Goal: Transaction & Acquisition: Purchase product/service

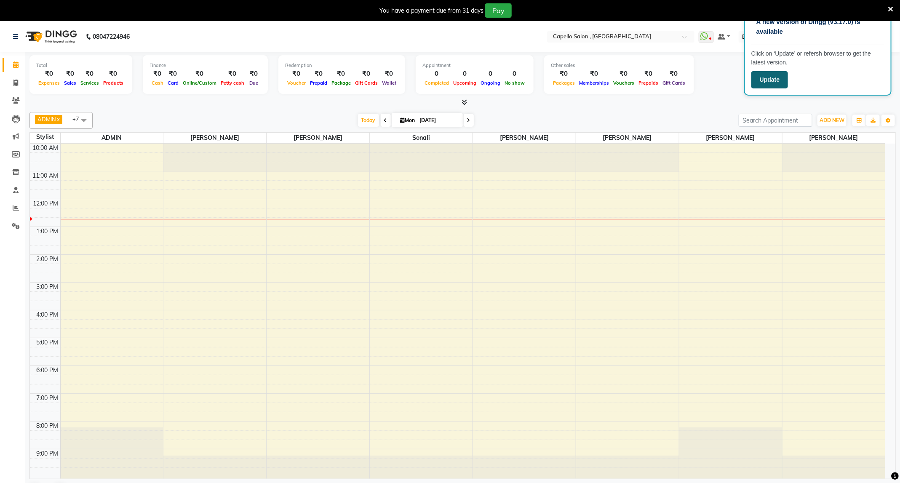
click at [761, 75] on button "Update" at bounding box center [770, 79] width 37 height 17
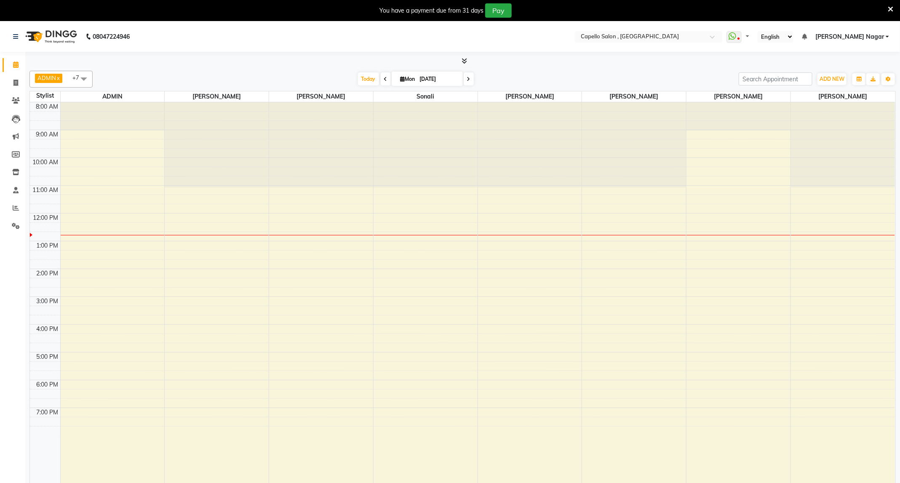
select select "en"
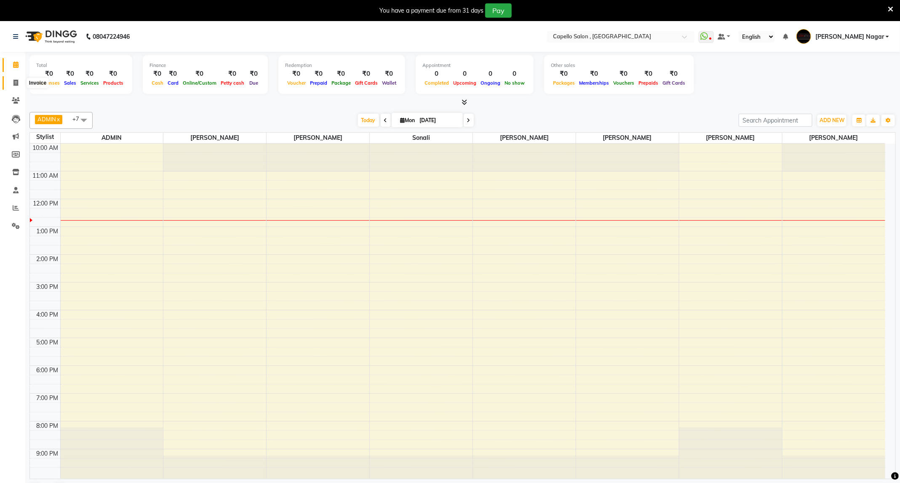
click at [15, 81] on icon at bounding box center [15, 83] width 5 height 6
select select "service"
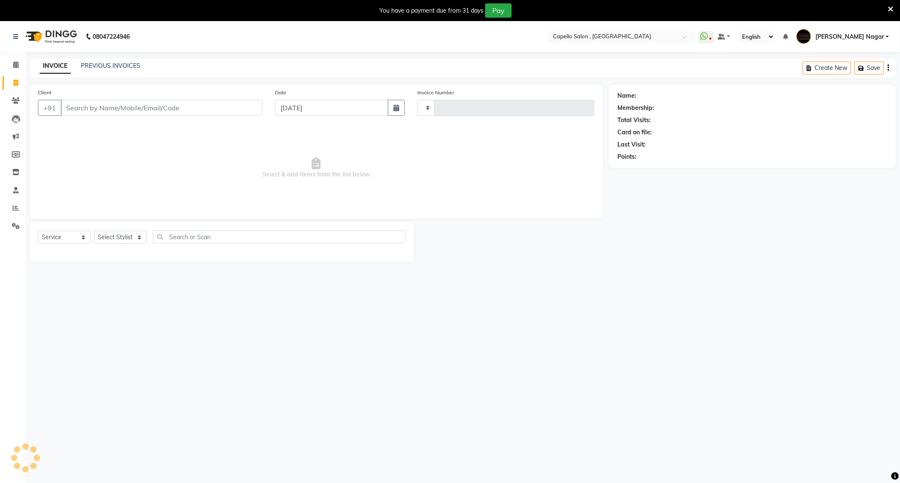
click at [15, 81] on icon at bounding box center [15, 83] width 5 height 6
select select "service"
click at [106, 100] on input "Client" at bounding box center [162, 108] width 202 height 16
type input "4159"
select select "833"
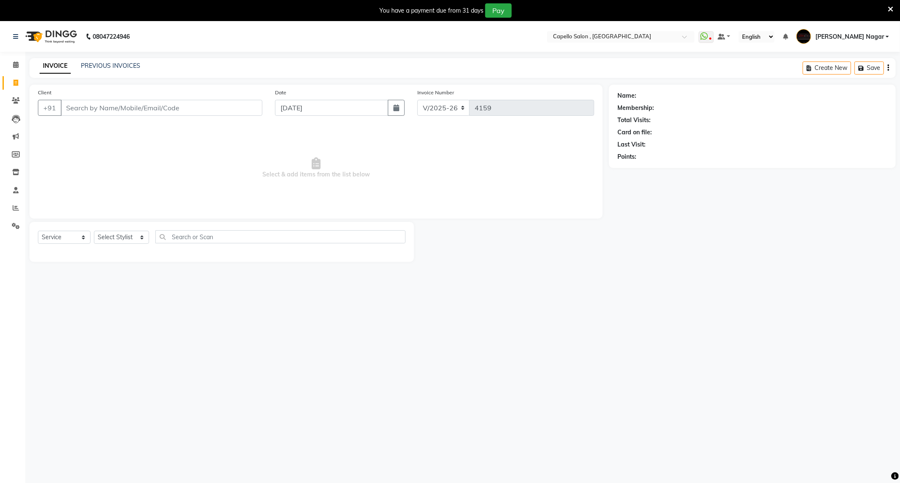
click at [144, 103] on input "Client" at bounding box center [162, 108] width 202 height 16
type input "7887921485"
click at [137, 239] on select "Select Stylist ADMIN Admin 2 [PERSON_NAME] [PERSON_NAME] Nagar GAUSHIYA [PERSON…" at bounding box center [121, 240] width 55 height 13
select select "68046"
click at [94, 234] on select "Select Stylist ADMIN Admin 2 [PERSON_NAME] [PERSON_NAME] Nagar GAUSHIYA [PERSON…" at bounding box center [121, 240] width 55 height 13
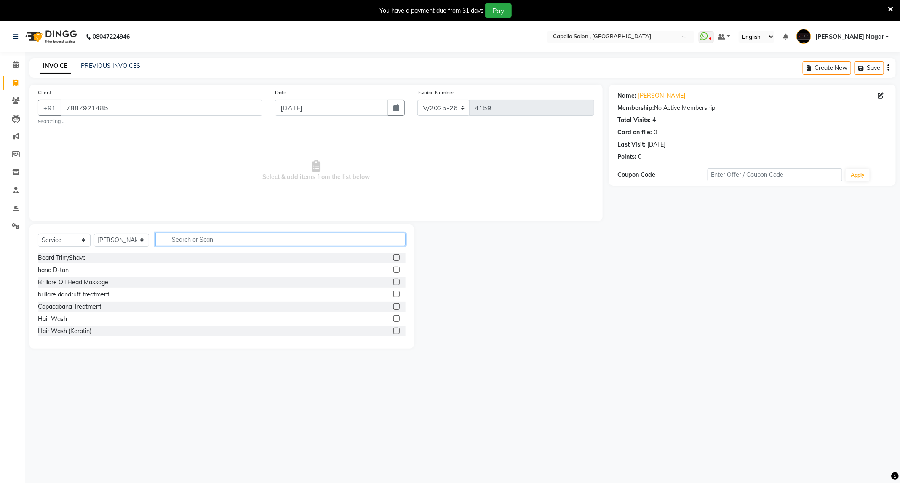
click at [234, 238] on input "text" at bounding box center [280, 239] width 250 height 13
click at [217, 247] on div "Select Service Product Membership Package Voucher Prepaid Gift Card Select Styl…" at bounding box center [222, 243] width 368 height 20
click at [217, 244] on input "text" at bounding box center [280, 239] width 250 height 13
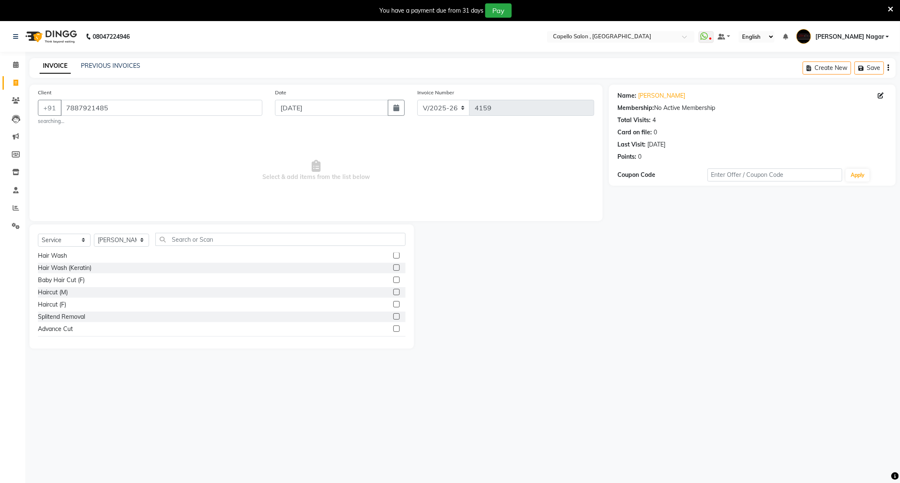
click at [394, 302] on label at bounding box center [397, 304] width 6 height 6
click at [394, 302] on input "checkbox" at bounding box center [396, 304] width 5 height 5
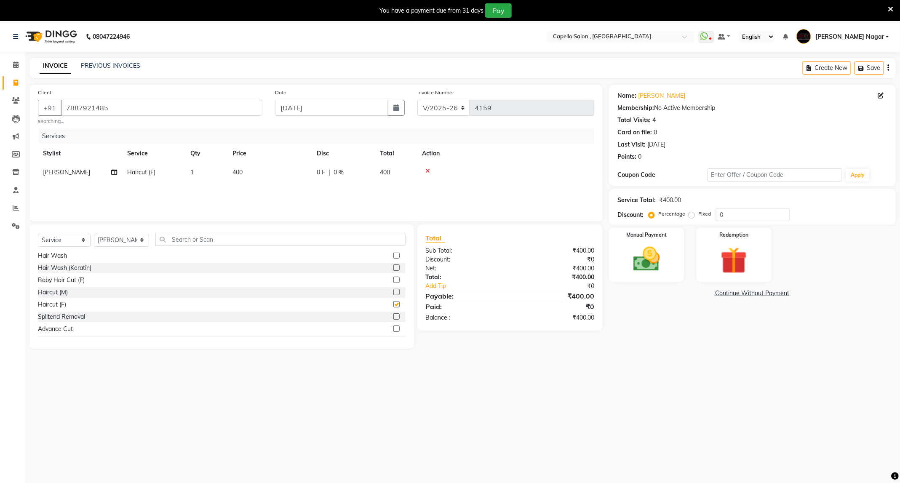
checkbox input "false"
click at [640, 272] on img at bounding box center [646, 260] width 45 height 32
click at [747, 297] on span "CASH" at bounding box center [745, 294] width 18 height 10
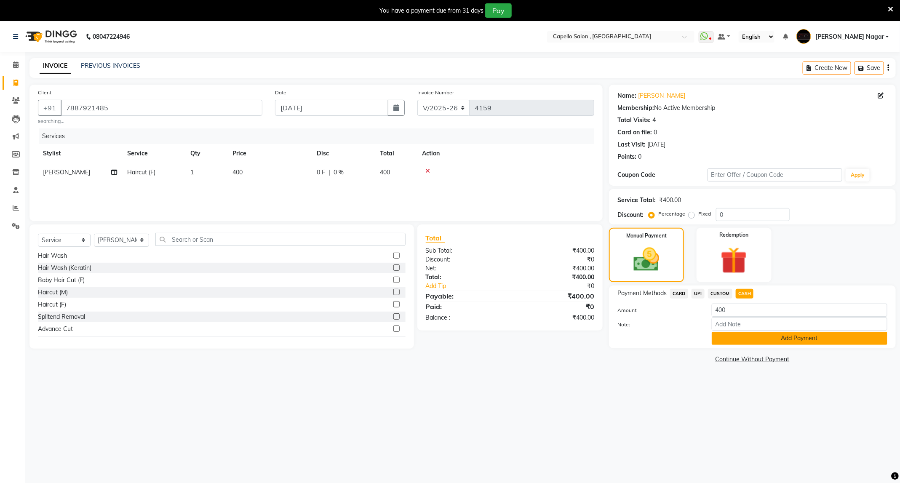
click at [737, 339] on button "Add Payment" at bounding box center [800, 338] width 176 height 13
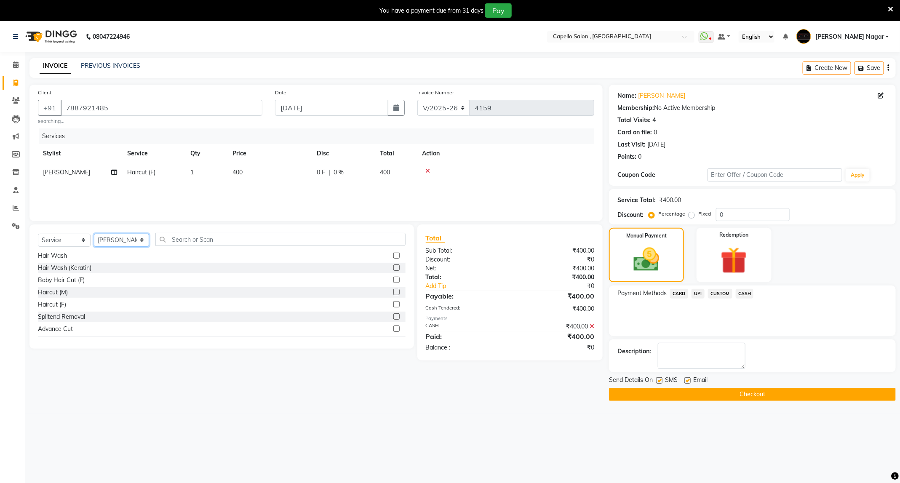
click at [134, 240] on select "Select Stylist ADMIN Admin 2 [PERSON_NAME] [PERSON_NAME] Nagar GAUSHIYA [PERSON…" at bounding box center [121, 240] width 55 height 13
select select "20000"
click at [94, 234] on select "Select Stylist ADMIN Admin 2 [PERSON_NAME] [PERSON_NAME] Nagar GAUSHIYA [PERSON…" at bounding box center [121, 240] width 55 height 13
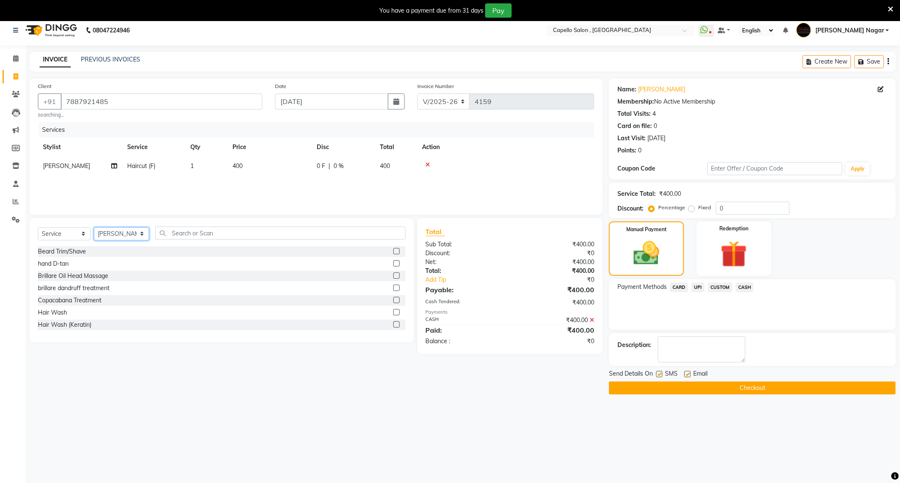
scroll to position [0, 0]
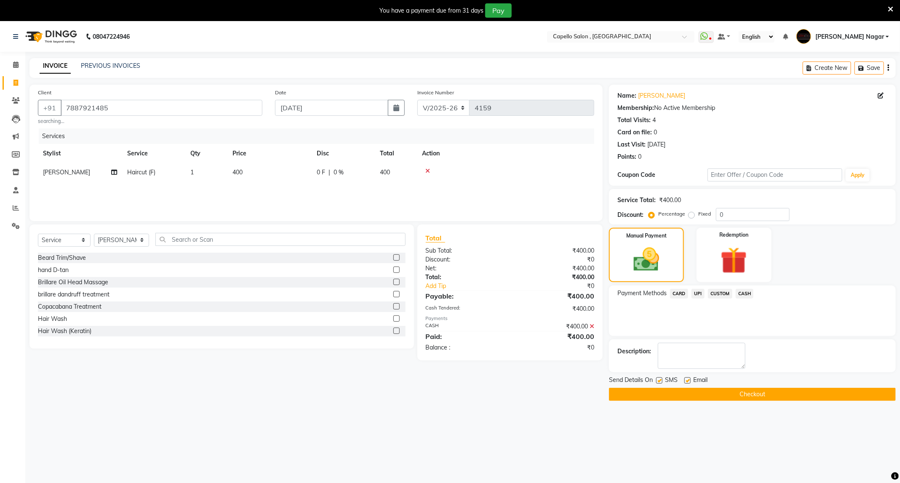
click at [394, 257] on label at bounding box center [397, 257] width 6 height 6
click at [394, 257] on input "checkbox" at bounding box center [396, 257] width 5 height 5
checkbox input "false"
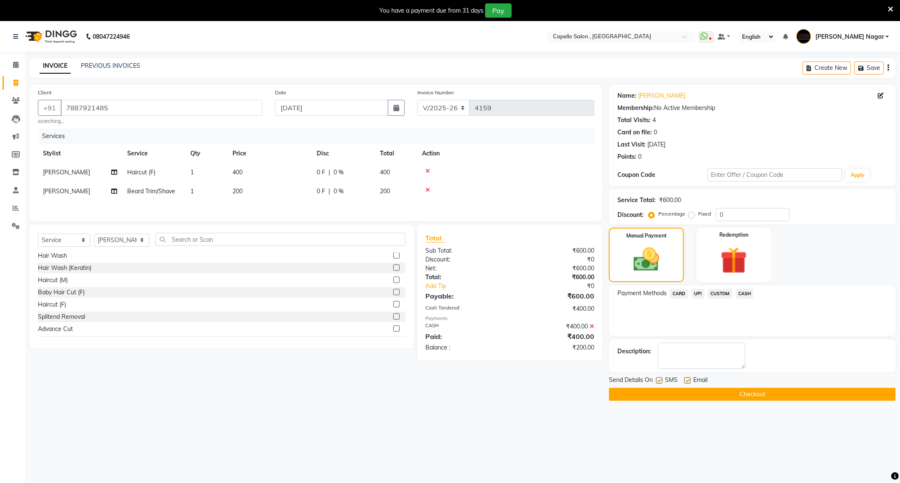
click at [394, 283] on label at bounding box center [397, 280] width 6 height 6
click at [394, 283] on input "checkbox" at bounding box center [396, 280] width 5 height 5
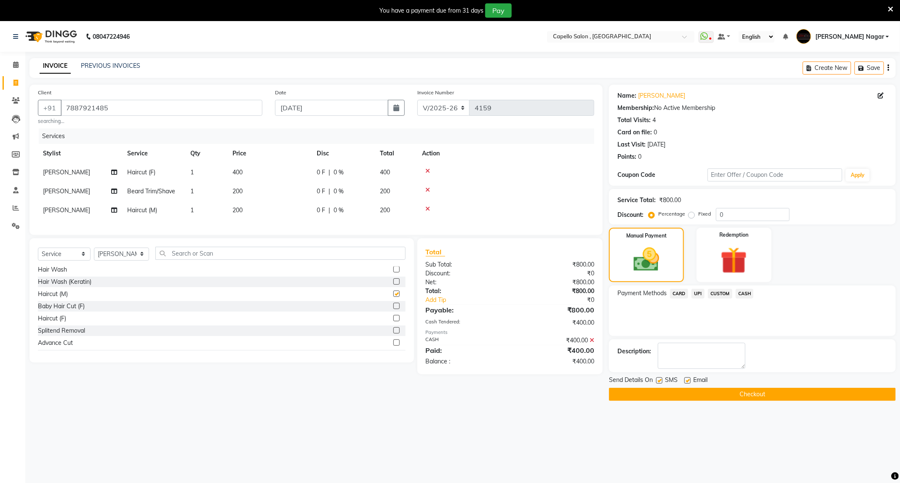
checkbox input "false"
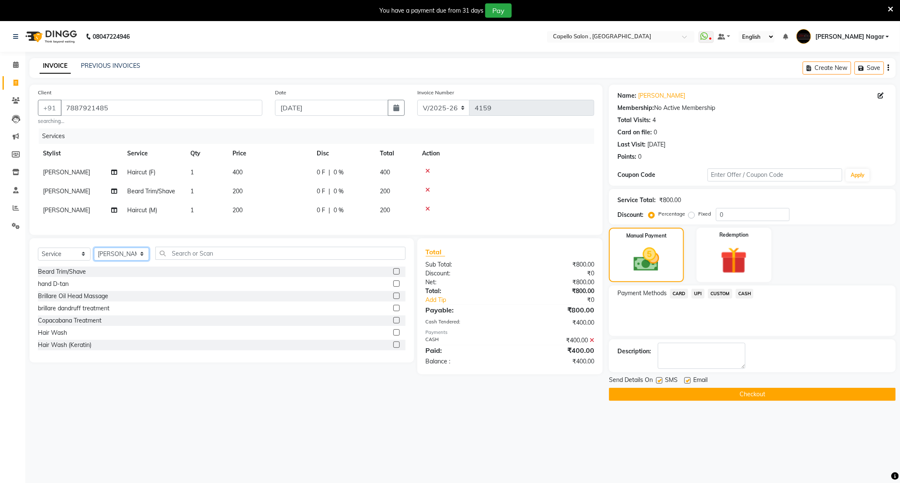
click at [111, 261] on select "Select Stylist ADMIN Admin 2 [PERSON_NAME] [PERSON_NAME] Nagar GAUSHIYA [PERSON…" at bounding box center [121, 254] width 55 height 13
select select "14415"
click at [94, 257] on select "Select Stylist ADMIN Admin 2 [PERSON_NAME] [PERSON_NAME] Nagar GAUSHIYA [PERSON…" at bounding box center [121, 254] width 55 height 13
click at [394, 275] on label at bounding box center [397, 271] width 6 height 6
click at [394, 275] on input "checkbox" at bounding box center [396, 271] width 5 height 5
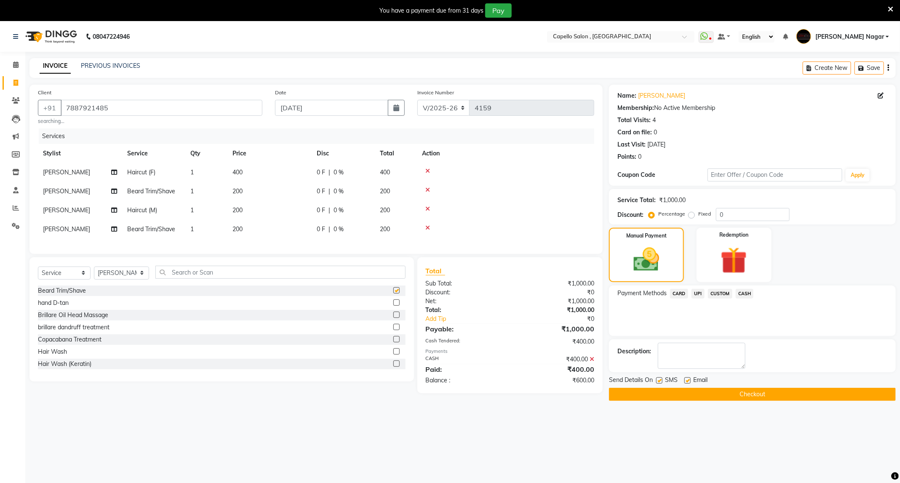
checkbox input "false"
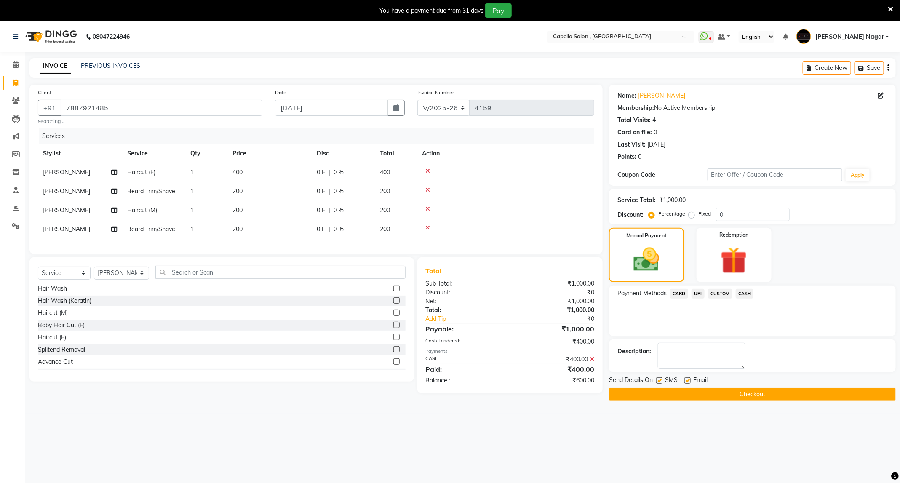
click at [394, 316] on label at bounding box center [397, 313] width 6 height 6
click at [394, 316] on input "checkbox" at bounding box center [396, 313] width 5 height 5
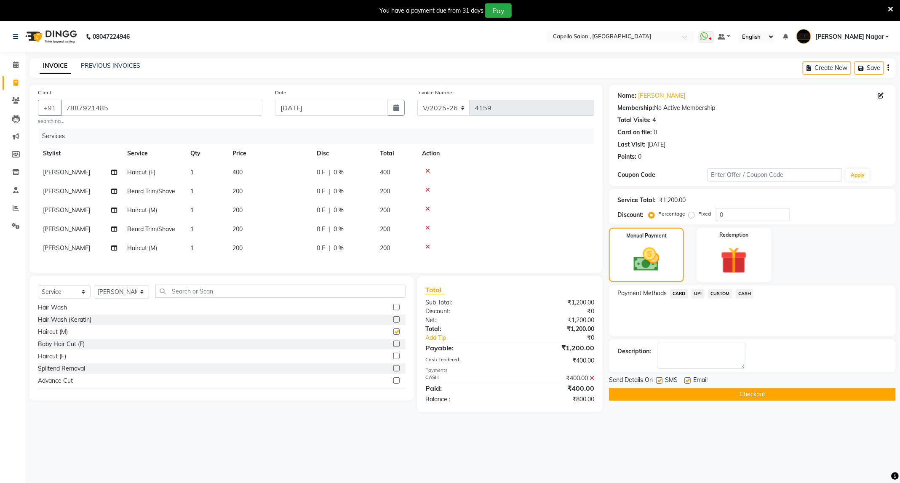
checkbox input "false"
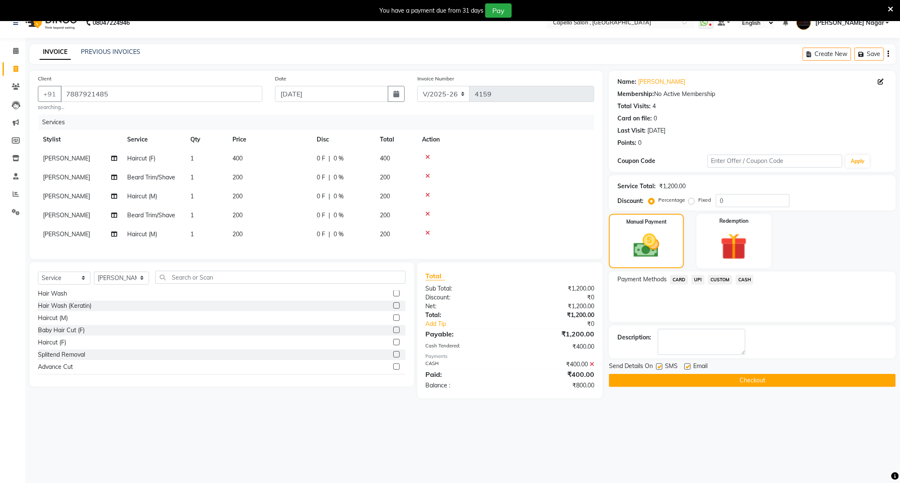
scroll to position [21, 0]
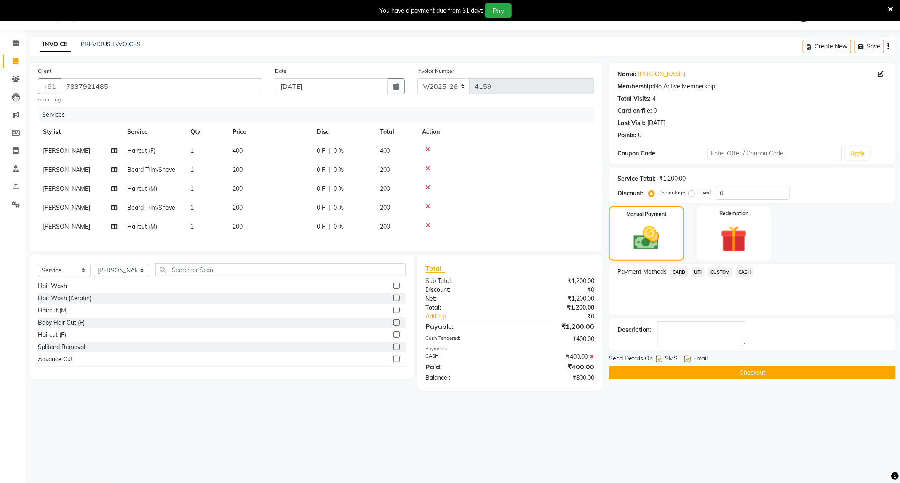
click at [693, 271] on span "UPI" at bounding box center [698, 273] width 13 height 10
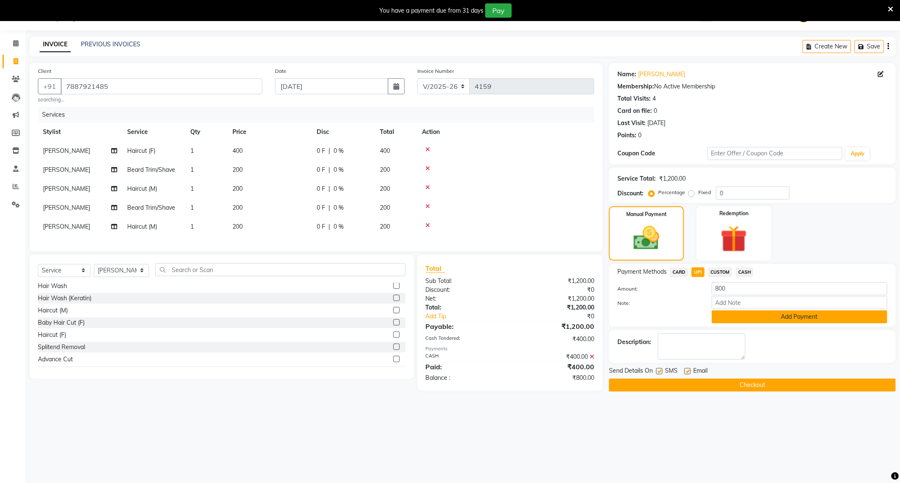
click at [726, 321] on button "Add Payment" at bounding box center [800, 317] width 176 height 13
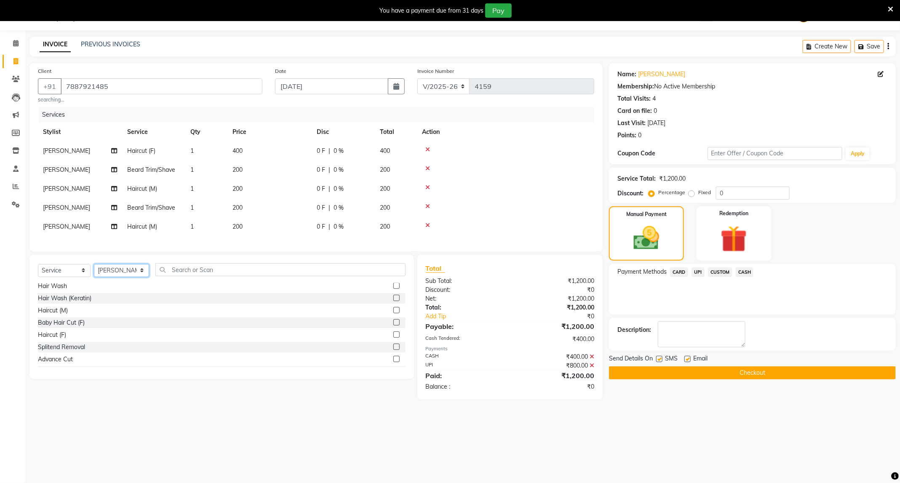
click at [112, 277] on select "Select Stylist ADMIN Admin 2 [PERSON_NAME] [PERSON_NAME] Nagar GAUSHIYA [PERSON…" at bounding box center [121, 270] width 55 height 13
select select "65487"
click at [94, 274] on select "Select Stylist ADMIN Admin 2 [PERSON_NAME] [PERSON_NAME] Nagar GAUSHIYA [PERSON…" at bounding box center [121, 270] width 55 height 13
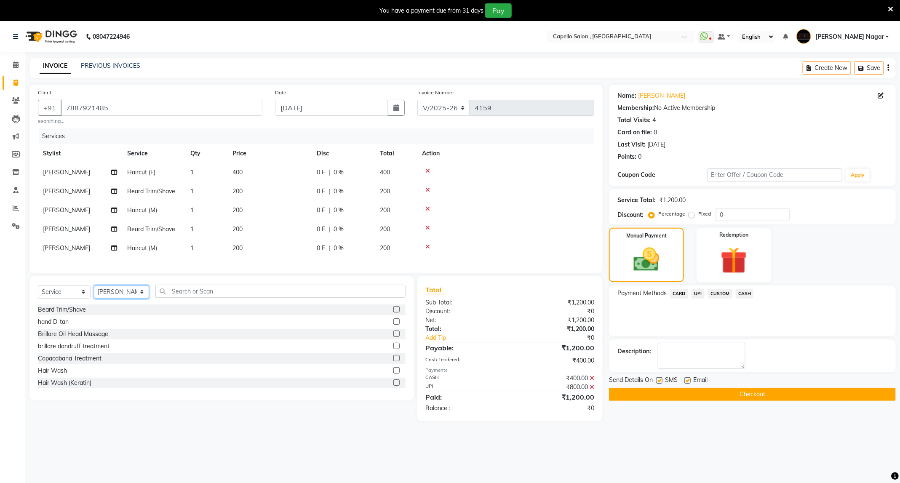
scroll to position [63, 0]
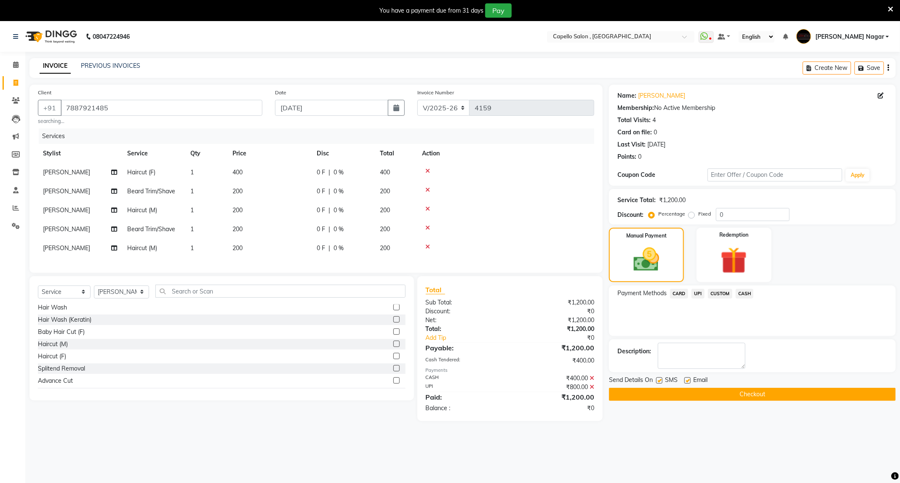
click at [394, 347] on label at bounding box center [397, 344] width 6 height 6
click at [394, 347] on input "checkbox" at bounding box center [396, 344] width 5 height 5
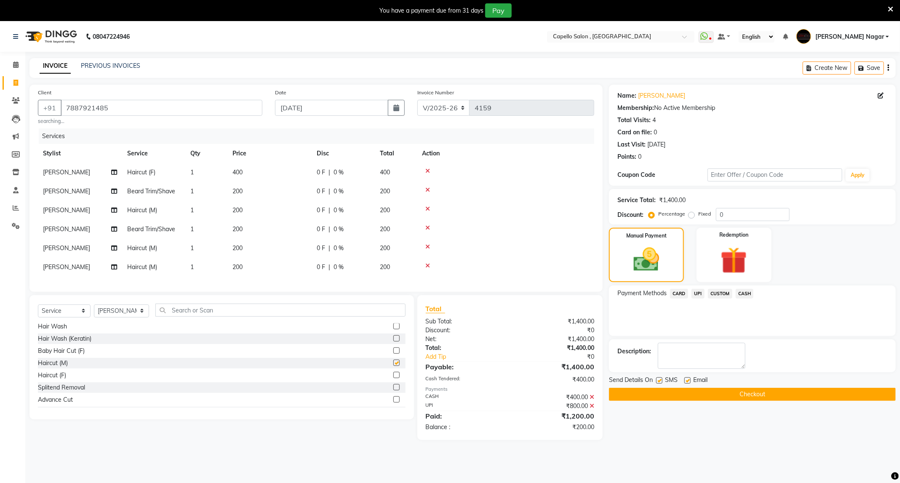
checkbox input "false"
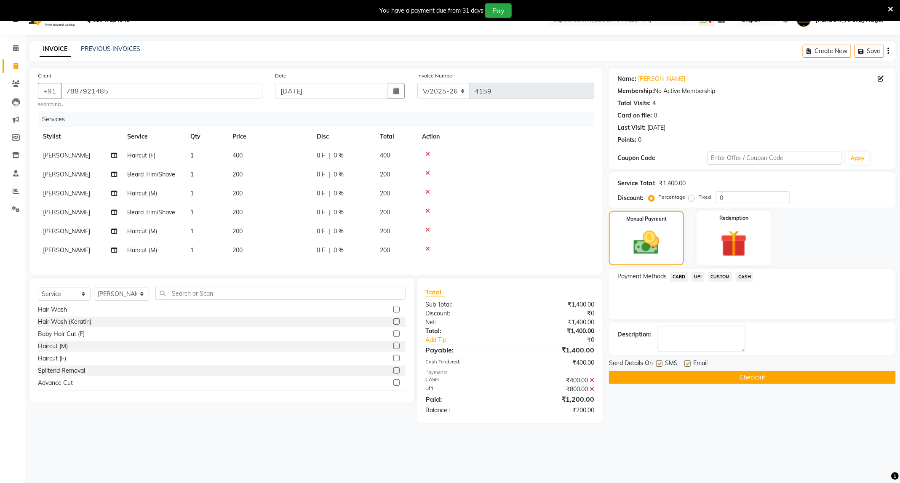
scroll to position [21, 0]
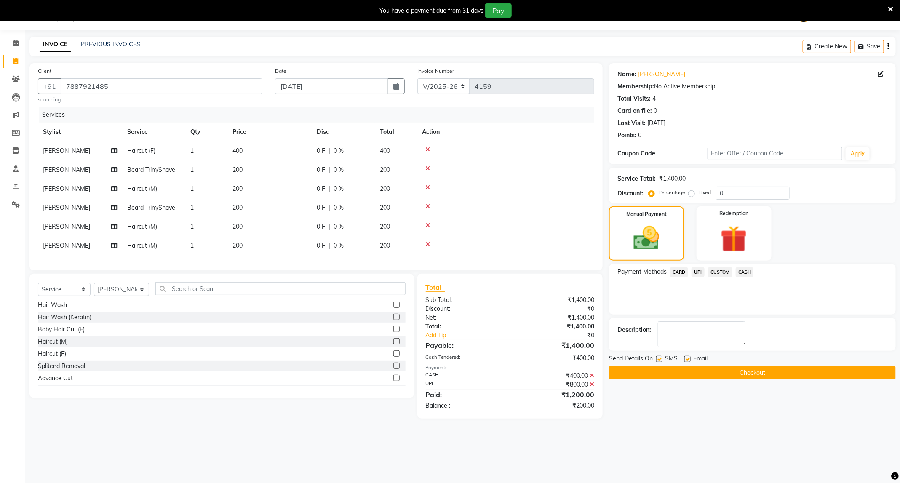
click at [750, 273] on span "CASH" at bounding box center [745, 273] width 18 height 10
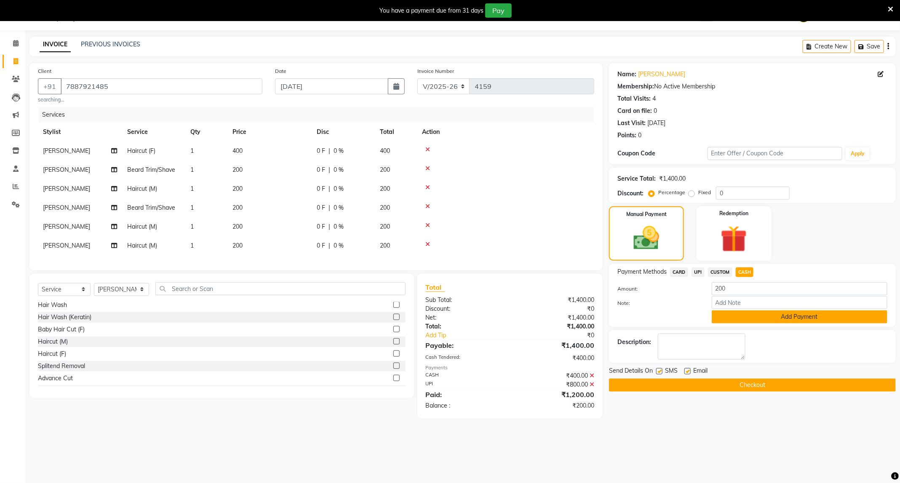
click at [739, 324] on button "Add Payment" at bounding box center [800, 317] width 176 height 13
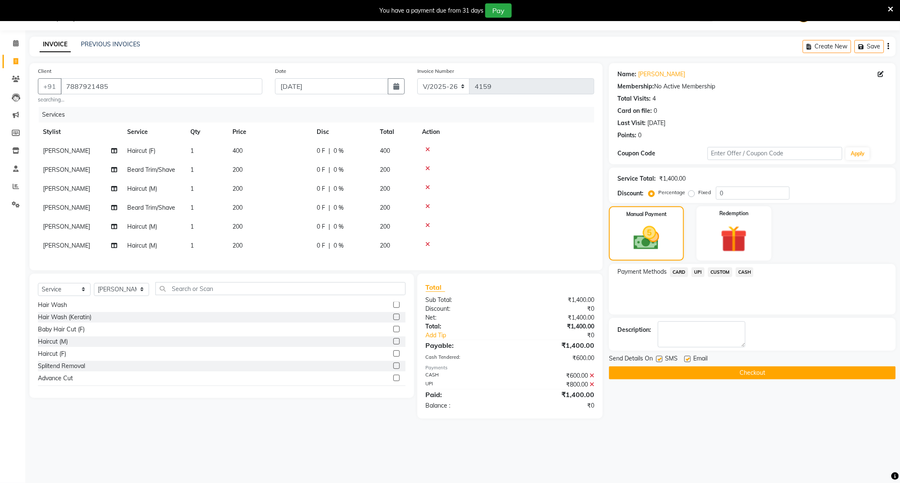
click at [747, 363] on div "Send Details On SMS Email" at bounding box center [752, 359] width 287 height 11
click at [748, 371] on button "Checkout" at bounding box center [752, 373] width 287 height 13
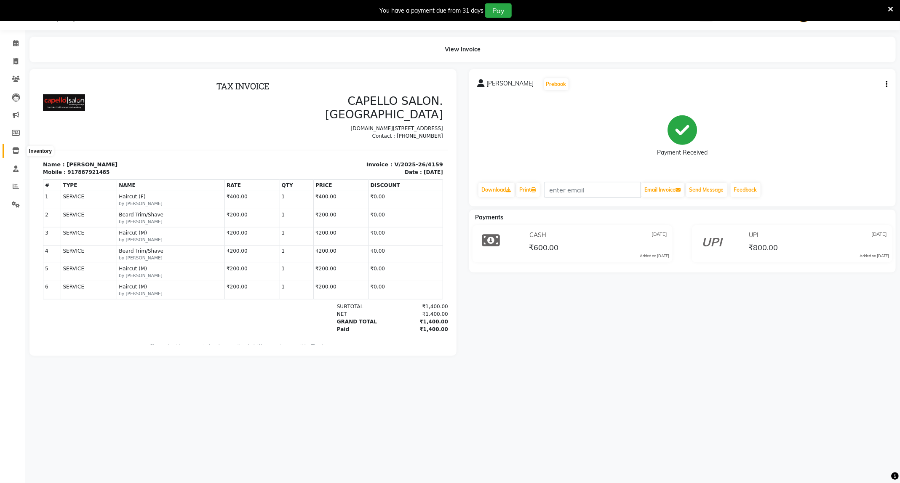
click at [16, 149] on icon at bounding box center [15, 150] width 7 height 6
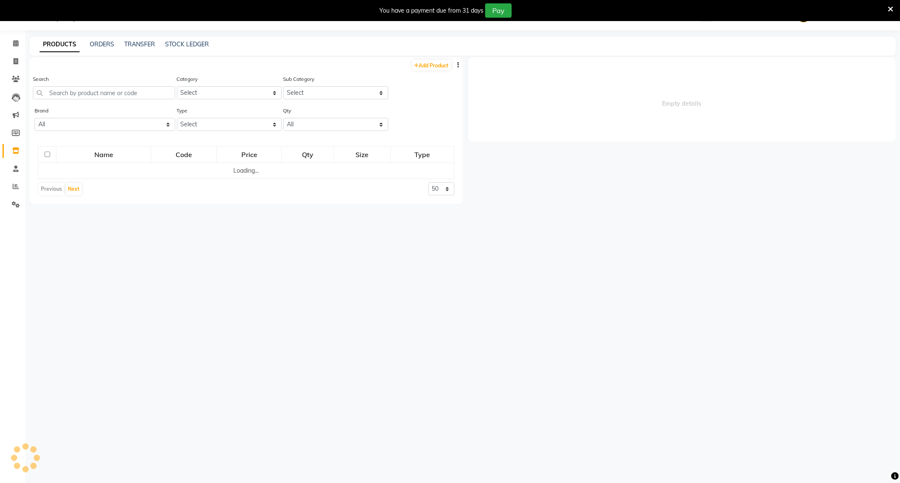
select select
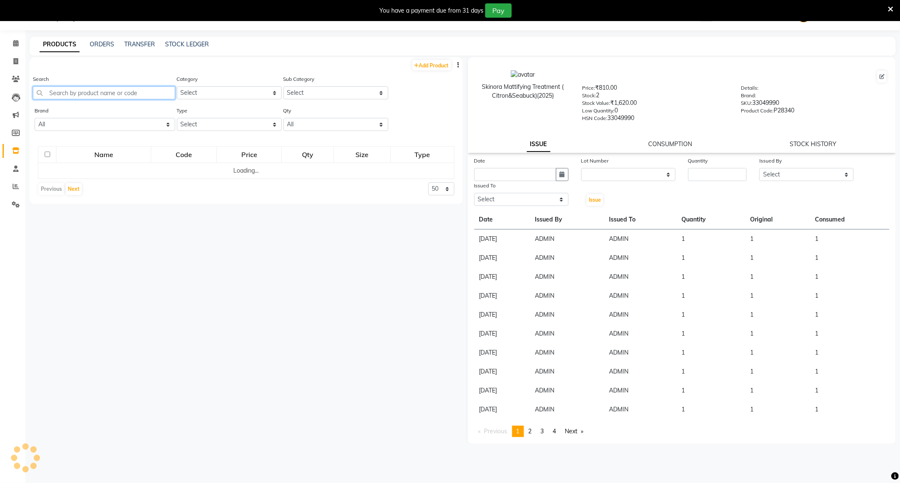
click at [109, 91] on input "text" at bounding box center [104, 92] width 142 height 13
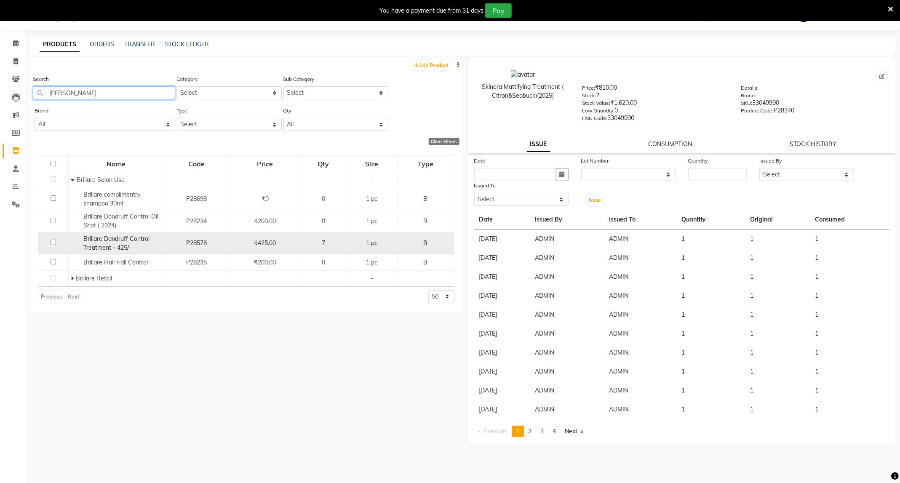
type input "brill"
click at [49, 242] on td at bounding box center [53, 244] width 30 height 22
click at [56, 242] on td at bounding box center [53, 244] width 30 height 22
click at [54, 243] on input "checkbox" at bounding box center [53, 242] width 5 height 5
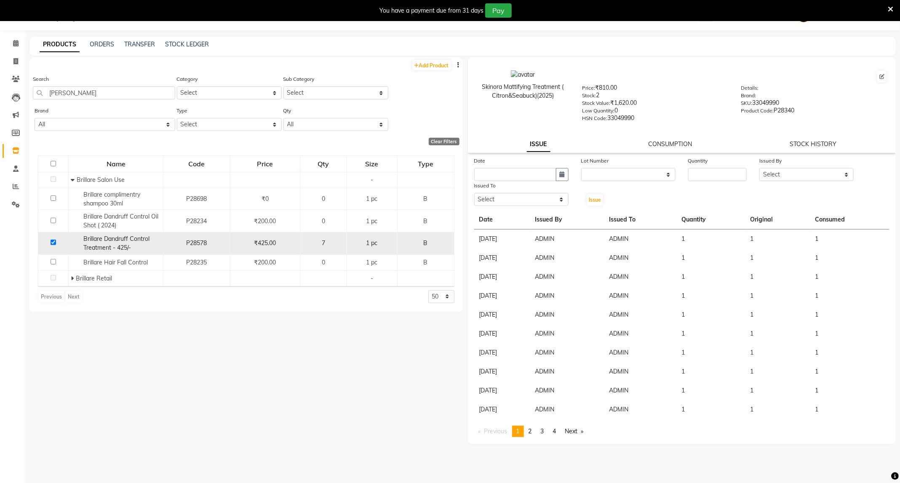
checkbox input "true"
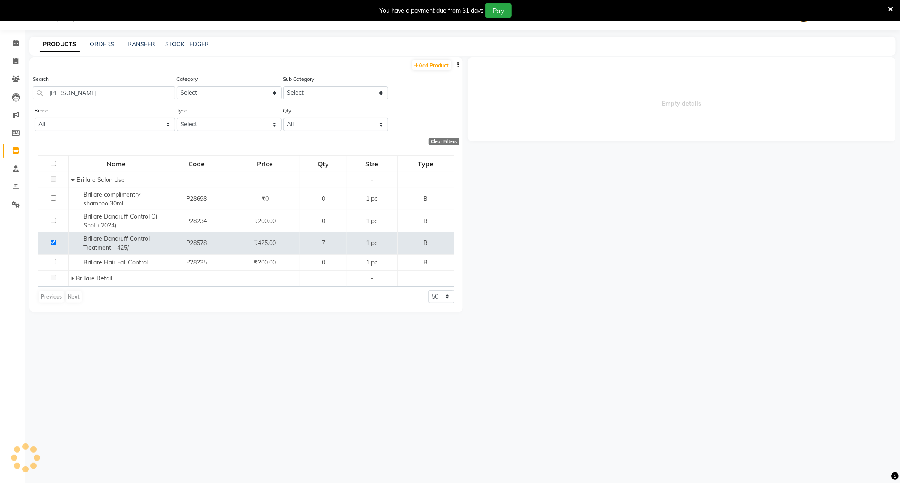
select select
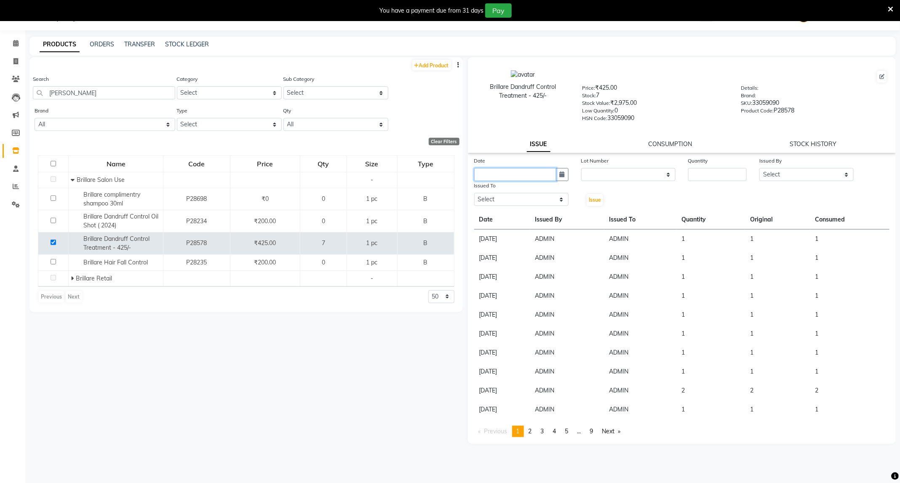
click at [504, 176] on input "text" at bounding box center [515, 174] width 82 height 13
select select "9"
select select "2025"
click at [482, 219] on div "1" at bounding box center [483, 218] width 13 height 13
type input "[DATE]"
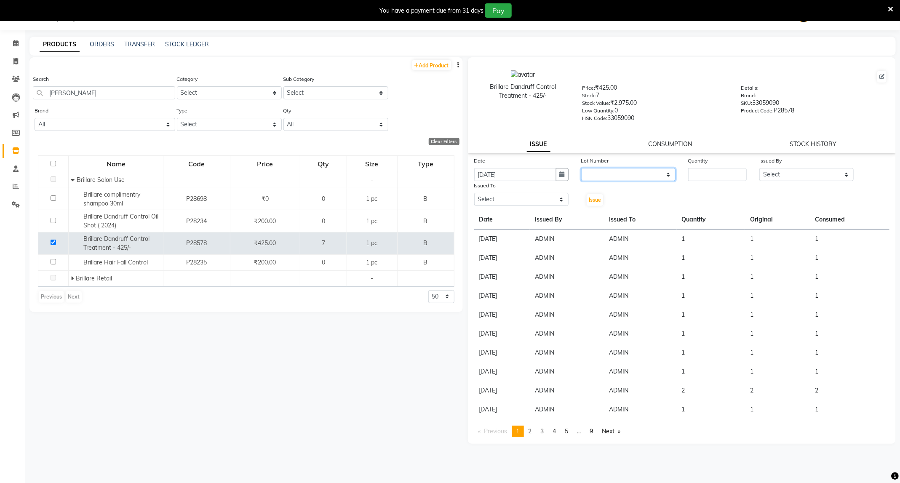
click at [591, 171] on select "None" at bounding box center [628, 174] width 94 height 13
select select "0: null"
click at [581, 168] on select "None" at bounding box center [628, 174] width 94 height 13
click at [715, 163] on div "Quantity" at bounding box center [717, 162] width 59 height 12
click at [705, 171] on input "number" at bounding box center [717, 174] width 59 height 13
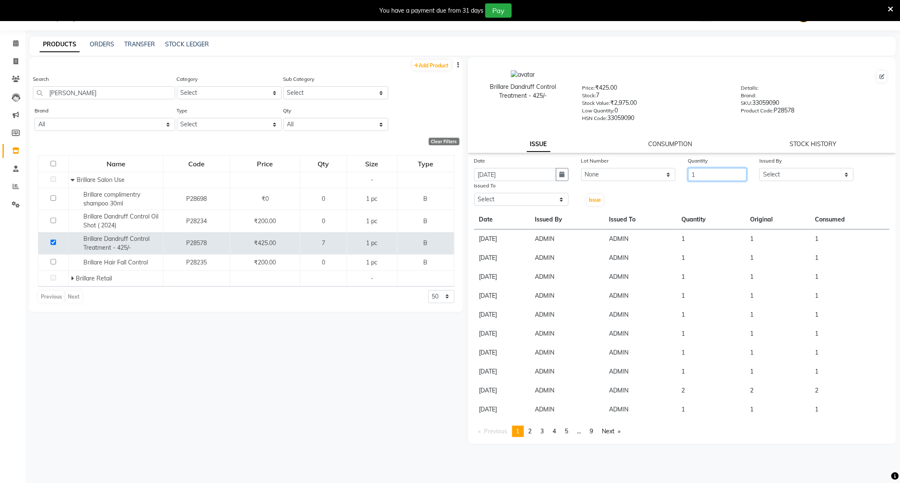
type input "1"
click at [798, 182] on div "Date 01-09-2025 Lot Number None Quantity 1 Issued By Select ADMIN Admin 2 ANKIT…" at bounding box center [682, 181] width 428 height 51
click at [802, 172] on select "Select ADMIN Admin 2 ANKITA PUND Capello Manish Nagar GAUSHIYA QURESHI Manisha …" at bounding box center [807, 174] width 94 height 13
select select "14668"
click at [760, 168] on select "Select ADMIN Admin 2 ANKITA PUND Capello Manish Nagar GAUSHIYA QURESHI Manisha …" at bounding box center [807, 174] width 94 height 13
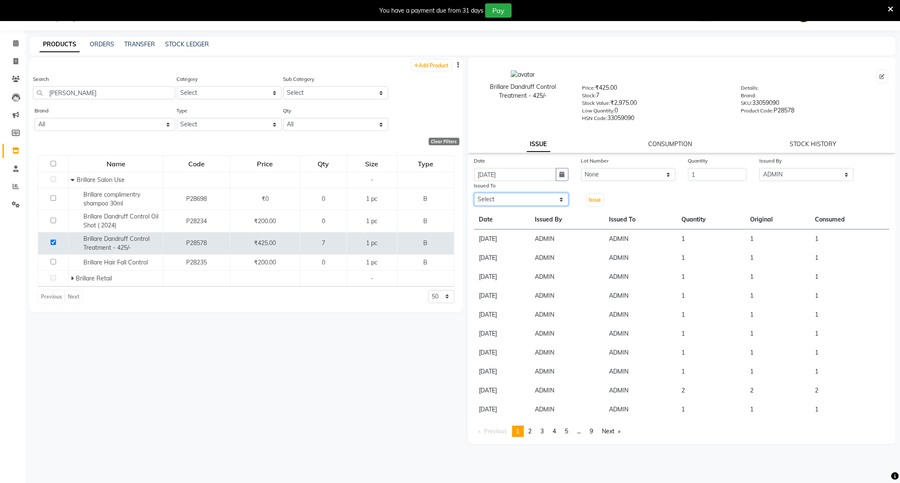
click at [533, 196] on select "Select ADMIN Admin 2 ANKITA PUND Capello Manish Nagar GAUSHIYA QURESHI Manisha …" at bounding box center [521, 199] width 94 height 13
select select "14668"
click at [474, 193] on select "Select ADMIN Admin 2 ANKITA PUND Capello Manish Nagar GAUSHIYA QURESHI Manisha …" at bounding box center [521, 199] width 94 height 13
click at [599, 207] on div "Date 01-09-2025 Lot Number None Quantity 1 Issued By Select ADMIN Admin 2 ANKIT…" at bounding box center [682, 296] width 428 height 281
click at [599, 204] on button "Issue" at bounding box center [595, 200] width 16 height 12
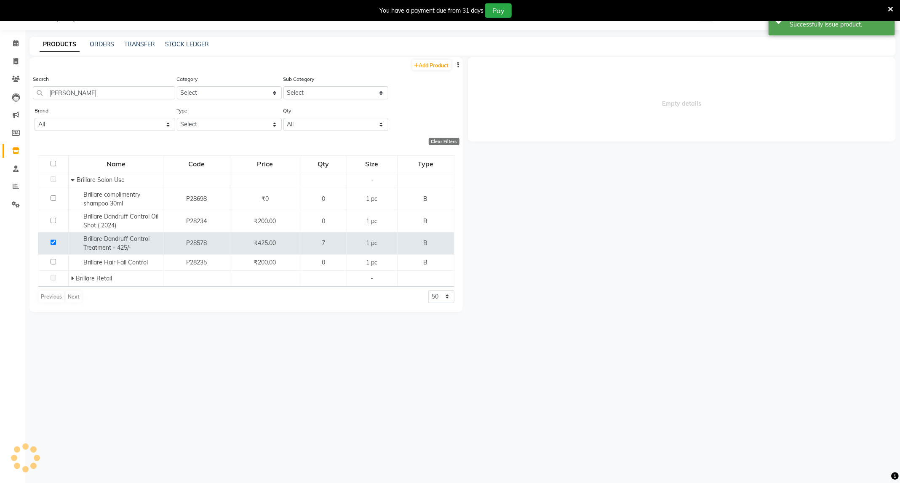
select select
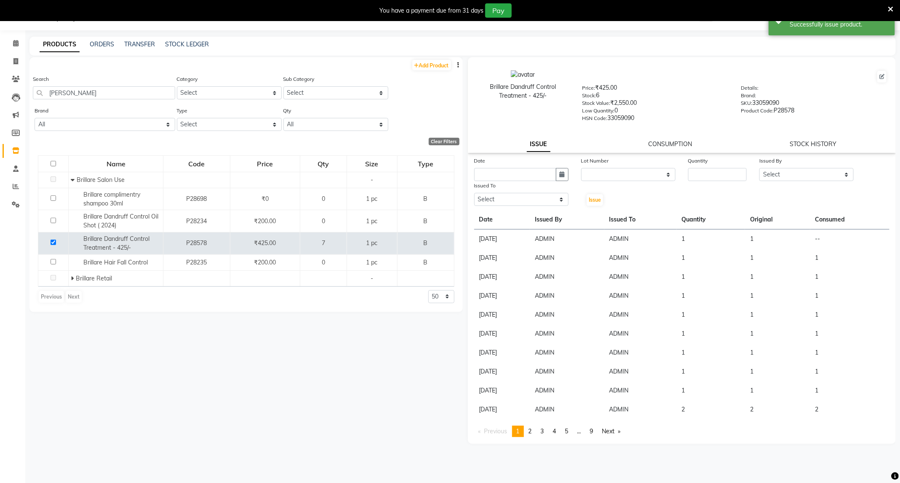
click at [669, 140] on link "CONSUMPTION" at bounding box center [670, 144] width 44 height 8
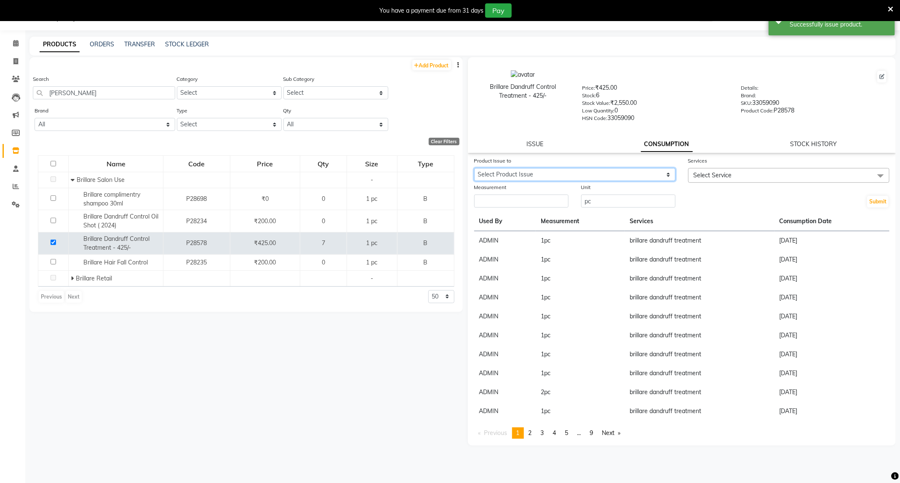
click at [634, 169] on select "Select Product Issue 2025-09-01, Issued to: ADMIN, Balance: 1" at bounding box center [574, 174] width 201 height 13
select select "1197555"
click at [474, 168] on select "Select Product Issue 2025-09-01, Issued to: ADMIN, Balance: 1" at bounding box center [574, 174] width 201 height 13
click at [531, 195] on input "number" at bounding box center [521, 201] width 94 height 13
type input "1"
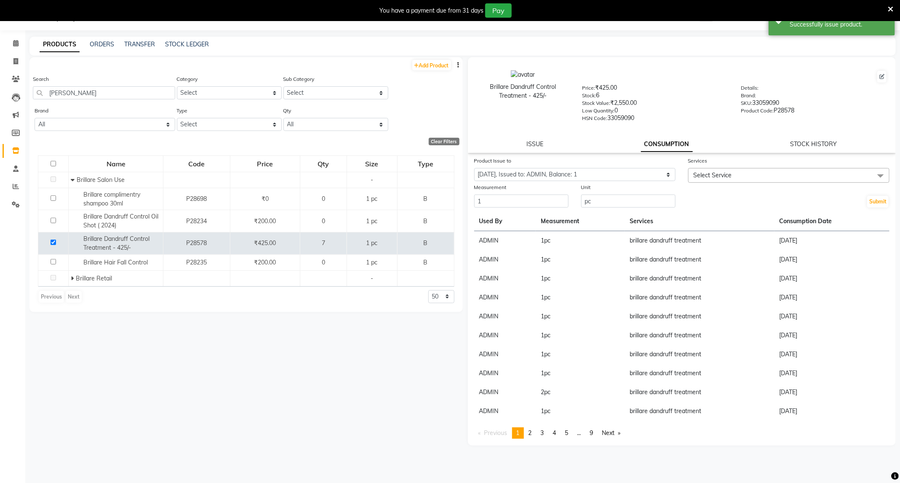
click at [696, 175] on span "Select Service" at bounding box center [713, 175] width 38 height 8
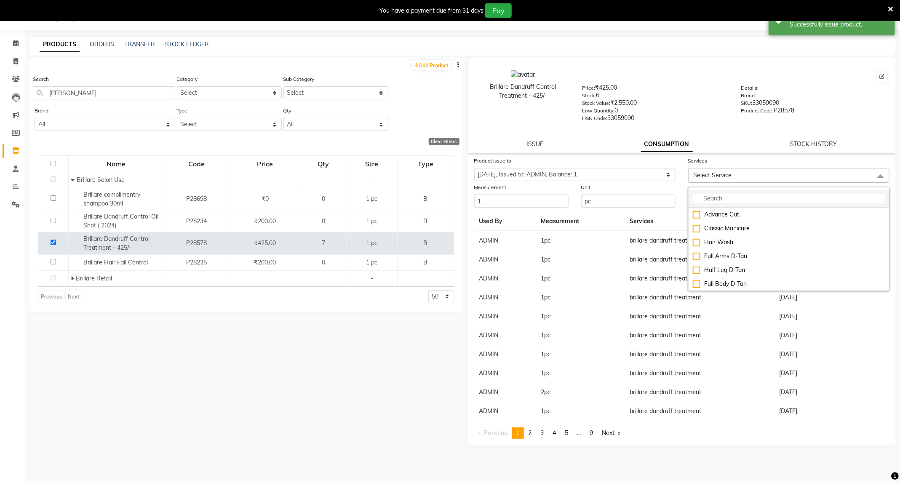
click at [710, 196] on input "multiselect-search" at bounding box center [789, 198] width 192 height 9
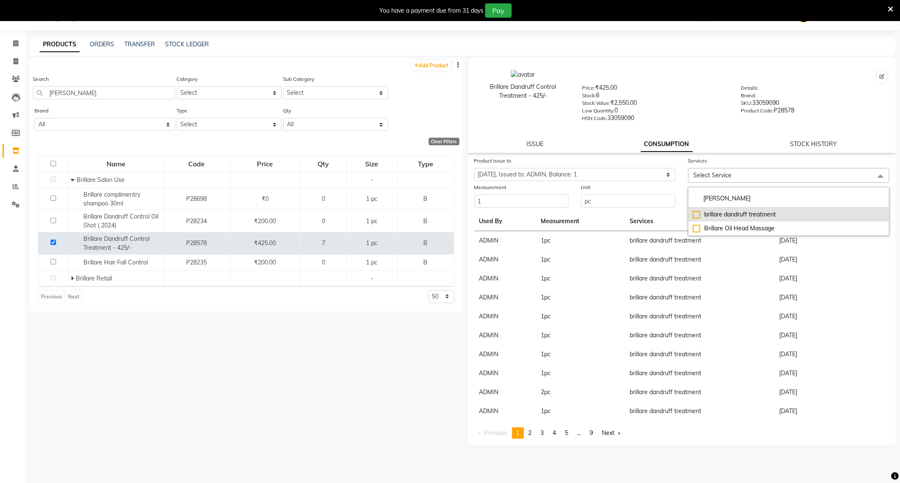
type input "brill"
click at [692, 215] on li "brillare dandruff treatment" at bounding box center [789, 215] width 201 height 14
checkbox input "true"
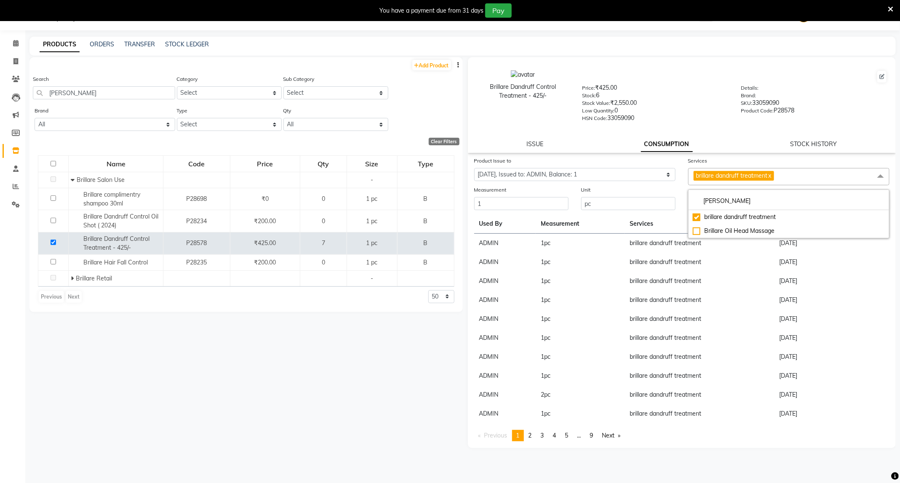
click at [691, 80] on div at bounding box center [734, 76] width 305 height 13
click at [876, 201] on button "Submit" at bounding box center [878, 204] width 21 height 12
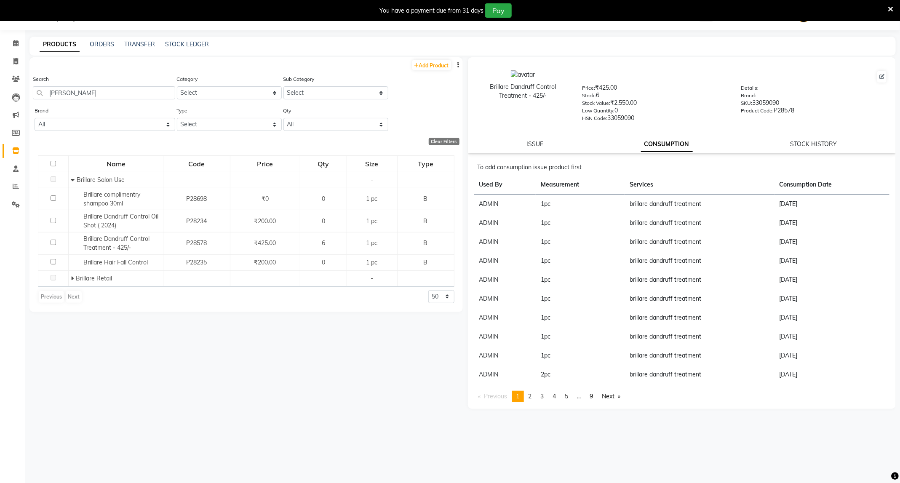
click at [23, 40] on li "Calendar" at bounding box center [12, 44] width 25 height 18
click at [16, 42] on icon at bounding box center [15, 43] width 5 height 6
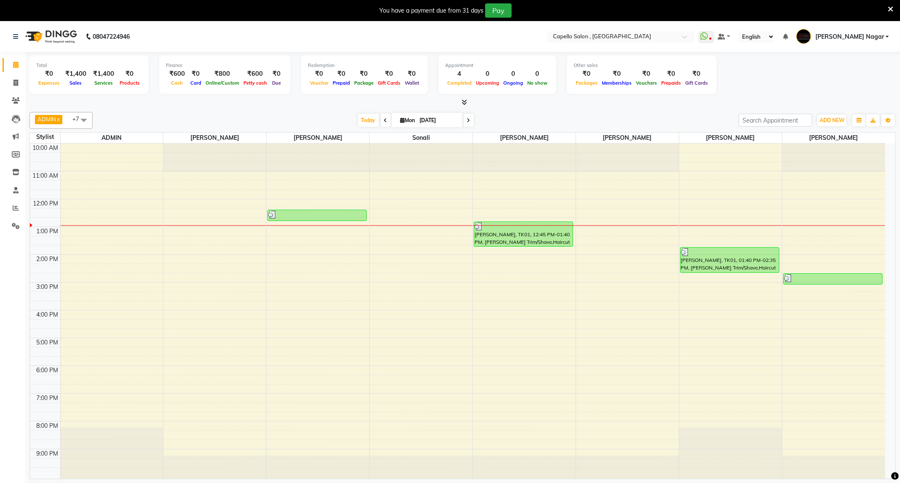
click at [460, 95] on div "Total ₹0 Expenses ₹1,400 Sales ₹1,400 Services ₹0 Products Finance ₹600 Cash ₹0…" at bounding box center [462, 75] width 867 height 41
click at [464, 100] on icon at bounding box center [464, 102] width 5 height 6
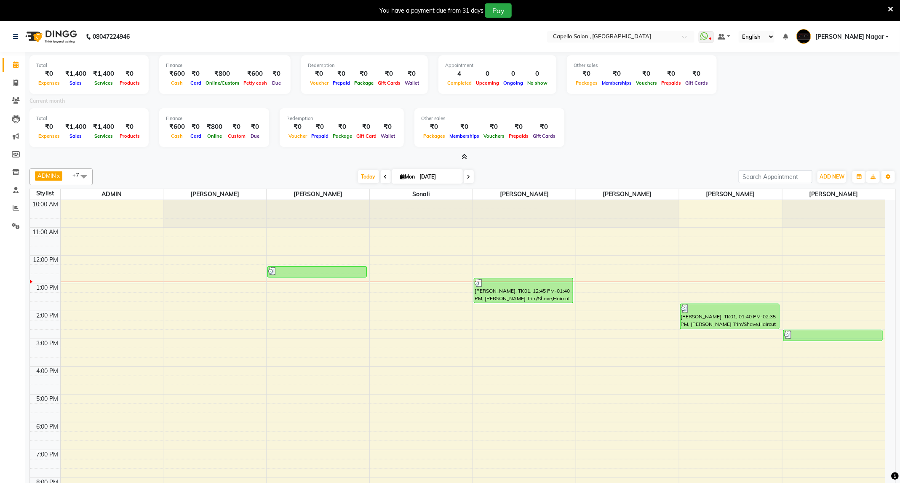
click at [461, 157] on span at bounding box center [462, 157] width 9 height 9
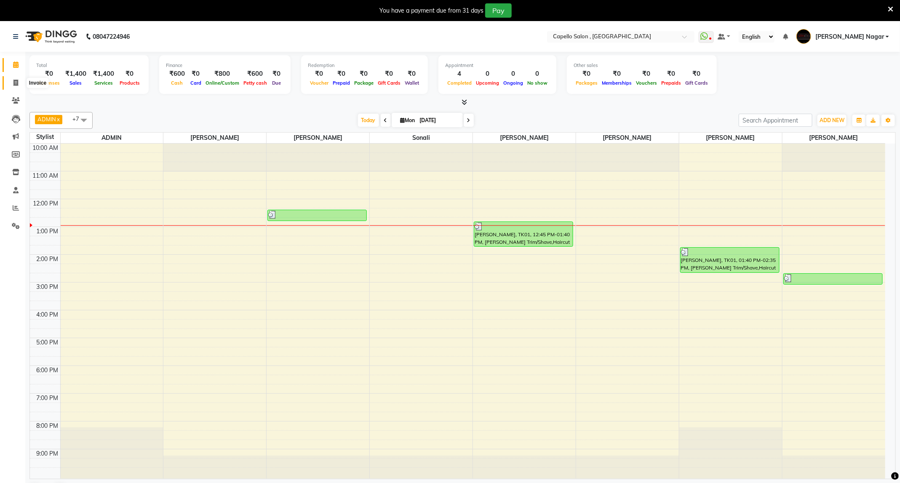
drag, startPoint x: 10, startPoint y: 85, endPoint x: 30, endPoint y: 84, distance: 20.2
click at [10, 85] on span at bounding box center [15, 83] width 15 height 10
select select "service"
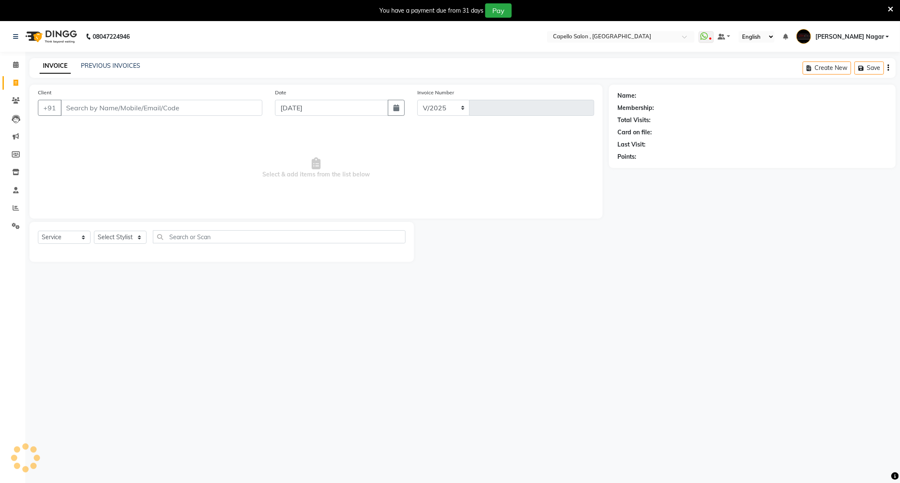
select select "833"
type input "4160"
click at [208, 109] on input "Client" at bounding box center [162, 108] width 202 height 16
type input "8668758197"
click at [112, 249] on div "Select Service Product Membership Package Voucher Prepaid Gift Card Select Styl…" at bounding box center [222, 243] width 368 height 20
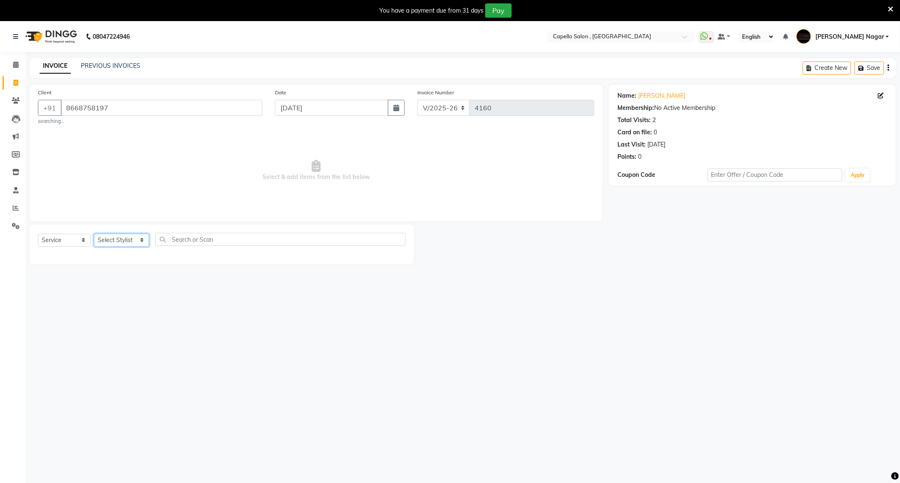
click at [114, 244] on select "Select Stylist ADMIN Admin 2 [PERSON_NAME] [PERSON_NAME] Nagar GAUSHIYA [PERSON…" at bounding box center [121, 240] width 55 height 13
select select "20000"
click at [94, 234] on select "Select Stylist ADMIN Admin 2 [PERSON_NAME] [PERSON_NAME] Nagar GAUSHIYA [PERSON…" at bounding box center [121, 240] width 55 height 13
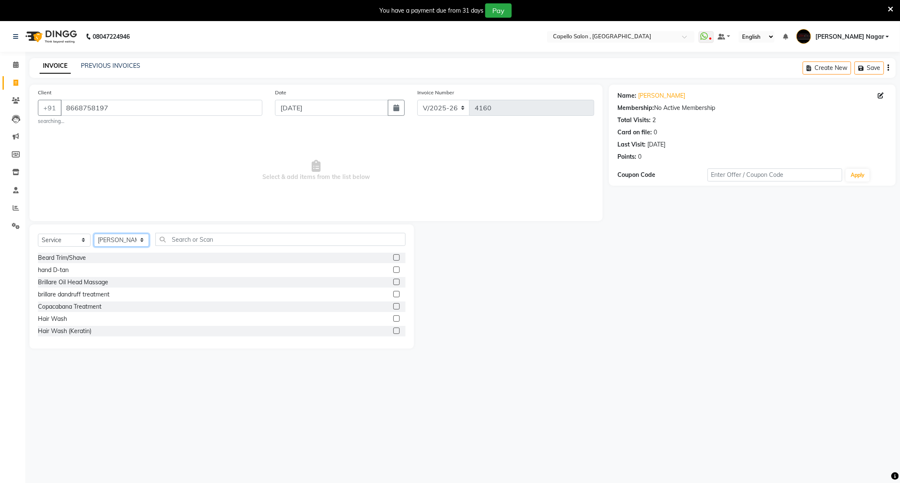
scroll to position [63, 0]
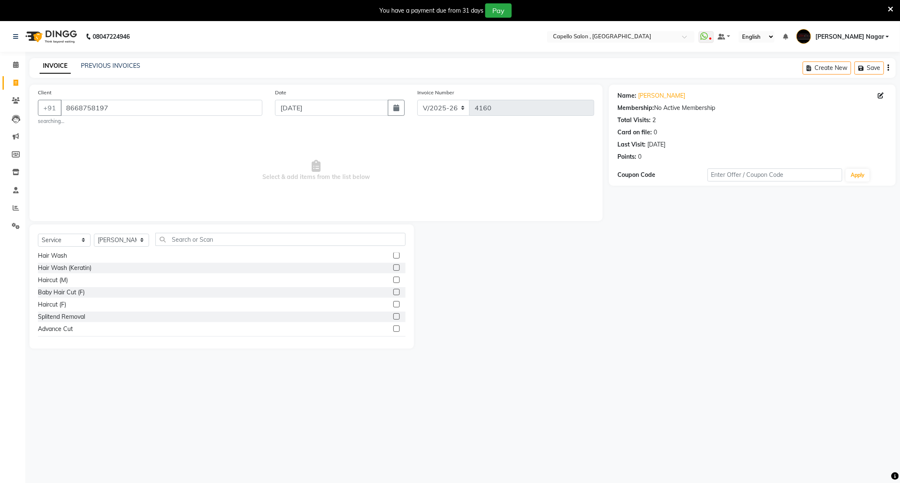
click at [394, 279] on label at bounding box center [397, 280] width 6 height 6
click at [394, 279] on input "checkbox" at bounding box center [396, 280] width 5 height 5
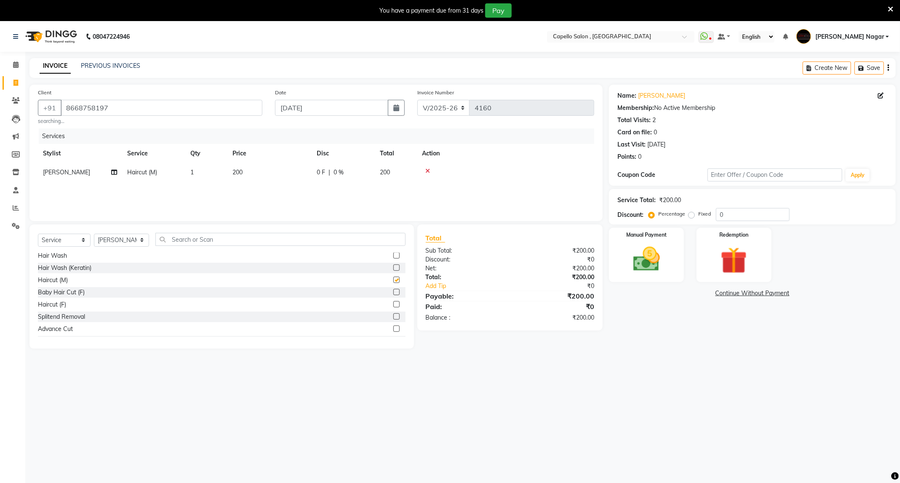
checkbox input "false"
click at [108, 239] on select "Select Stylist ADMIN Admin 2 [PERSON_NAME] [PERSON_NAME] Nagar GAUSHIYA [PERSON…" at bounding box center [121, 240] width 55 height 13
select select "88868"
click at [94, 234] on select "Select Stylist ADMIN Admin 2 [PERSON_NAME] [PERSON_NAME] Nagar GAUSHIYA [PERSON…" at bounding box center [121, 240] width 55 height 13
click at [394, 304] on label at bounding box center [397, 304] width 6 height 6
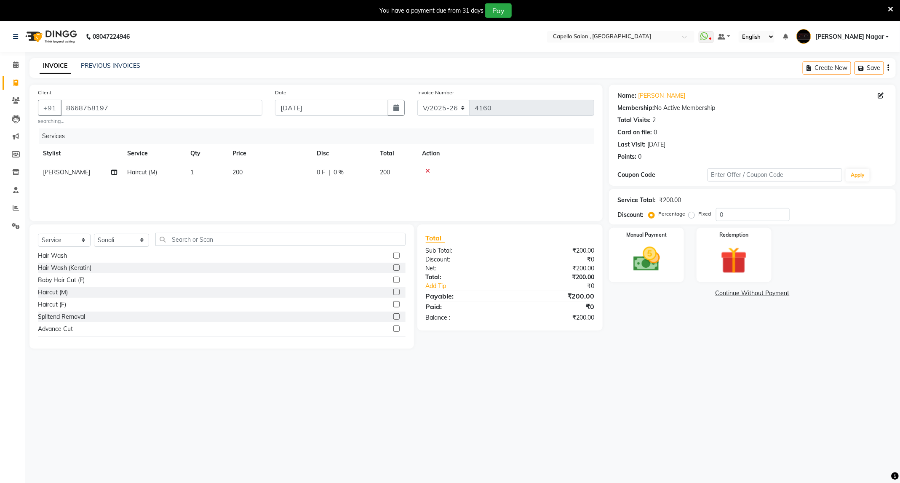
click at [394, 304] on input "checkbox" at bounding box center [396, 304] width 5 height 5
checkbox input "false"
click at [640, 274] on img at bounding box center [646, 260] width 45 height 32
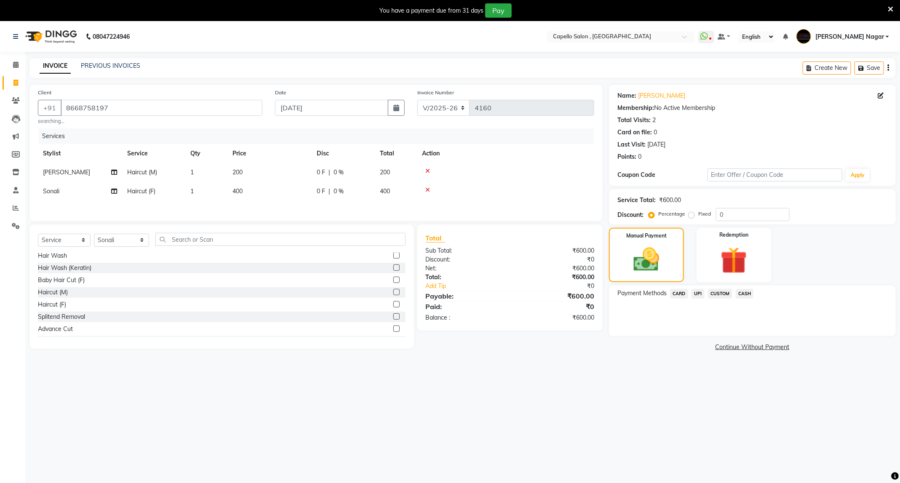
click at [746, 293] on span "CASH" at bounding box center [745, 294] width 18 height 10
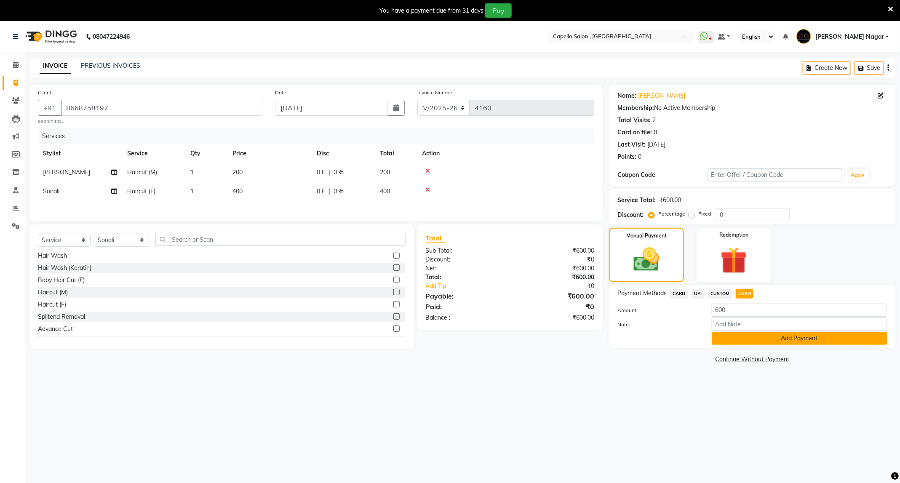
click at [732, 336] on button "Add Payment" at bounding box center [800, 338] width 176 height 13
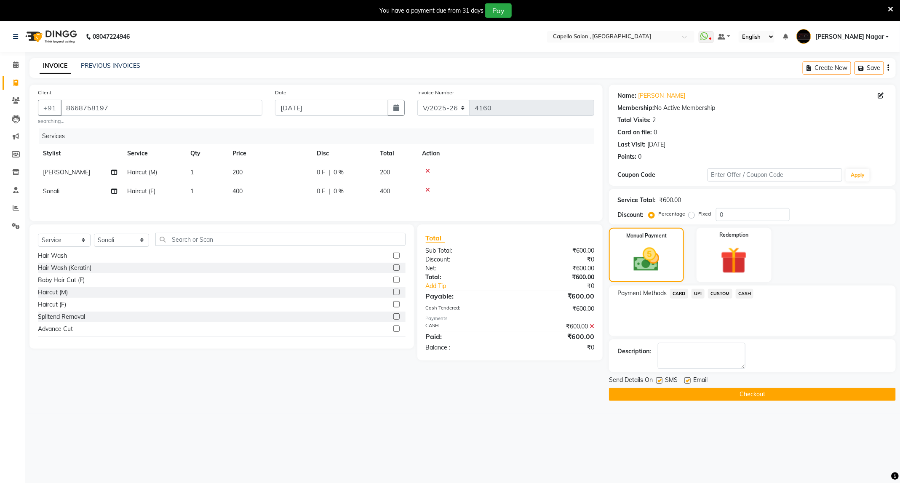
scroll to position [21, 0]
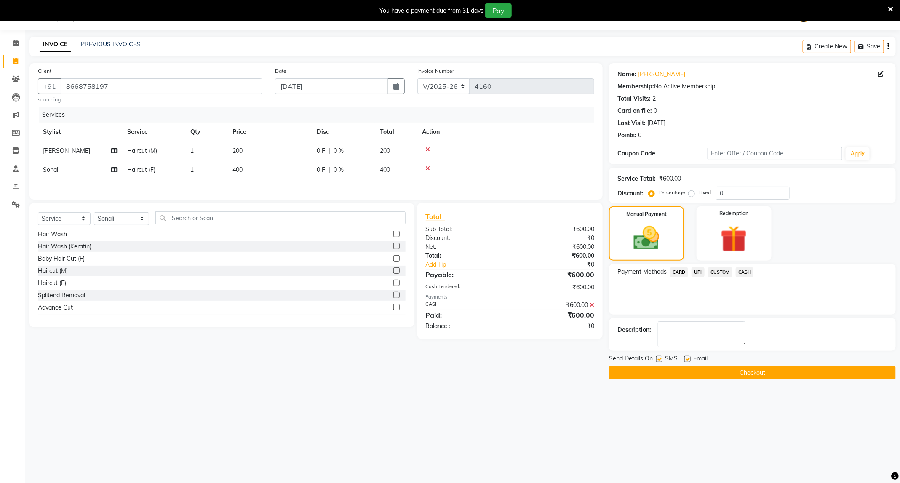
click at [716, 374] on button "Checkout" at bounding box center [752, 373] width 287 height 13
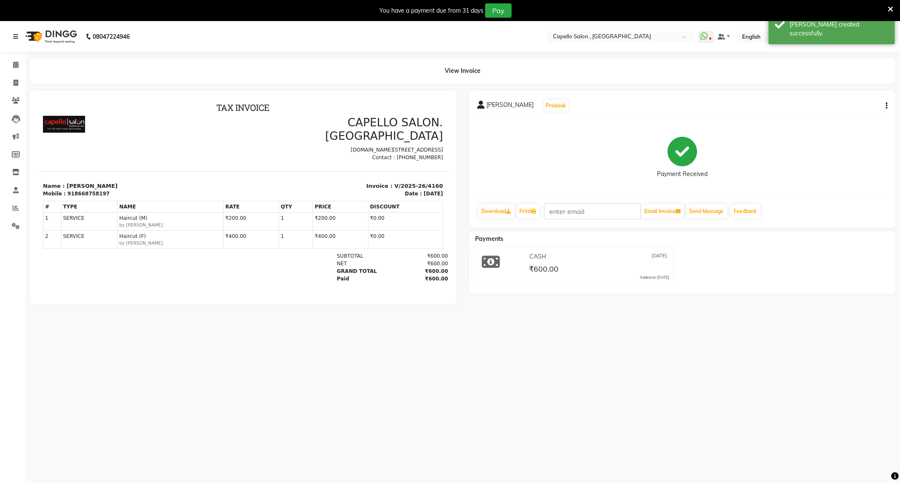
click at [0, 62] on li "Calendar" at bounding box center [12, 65] width 25 height 18
click at [27, 66] on div "View Invoice" at bounding box center [462, 71] width 879 height 26
click at [10, 61] on span at bounding box center [15, 65] width 15 height 10
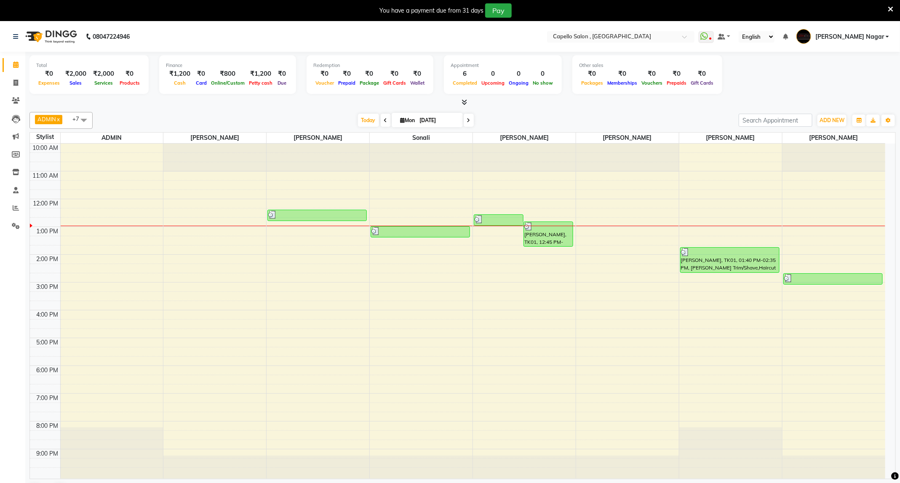
click at [464, 102] on icon at bounding box center [464, 102] width 5 height 6
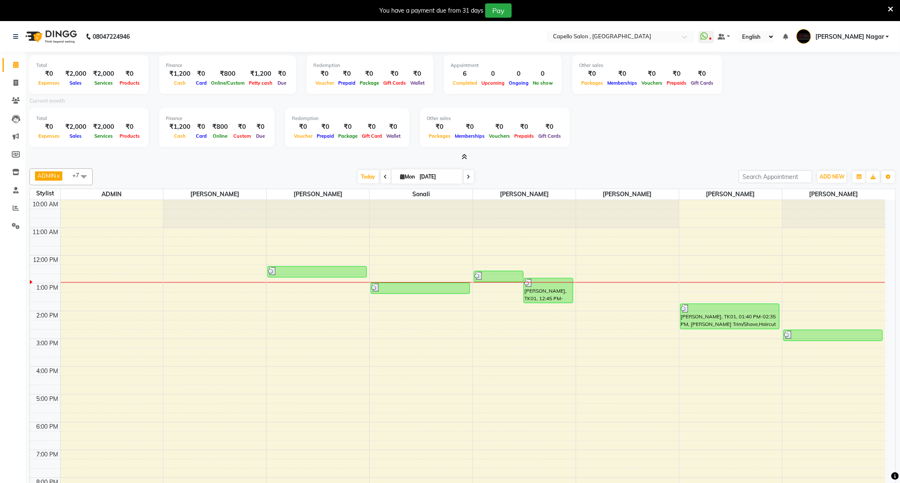
click at [463, 158] on icon at bounding box center [464, 157] width 5 height 6
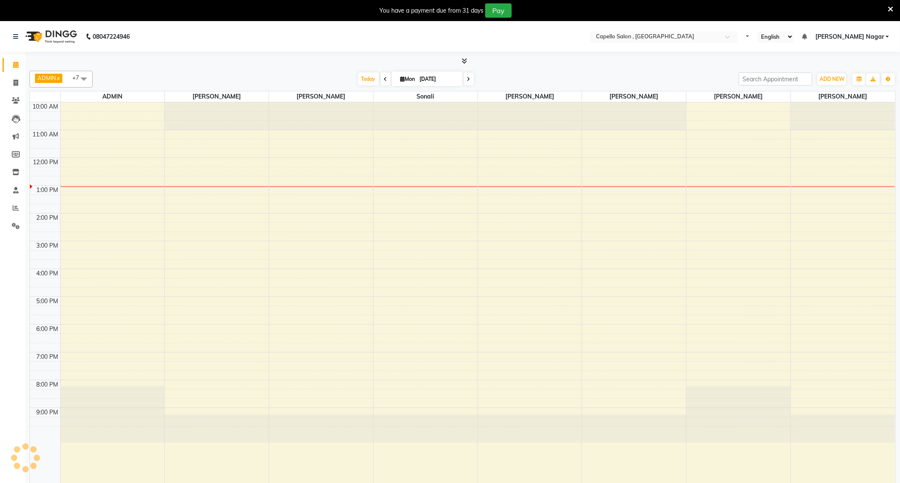
select select "en"
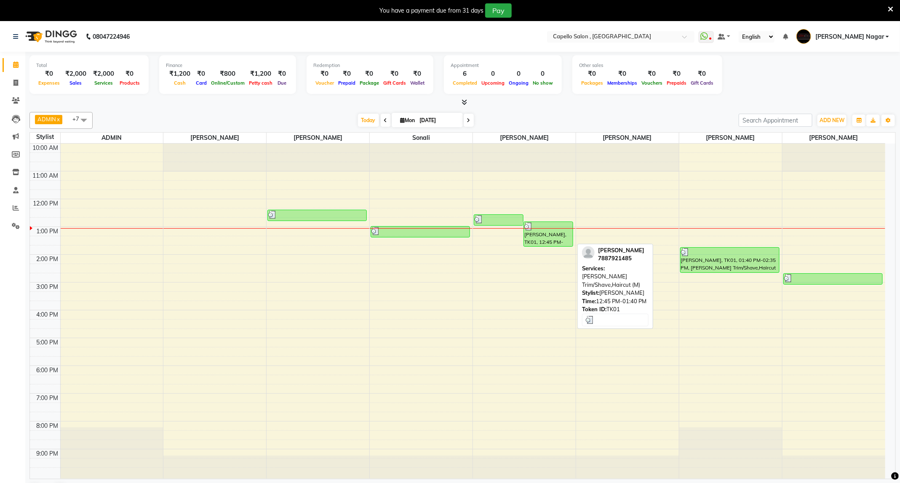
click at [543, 236] on div "[PERSON_NAME], TK01, 12:45 PM-01:40 PM, [PERSON_NAME] Trim/Shave,Haircut (M)" at bounding box center [548, 234] width 49 height 24
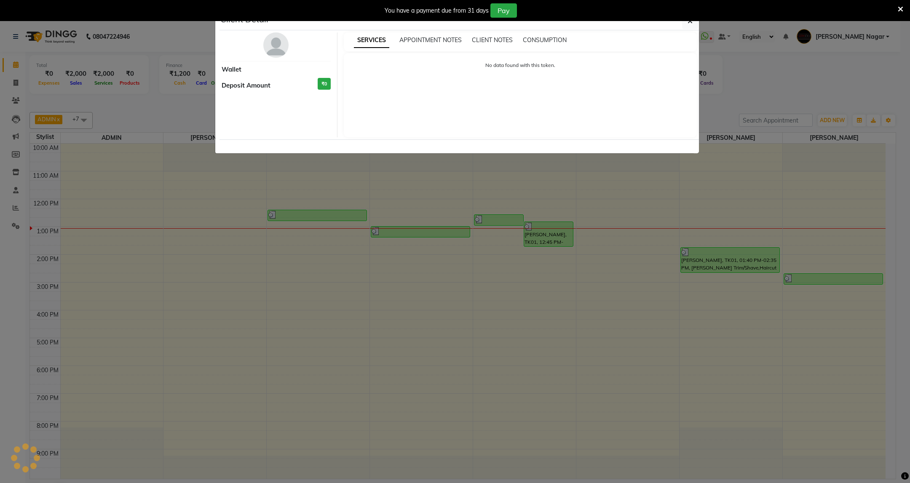
select select "3"
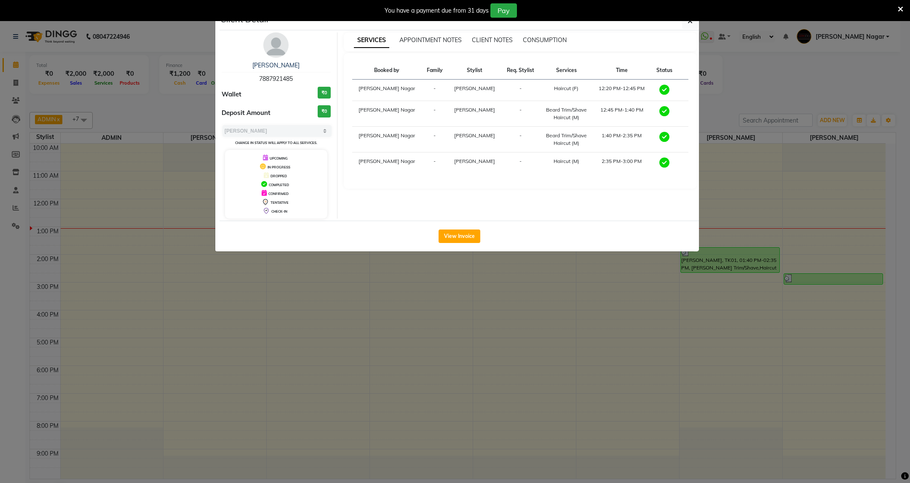
click at [153, 91] on ngb-modal-window "Client Detail mitanshi 7887921485 Wallet ₹0 Deposit Amount ₹0 Select MARK DONE …" at bounding box center [455, 241] width 910 height 483
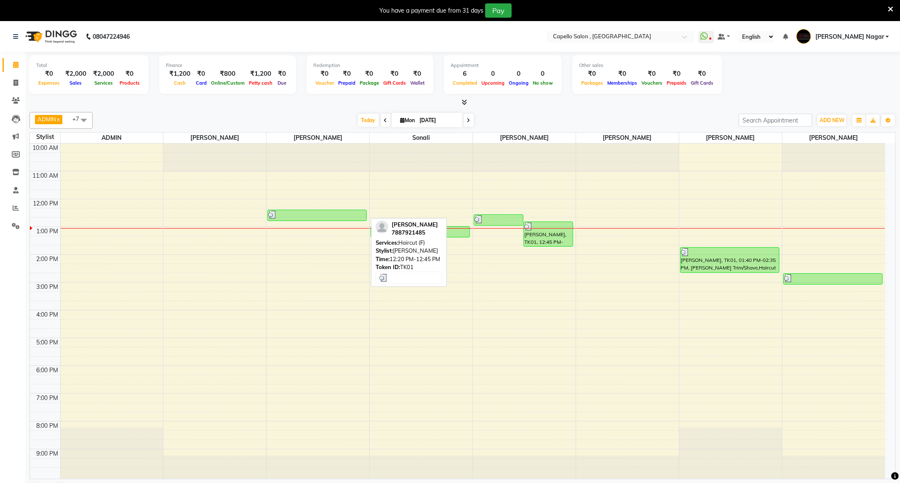
click at [316, 218] on div at bounding box center [317, 215] width 98 height 8
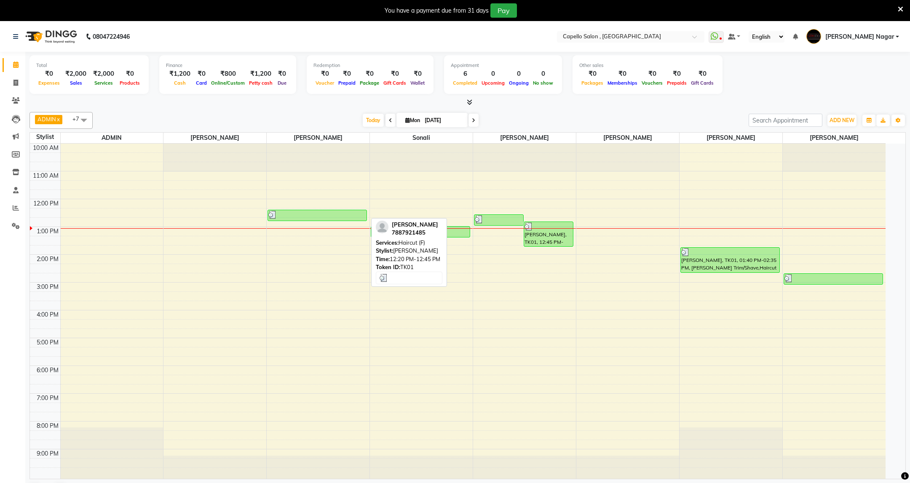
select select "3"
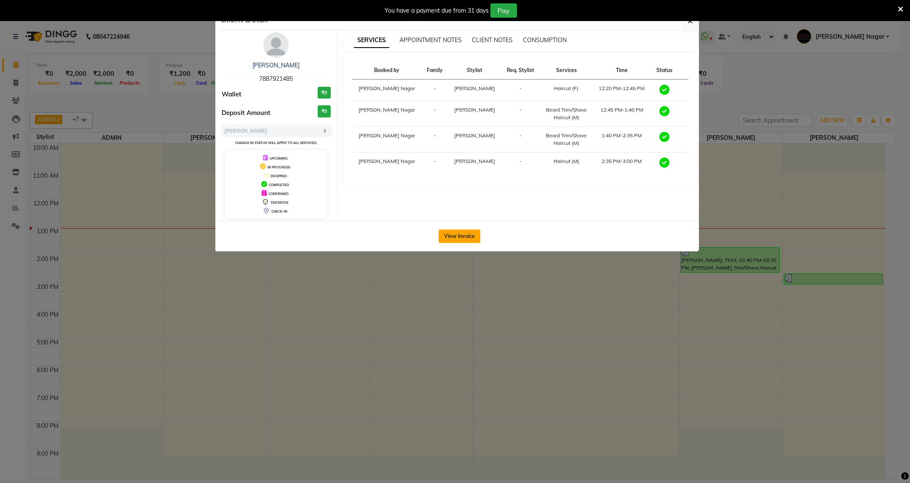
click at [453, 242] on button "View Invoice" at bounding box center [460, 236] width 42 height 13
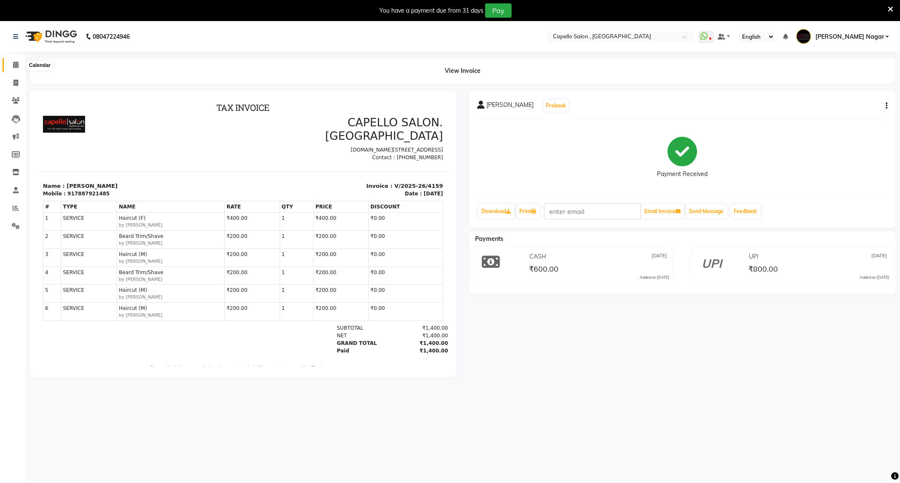
click at [15, 64] on icon at bounding box center [15, 65] width 5 height 6
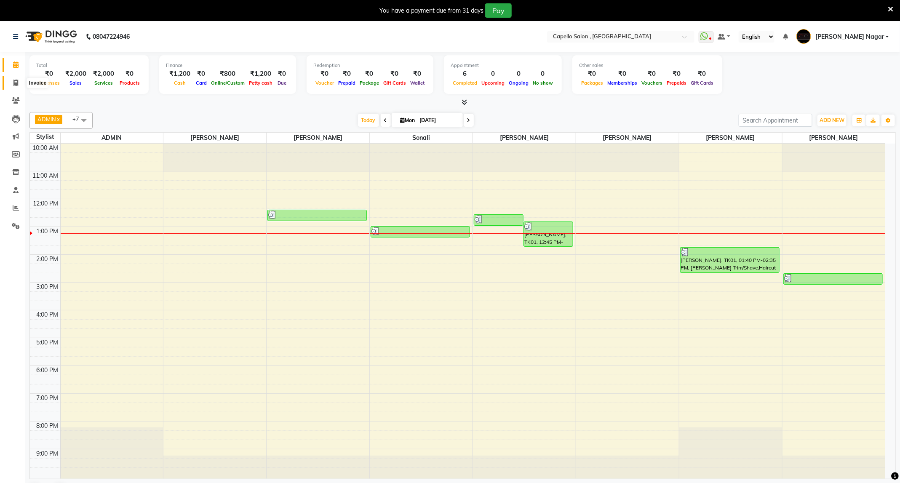
click at [18, 84] on span at bounding box center [15, 83] width 15 height 10
select select "service"
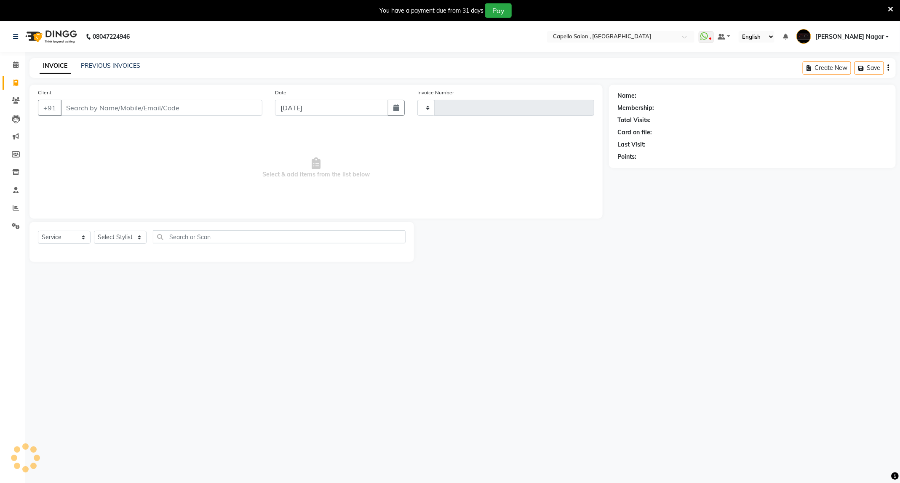
type input "4161"
select select "833"
click at [119, 110] on input "Client" at bounding box center [162, 108] width 202 height 16
type input "9665797211"
click at [365, 299] on div "08047224946 Select Location × Capello Salon , Manish Nagar WhatsApp Status ✕ St…" at bounding box center [450, 262] width 900 height 483
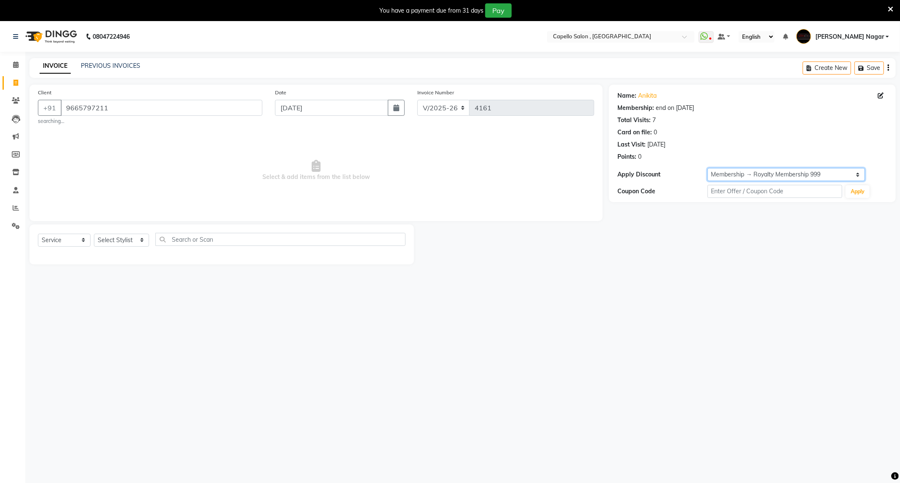
click at [792, 171] on select "Select Membership → Royalty Membership 999" at bounding box center [787, 174] width 158 height 13
select select "0:"
click at [708, 168] on select "Select Membership → Royalty Membership 999" at bounding box center [787, 174] width 158 height 13
click at [135, 243] on select "Select Stylist ADMIN Admin 2 [PERSON_NAME] [PERSON_NAME] Nagar GAUSHIYA [PERSON…" at bounding box center [121, 240] width 55 height 13
select select "76594"
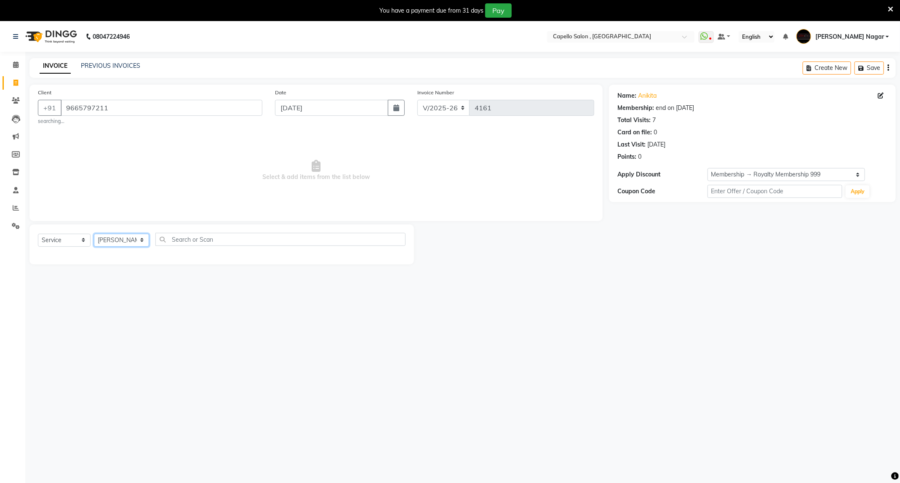
click at [94, 234] on select "Select Stylist ADMIN Admin 2 [PERSON_NAME] [PERSON_NAME] Nagar GAUSHIYA [PERSON…" at bounding box center [121, 240] width 55 height 13
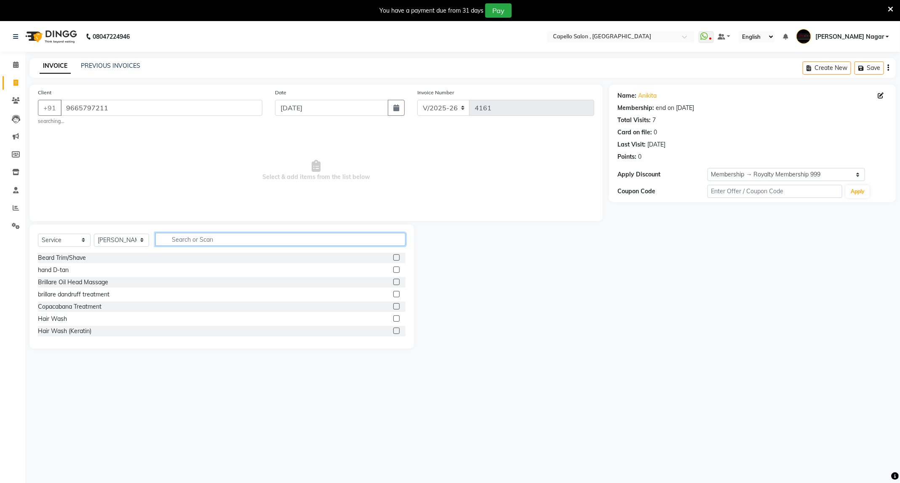
click at [196, 235] on input "text" at bounding box center [280, 239] width 250 height 13
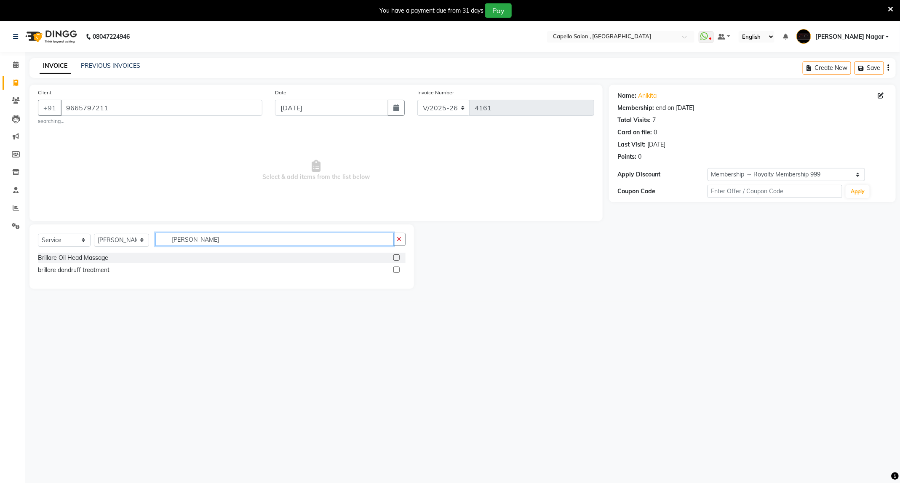
type input "brill"
click at [399, 272] on label at bounding box center [397, 270] width 6 height 6
click at [399, 272] on input "checkbox" at bounding box center [396, 270] width 5 height 5
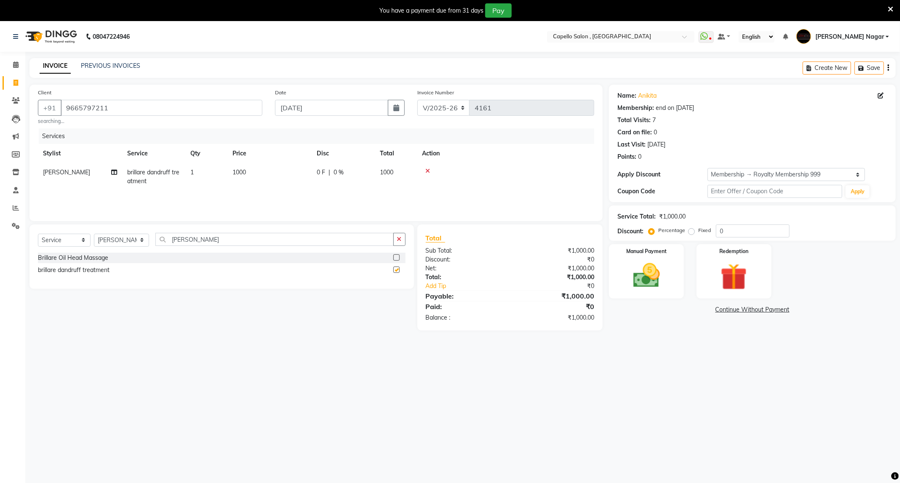
checkbox input "false"
click at [396, 238] on button "button" at bounding box center [400, 239] width 12 height 13
type input "d"
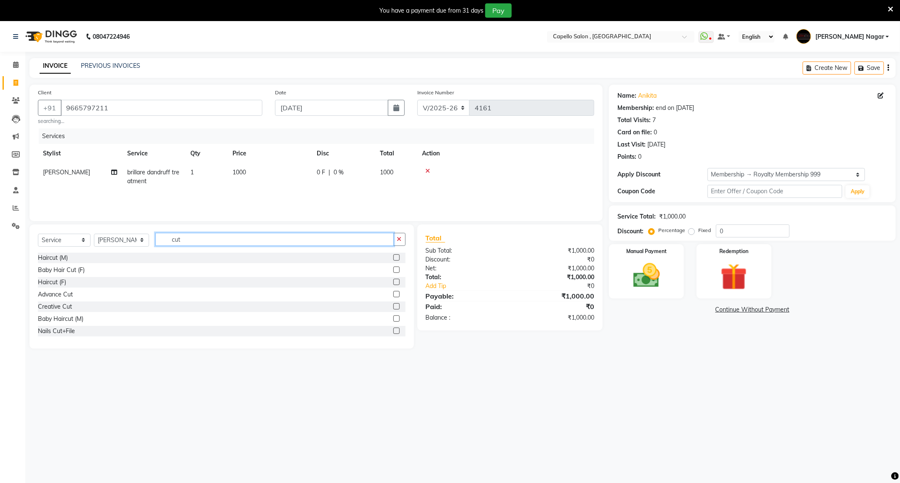
type input "cut"
click at [394, 280] on label at bounding box center [397, 282] width 6 height 6
click at [394, 280] on input "checkbox" at bounding box center [396, 282] width 5 height 5
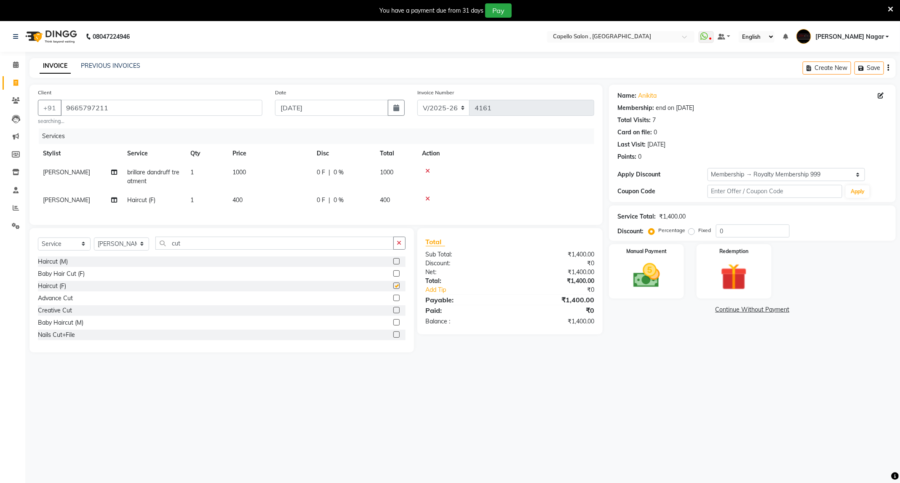
checkbox input "false"
click at [267, 197] on td "400" at bounding box center [270, 200] width 84 height 19
select select "76594"
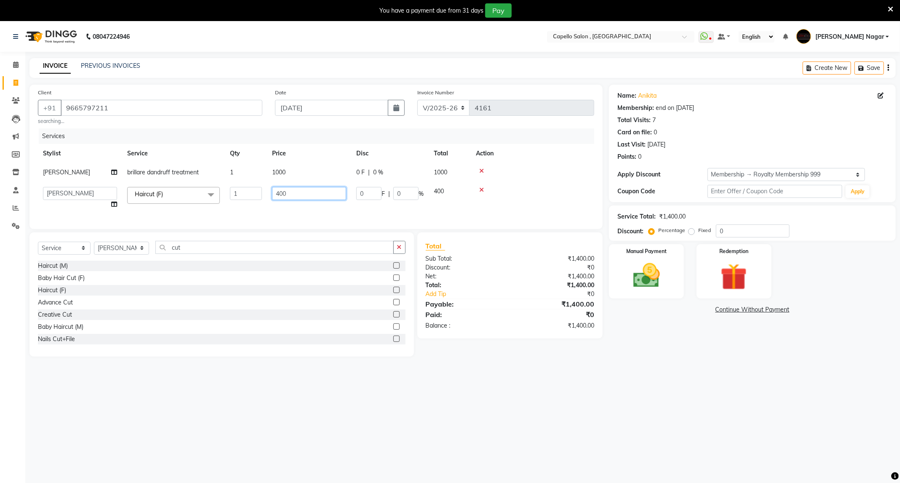
drag, startPoint x: 281, startPoint y: 194, endPoint x: 200, endPoint y: 194, distance: 80.9
click at [200, 194] on tr "ADMIN Admin 2 ANKITA PUND Capello Manish Nagar GAUSHIYA QURESHI Manisha Nimbadk…" at bounding box center [316, 198] width 557 height 32
type input "500"
click at [442, 422] on div "08047224946 Select Location × Capello Salon , Manish Nagar WhatsApp Status ✕ St…" at bounding box center [450, 262] width 900 height 483
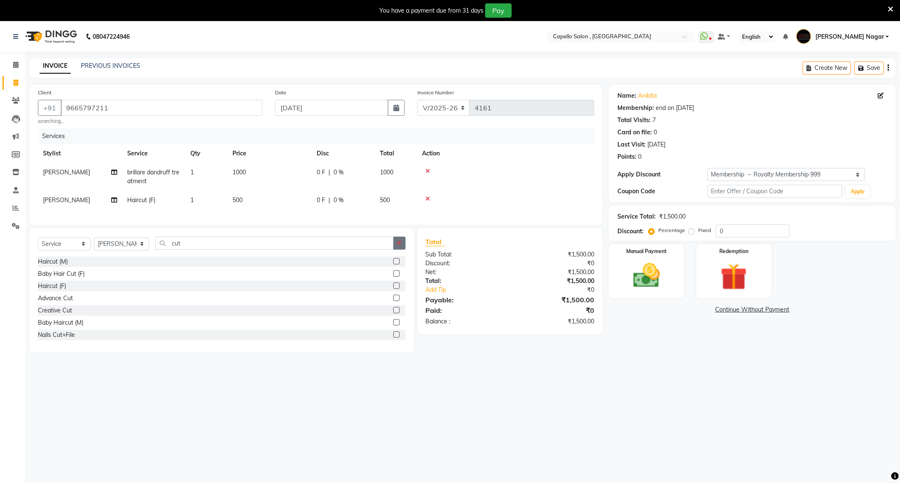
click at [398, 246] on icon "button" at bounding box center [399, 243] width 5 height 6
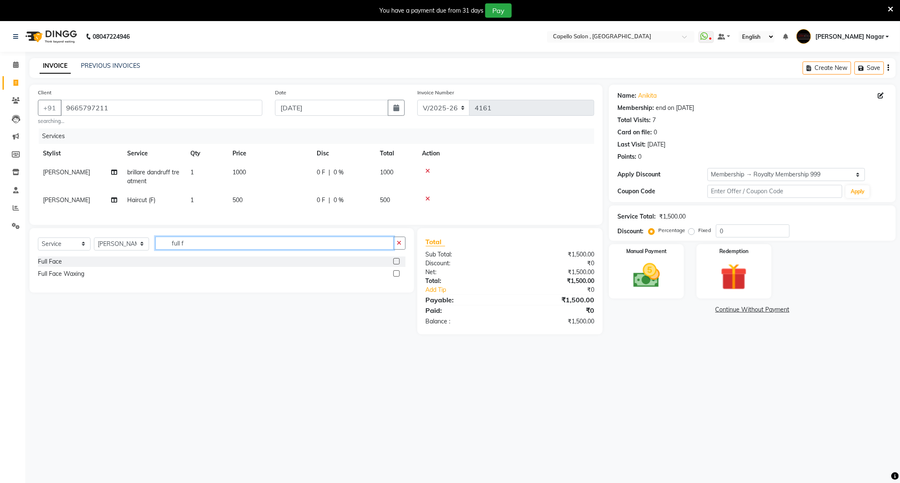
type input "full f"
click at [394, 265] on label at bounding box center [397, 261] width 6 height 6
click at [394, 265] on input "checkbox" at bounding box center [396, 261] width 5 height 5
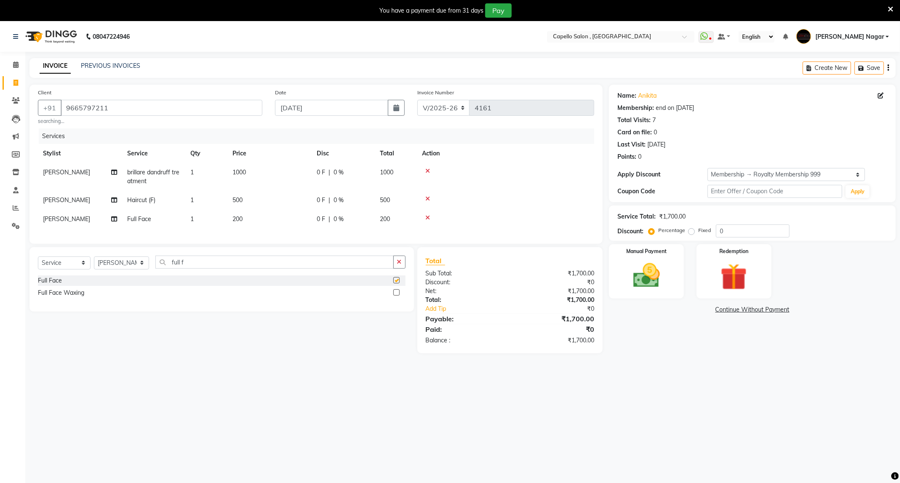
checkbox input "false"
click at [635, 295] on div "Manual Payment" at bounding box center [647, 271] width 78 height 56
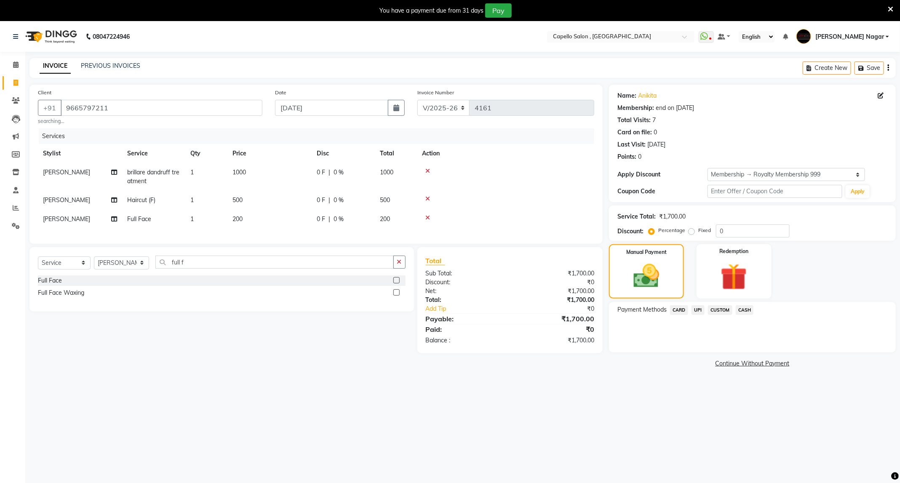
click at [699, 311] on span "UPI" at bounding box center [698, 310] width 13 height 10
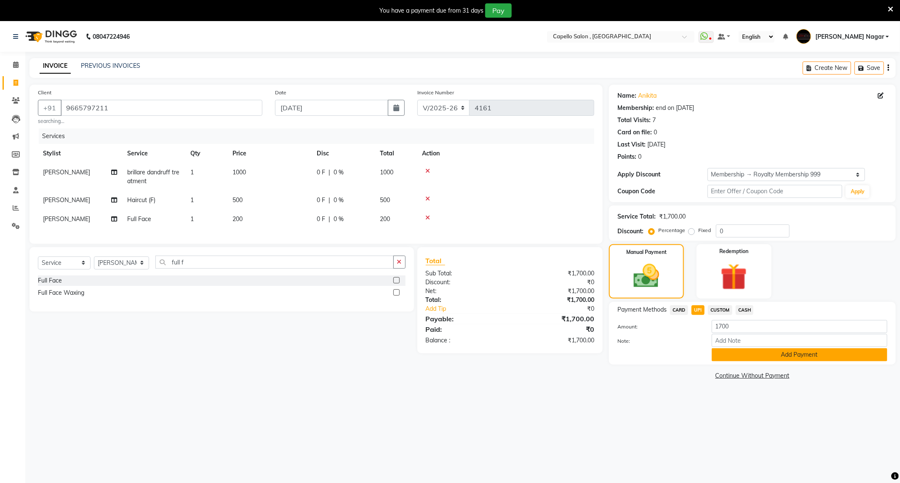
click at [723, 355] on button "Add Payment" at bounding box center [800, 354] width 176 height 13
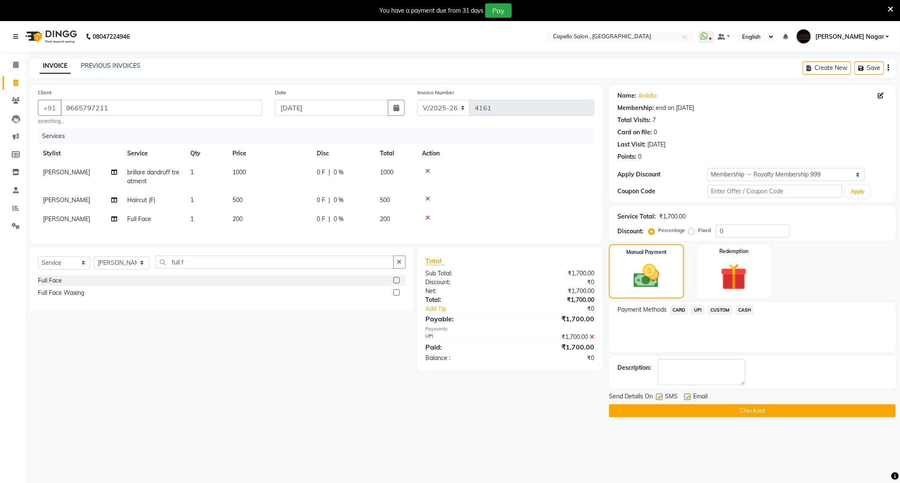
click at [751, 424] on main "INVOICE PREVIOUS INVOICES Create New Save Client +91 9665797211 searching... Da…" at bounding box center [462, 244] width 875 height 372
click at [751, 423] on main "INVOICE PREVIOUS INVOICES Create New Save Client +91 9665797211 searching... Da…" at bounding box center [462, 244] width 875 height 372
click at [758, 411] on button "Checkout" at bounding box center [752, 410] width 287 height 13
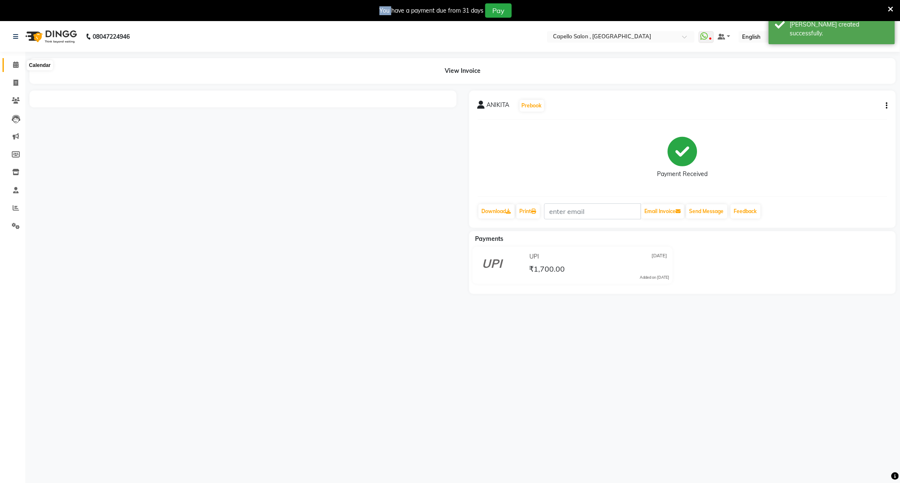
click at [10, 70] on span at bounding box center [15, 65] width 15 height 10
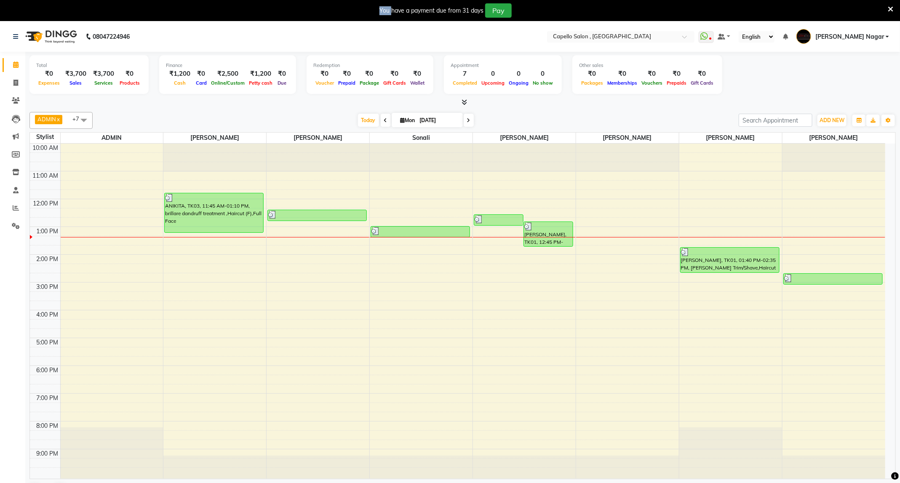
scroll to position [21, 0]
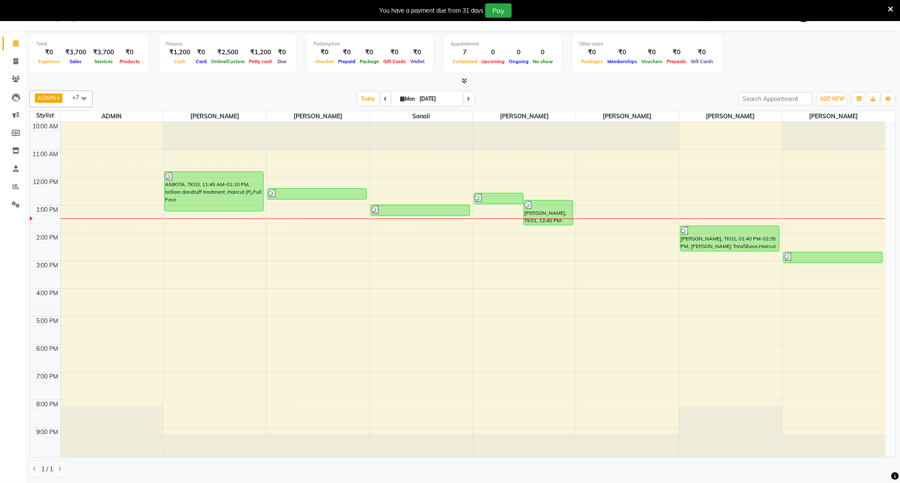
click at [0, 59] on li "Invoice" at bounding box center [12, 62] width 25 height 18
click at [5, 59] on link "Invoice" at bounding box center [13, 62] width 20 height 14
select select "service"
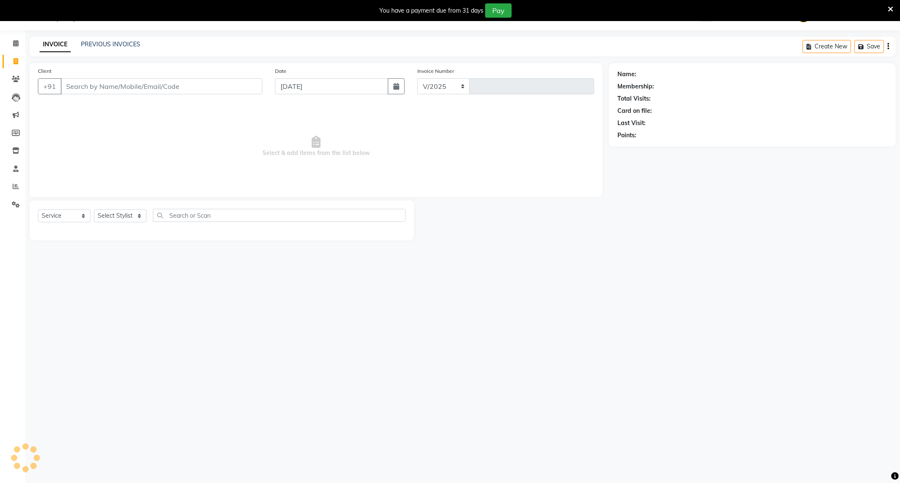
select select "833"
type input "4162"
click at [96, 81] on input "Client" at bounding box center [162, 86] width 202 height 16
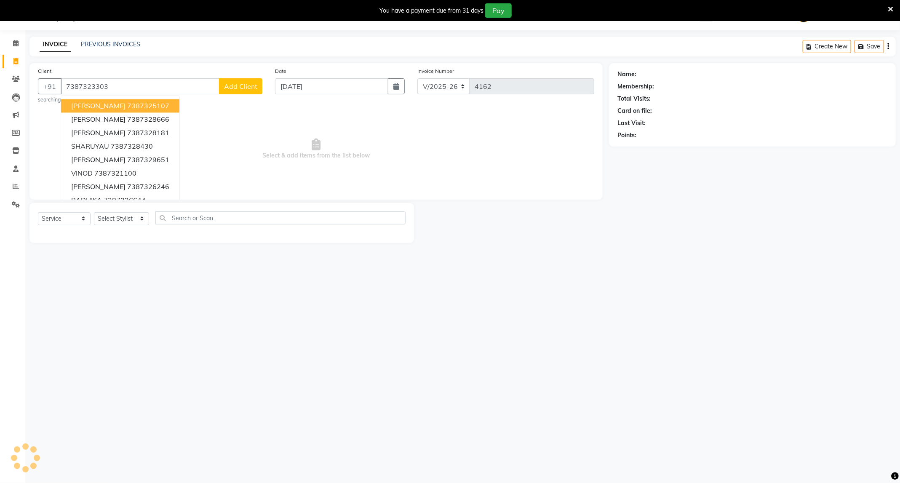
type input "7387323303"
click at [238, 81] on button "Add Client" at bounding box center [240, 86] width 43 height 16
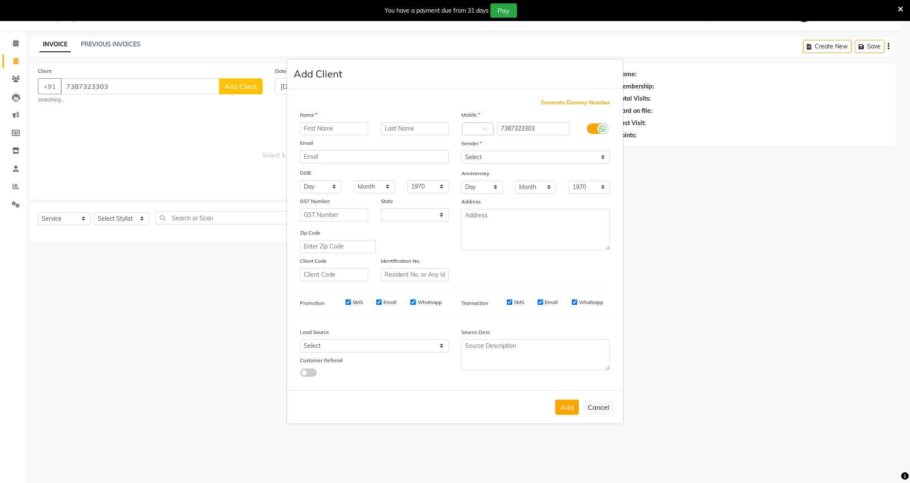
select select "22"
type input "sumit"
click at [470, 151] on select "Select Male Female Other Prefer Not To Say" at bounding box center [535, 157] width 149 height 13
select select "male"
click at [461, 151] on select "Select Male Female Other Prefer Not To Say" at bounding box center [535, 157] width 149 height 13
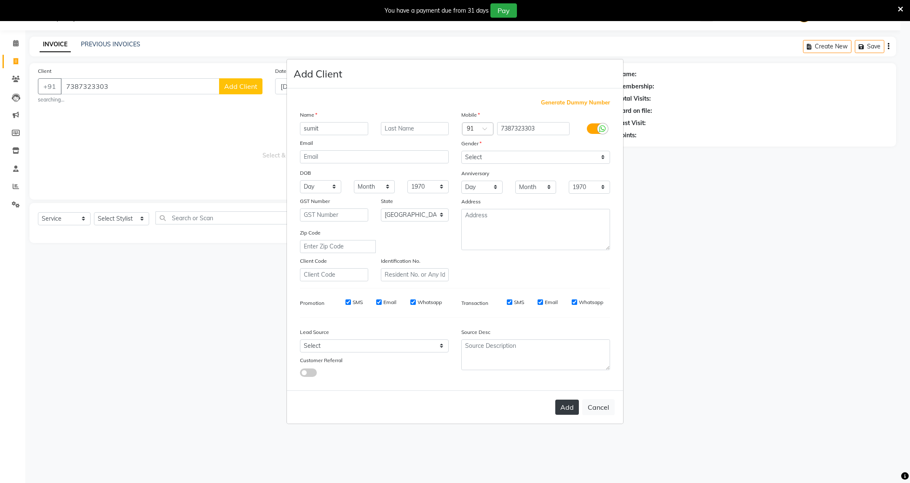
click at [565, 407] on button "Add" at bounding box center [567, 407] width 24 height 15
select select
select select "null"
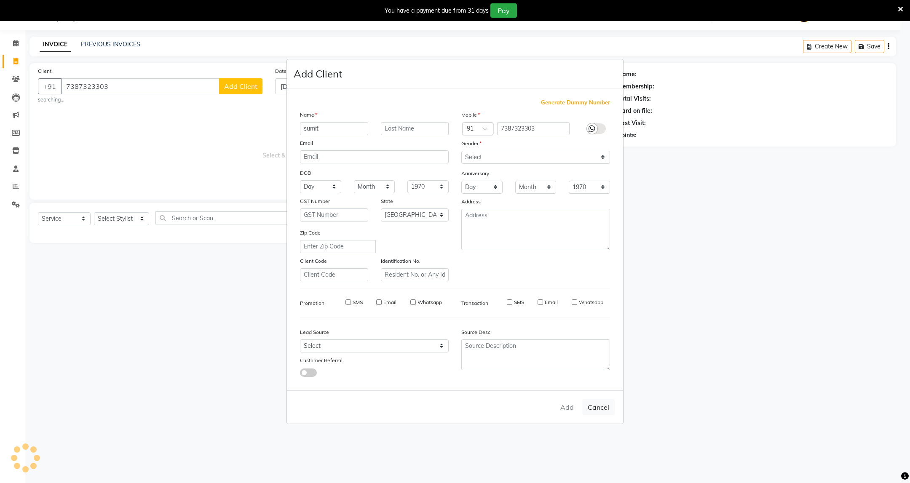
select select
checkbox input "false"
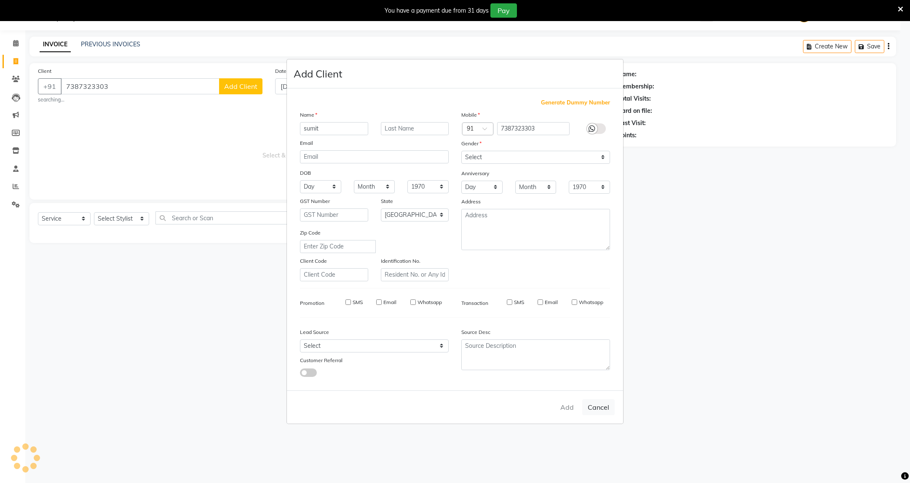
checkbox input "false"
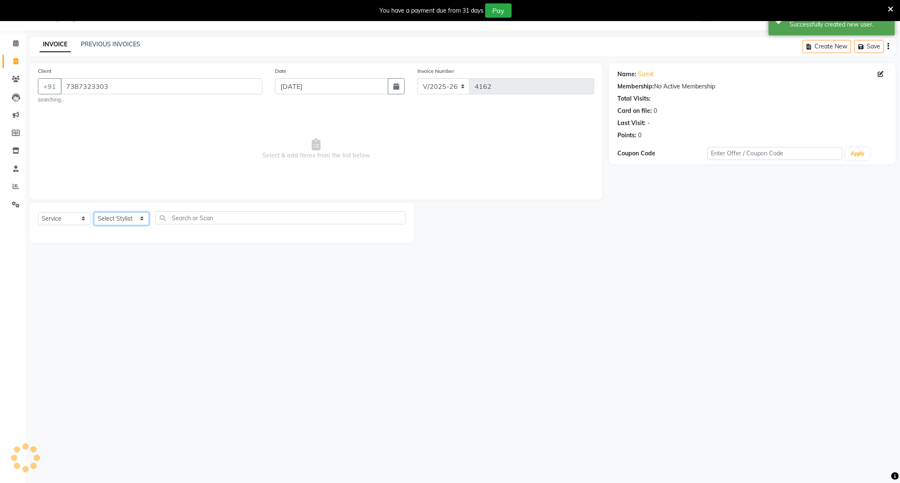
click at [118, 212] on select "Select Stylist ADMIN Admin 2 [PERSON_NAME] [PERSON_NAME] Nagar GAUSHIYA [PERSON…" at bounding box center [121, 218] width 55 height 13
select select "14415"
click at [94, 213] on select "Select Stylist ADMIN Admin 2 [PERSON_NAME] [PERSON_NAME] Nagar GAUSHIYA [PERSON…" at bounding box center [121, 218] width 55 height 13
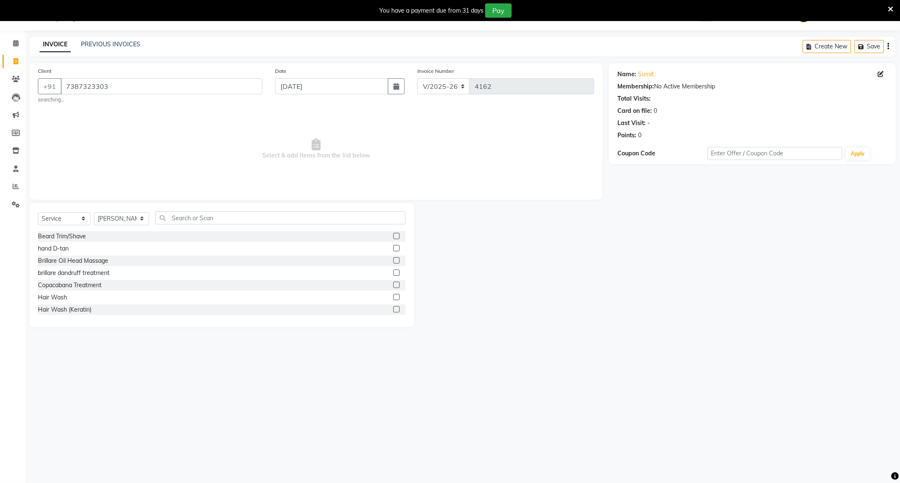
click at [394, 234] on label at bounding box center [397, 236] width 6 height 6
click at [394, 234] on input "checkbox" at bounding box center [396, 236] width 5 height 5
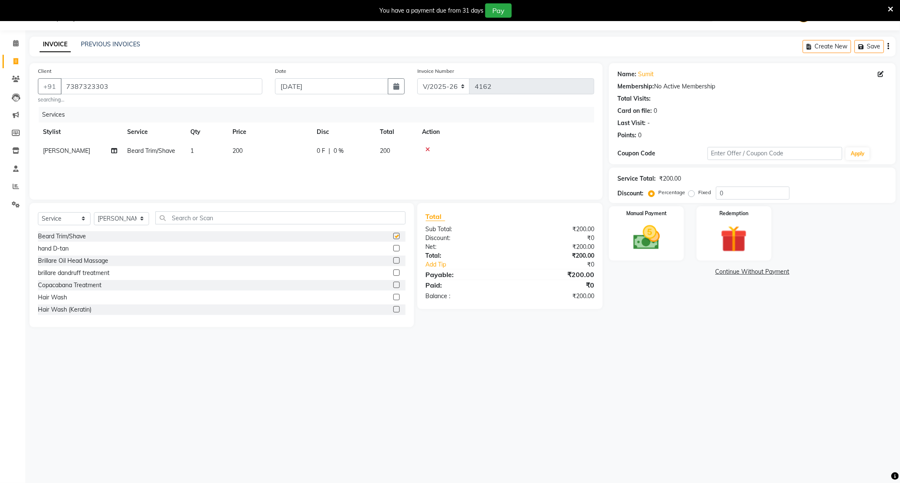
checkbox input "false"
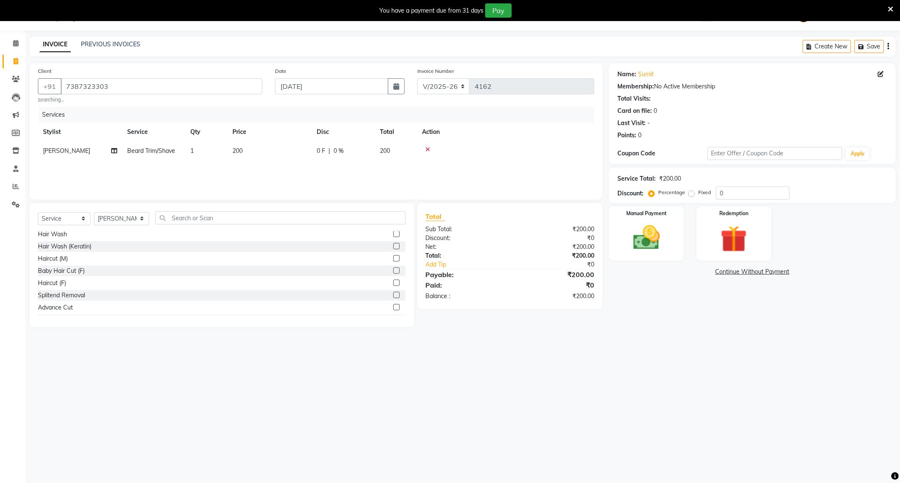
click at [394, 260] on label at bounding box center [397, 258] width 6 height 6
click at [394, 260] on input "checkbox" at bounding box center [396, 258] width 5 height 5
checkbox input "false"
click at [653, 249] on img at bounding box center [646, 238] width 45 height 32
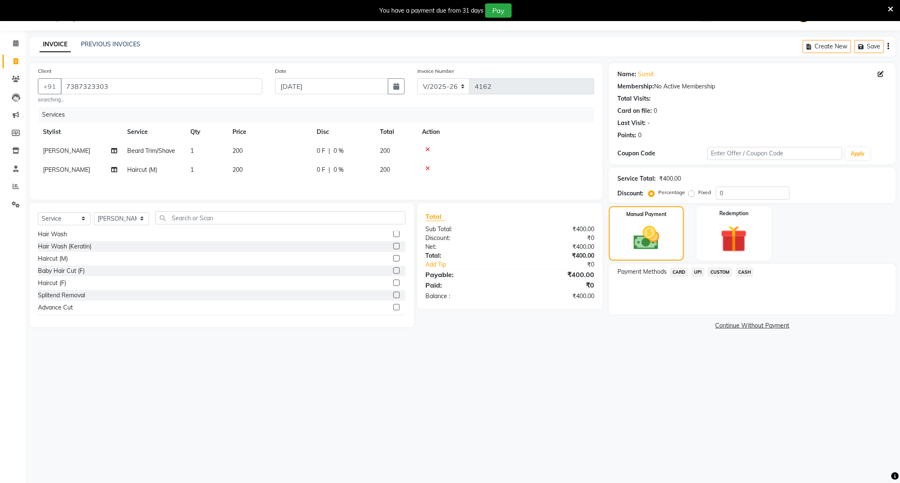
click at [742, 273] on span "CASH" at bounding box center [745, 273] width 18 height 10
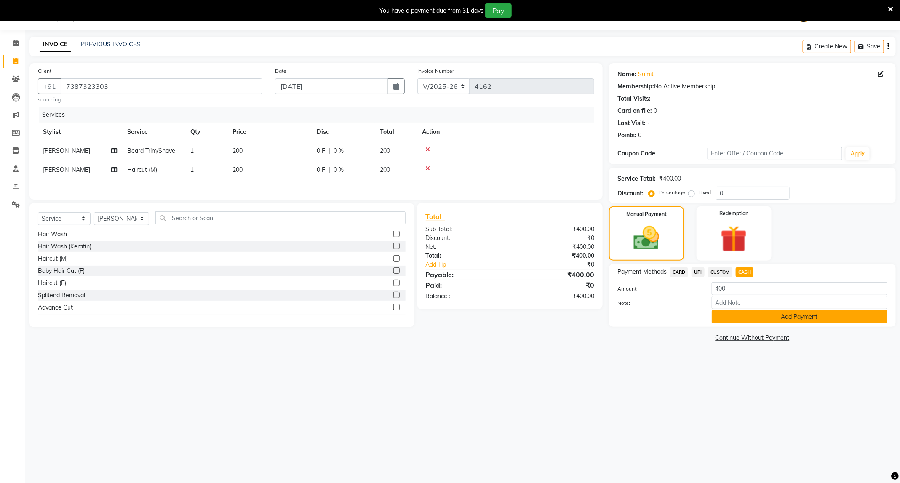
click at [723, 322] on button "Add Payment" at bounding box center [800, 317] width 176 height 13
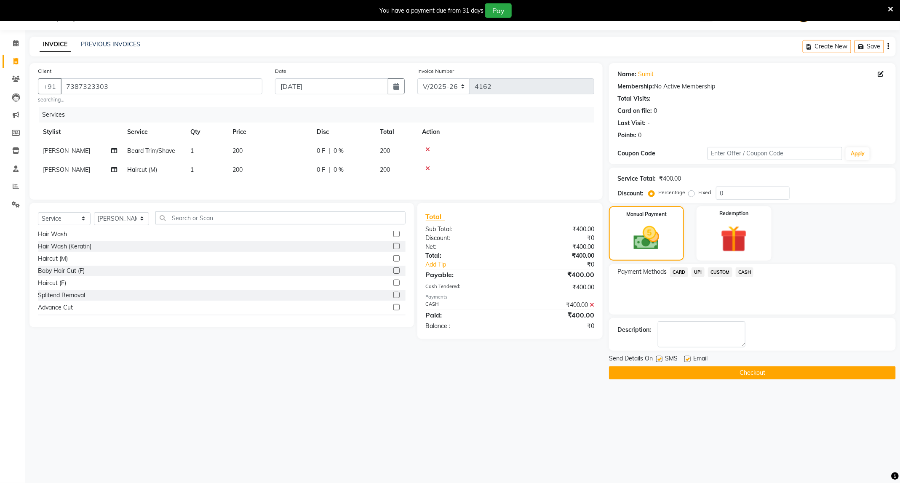
click at [703, 370] on button "Checkout" at bounding box center [752, 373] width 287 height 13
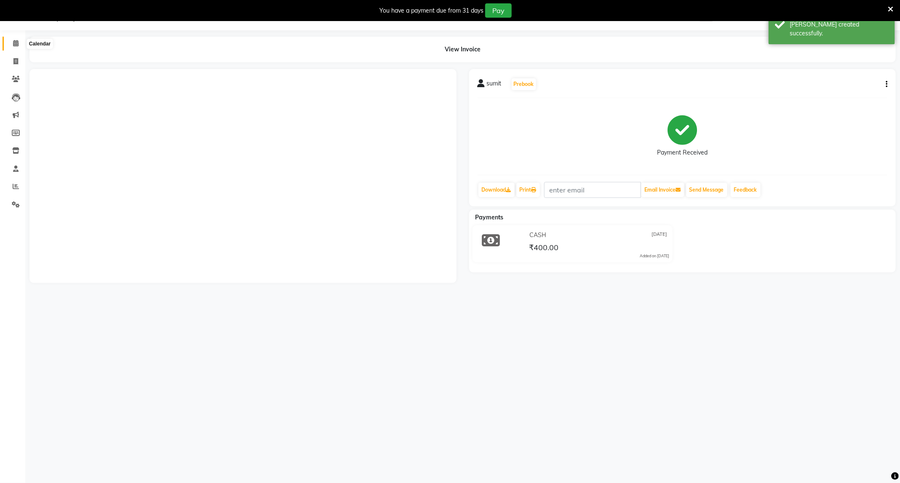
drag, startPoint x: 19, startPoint y: 46, endPoint x: 137, endPoint y: 9, distance: 122.9
click at [19, 46] on span at bounding box center [15, 44] width 15 height 10
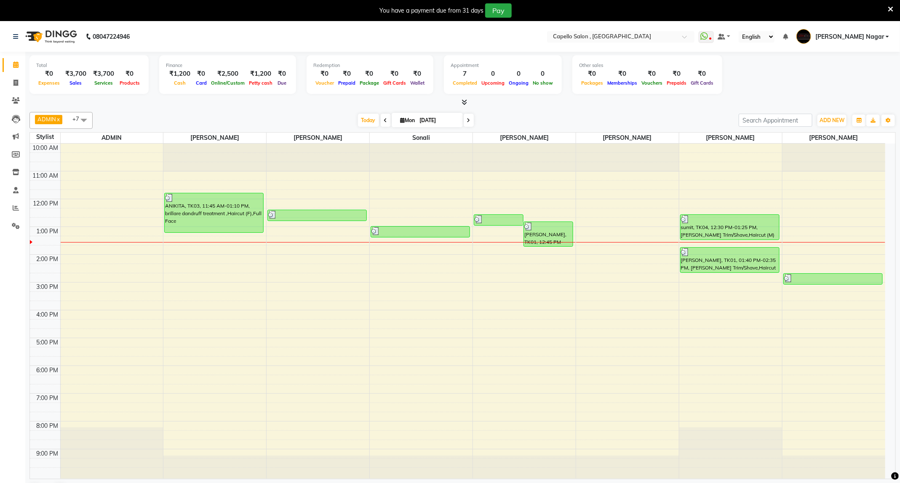
click at [81, 120] on span at bounding box center [83, 120] width 17 height 16
click at [215, 115] on div "Today Mon 01-09-2025" at bounding box center [416, 120] width 638 height 13
click at [23, 81] on span at bounding box center [15, 83] width 15 height 10
select select "service"
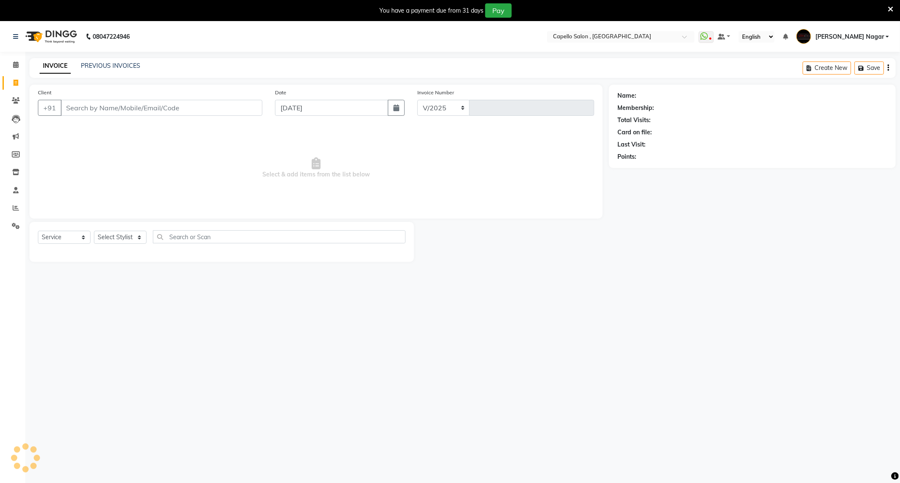
select select "833"
type input "4163"
click at [144, 110] on input "Client" at bounding box center [162, 108] width 202 height 16
type input "97"
click at [8, 64] on link "Calendar" at bounding box center [13, 65] width 20 height 14
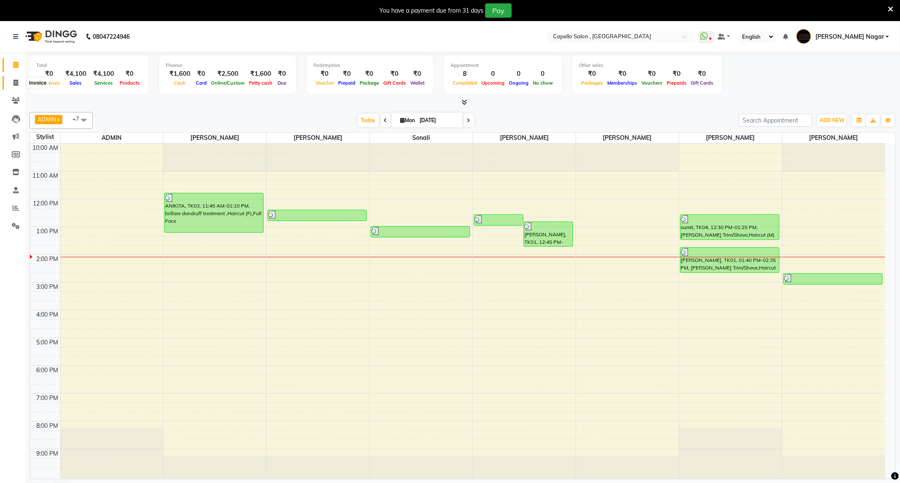
click at [14, 81] on icon at bounding box center [15, 83] width 5 height 6
select select "service"
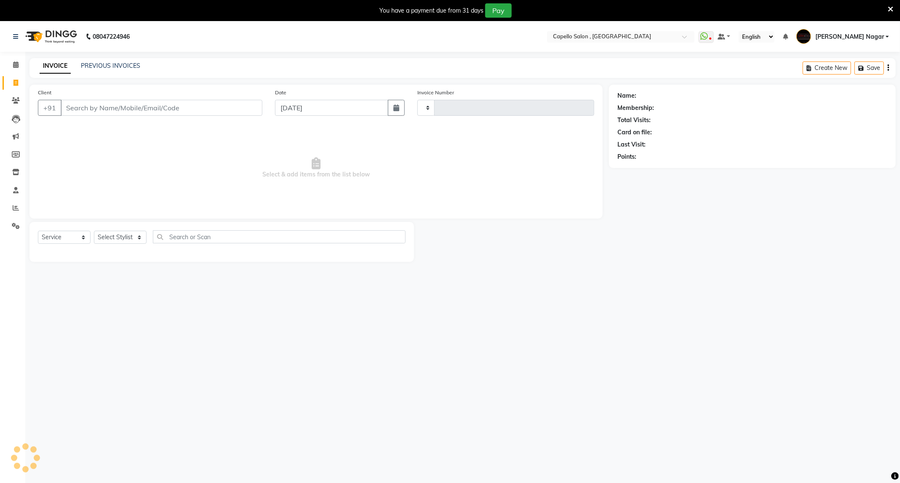
type input "4163"
select select "833"
click at [133, 238] on select "Select Stylist ADMIN Admin 2 [PERSON_NAME] [PERSON_NAME] Nagar GAUSHIYA [PERSON…" at bounding box center [121, 237] width 55 height 13
select select "20000"
click at [94, 231] on select "Select Stylist ADMIN Admin 2 [PERSON_NAME] [PERSON_NAME] Nagar GAUSHIYA [PERSON…" at bounding box center [121, 237] width 55 height 13
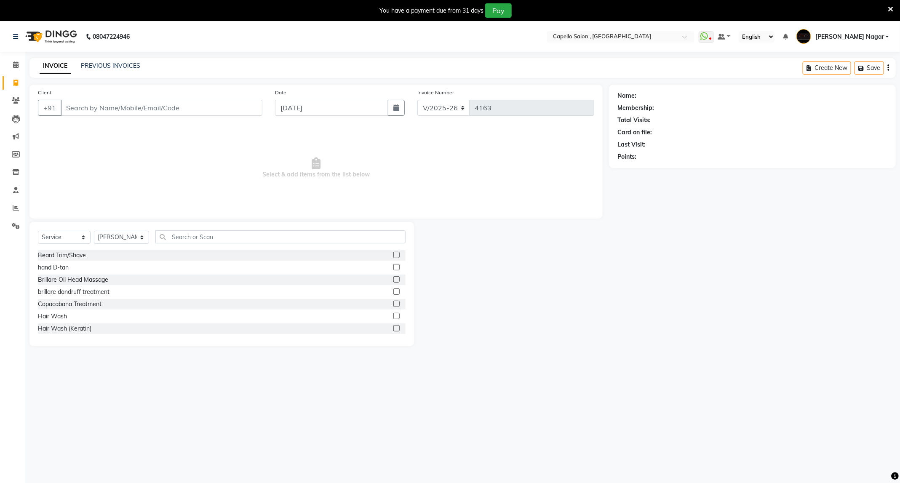
click at [394, 255] on label at bounding box center [397, 255] width 6 height 6
click at [394, 255] on input "checkbox" at bounding box center [396, 255] width 5 height 5
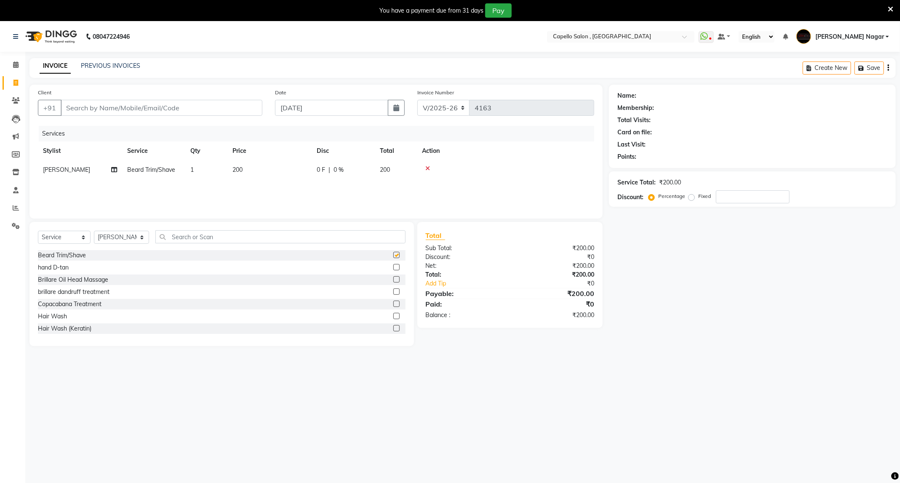
checkbox input "false"
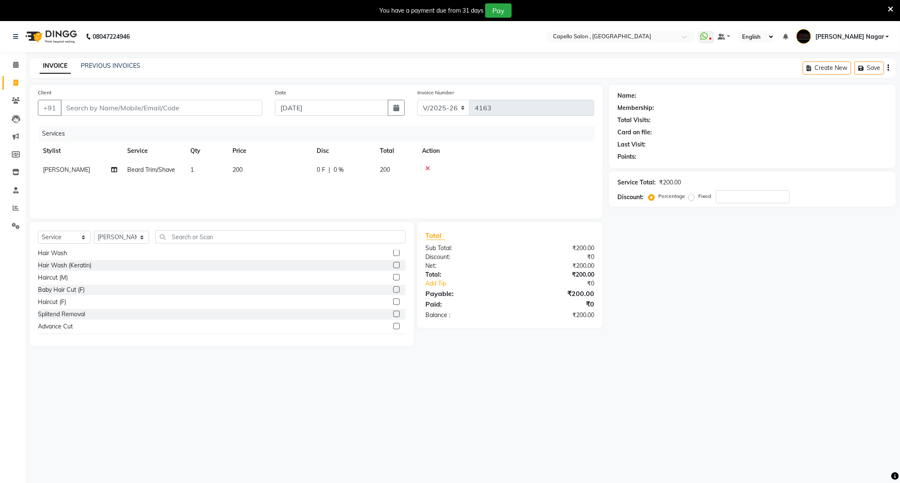
click at [394, 276] on label at bounding box center [397, 277] width 6 height 6
click at [394, 276] on input "checkbox" at bounding box center [396, 277] width 5 height 5
checkbox input "false"
click at [191, 107] on input "Client" at bounding box center [162, 108] width 202 height 16
type input "7"
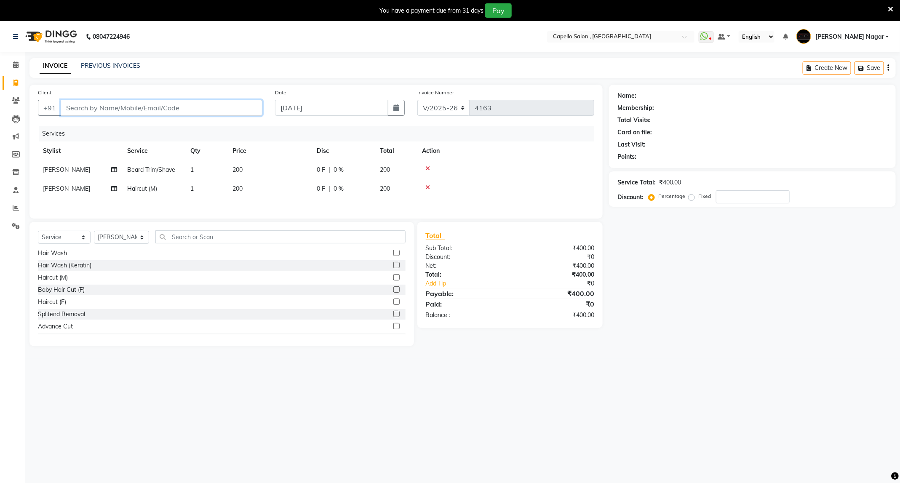
type input "0"
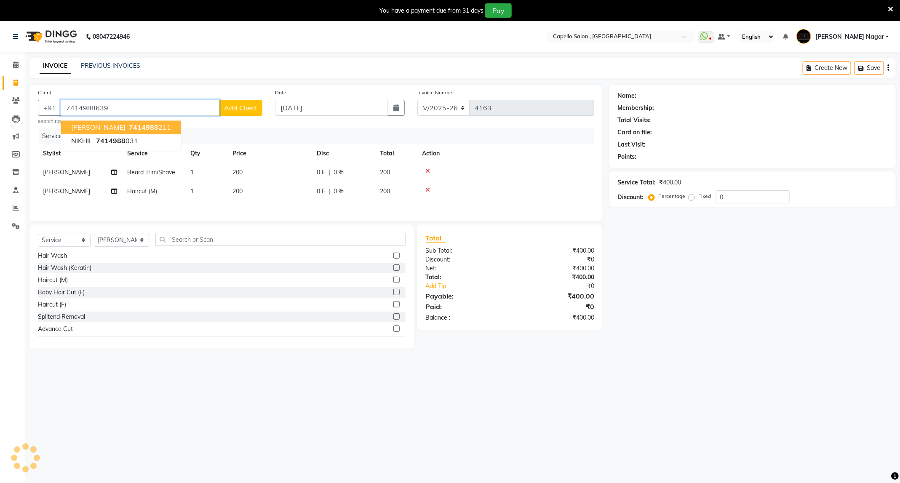
type input "7414988639"
click at [243, 104] on span "Add Client" at bounding box center [240, 108] width 33 height 8
select select "22"
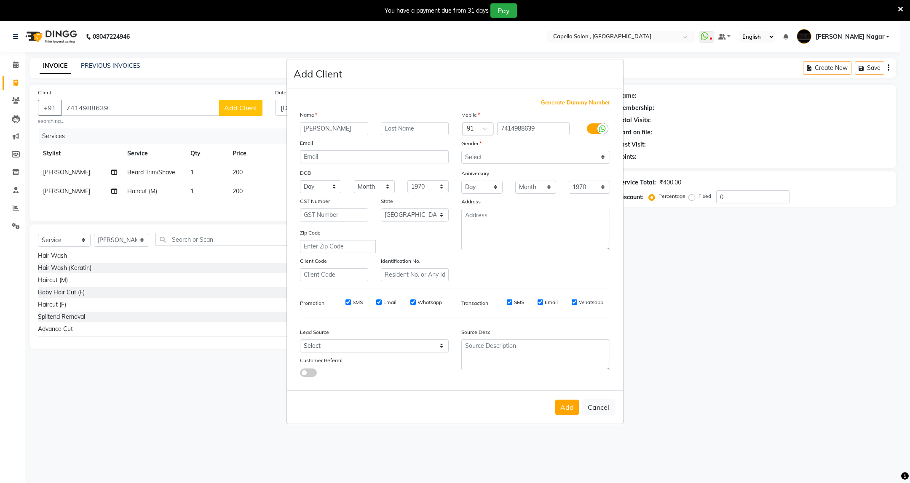
type input "abhinav"
click at [460, 154] on div "Select Male Female Other Prefer Not To Say" at bounding box center [535, 157] width 161 height 13
click at [490, 161] on select "Select Male Female Other Prefer Not To Say" at bounding box center [535, 157] width 149 height 13
select select "male"
click at [461, 151] on select "Select Male Female Other Prefer Not To Say" at bounding box center [535, 157] width 149 height 13
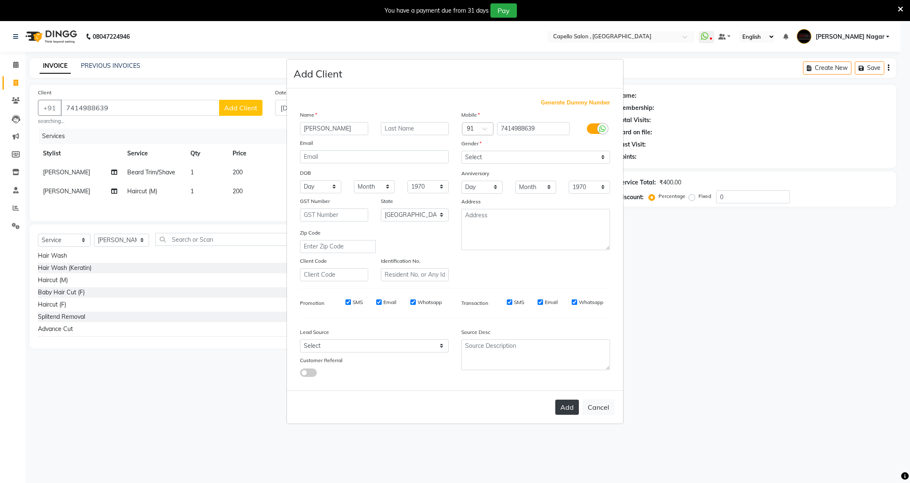
click at [575, 406] on button "Add" at bounding box center [567, 407] width 24 height 15
select select
select select "null"
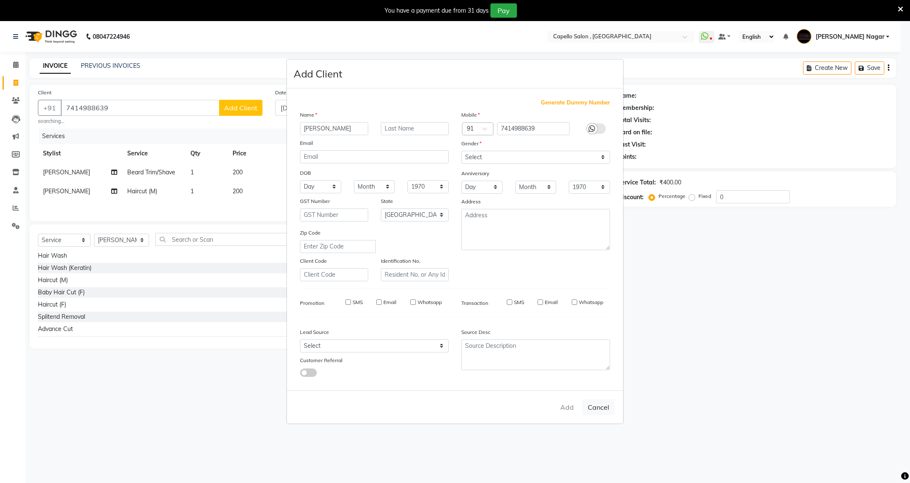
select select
checkbox input "false"
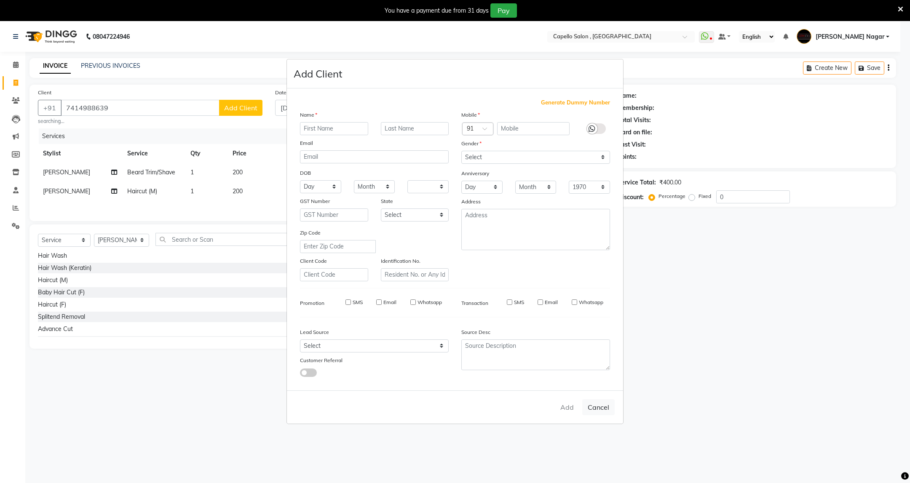
checkbox input "false"
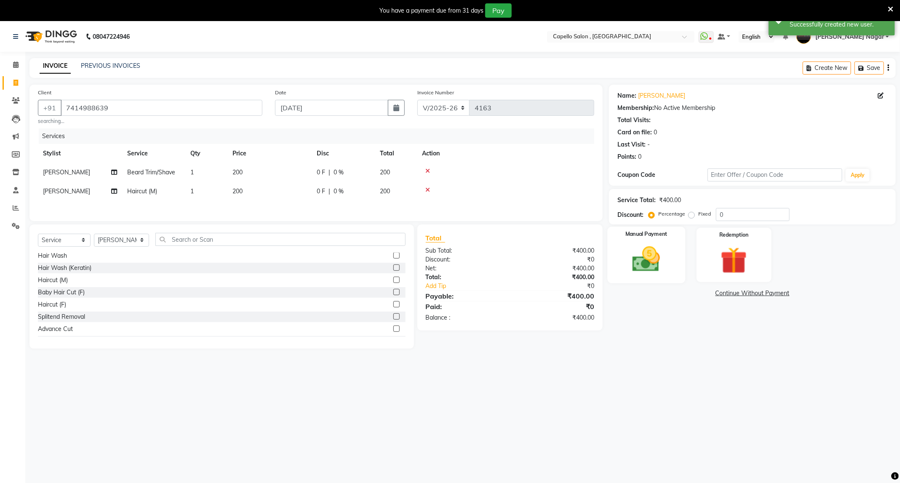
click at [623, 262] on div "Manual Payment" at bounding box center [647, 255] width 78 height 56
click at [696, 292] on span "UPI" at bounding box center [698, 294] width 13 height 10
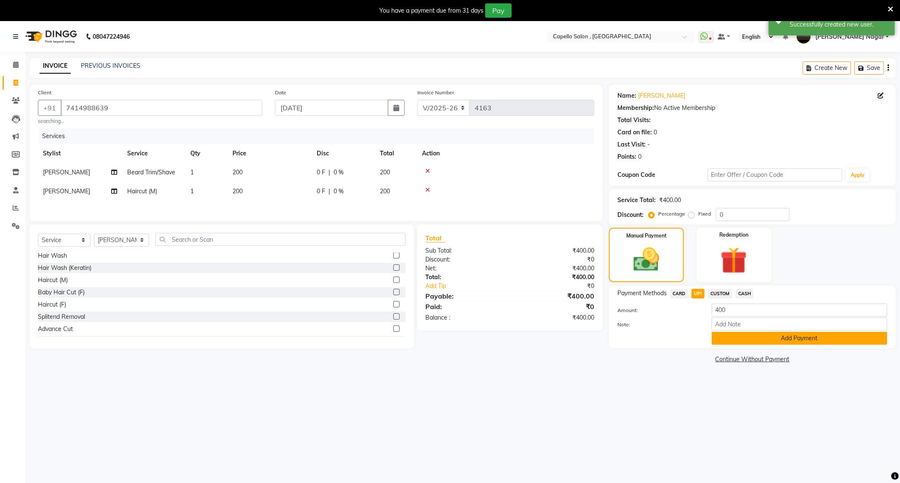
click at [718, 340] on button "Add Payment" at bounding box center [800, 338] width 176 height 13
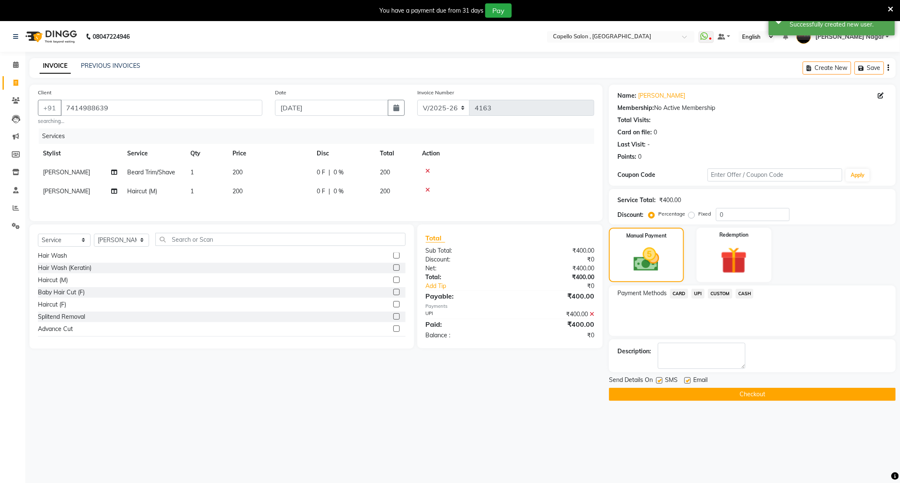
scroll to position [21, 0]
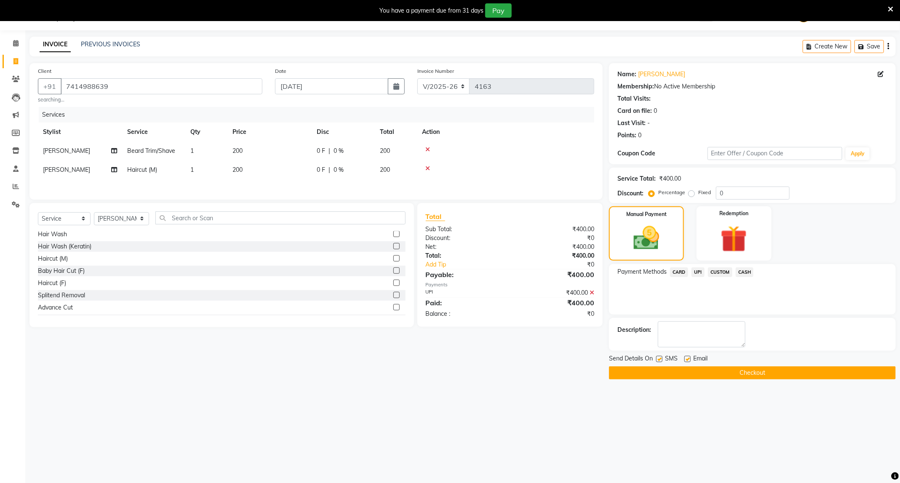
click at [770, 377] on button "Checkout" at bounding box center [752, 373] width 287 height 13
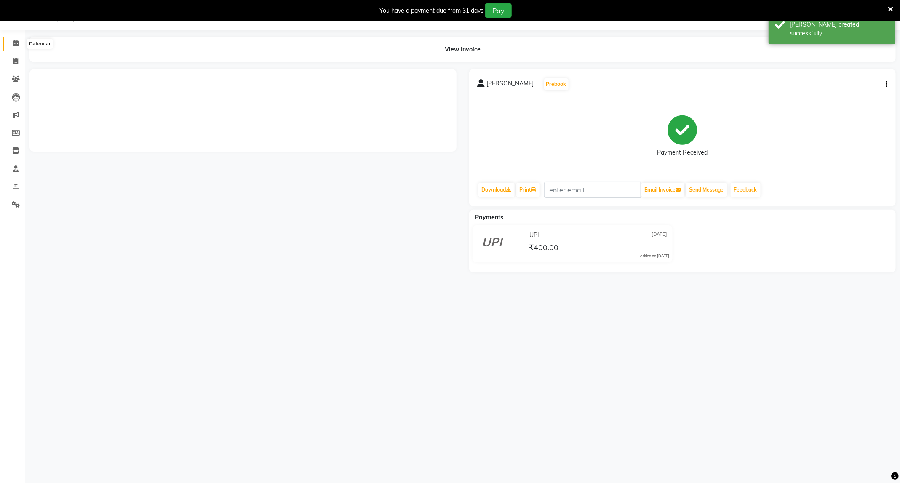
click at [18, 41] on icon at bounding box center [15, 43] width 5 height 6
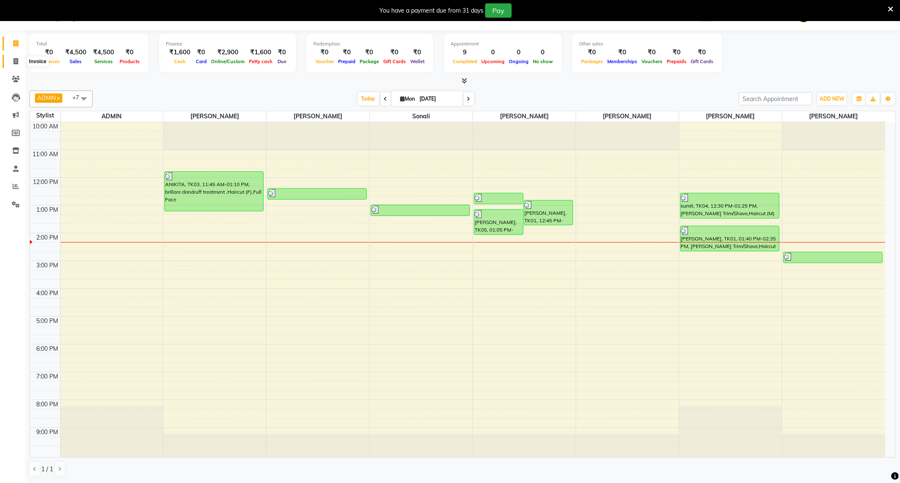
click at [13, 60] on span at bounding box center [15, 62] width 15 height 10
select select "service"
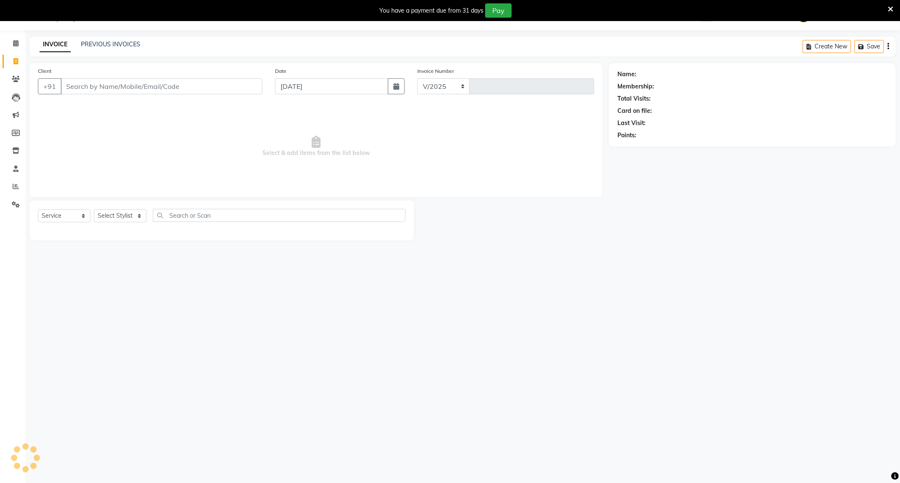
select select "833"
type input "4164"
click at [90, 90] on input "Client" at bounding box center [162, 86] width 202 height 16
type input "9860048517"
click at [256, 89] on span "Add Client" at bounding box center [240, 86] width 33 height 8
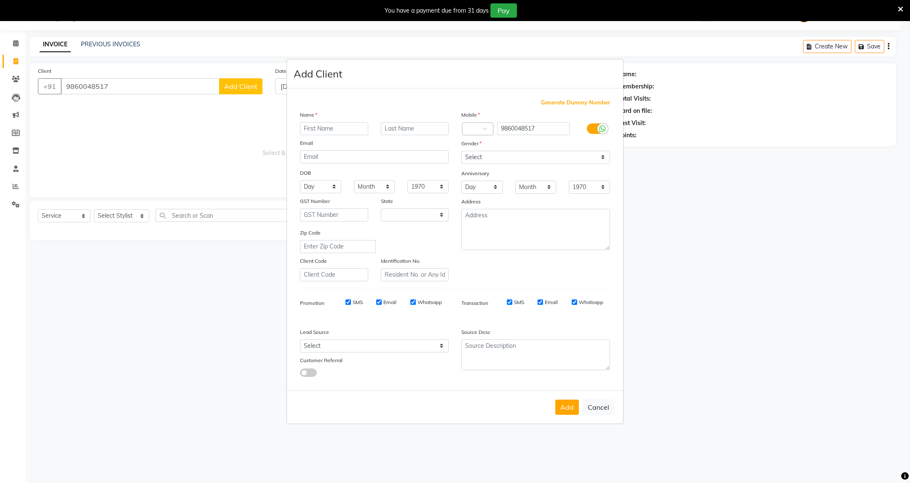
select select "22"
type input "mithila"
click at [474, 153] on select "Select Male Female Other Prefer Not To Say" at bounding box center [535, 157] width 149 height 13
select select "female"
click at [461, 151] on select "Select Male Female Other Prefer Not To Say" at bounding box center [535, 157] width 149 height 13
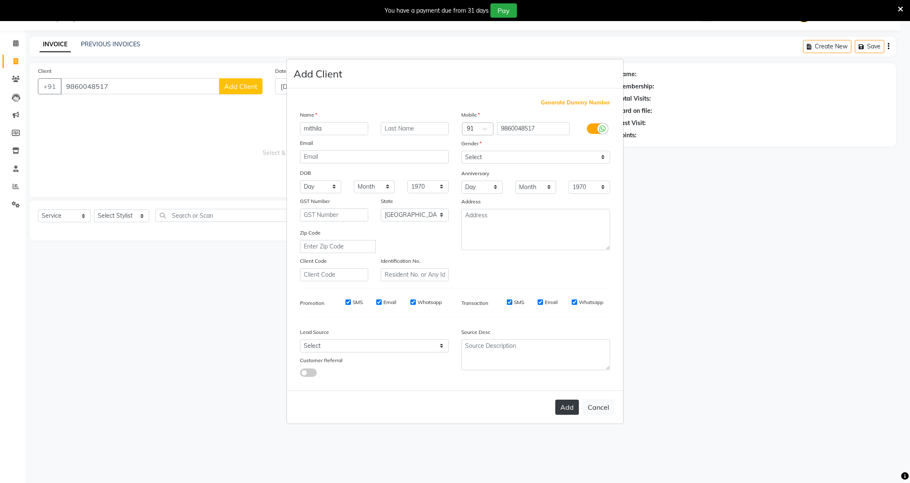
click at [564, 400] on button "Add" at bounding box center [567, 407] width 24 height 15
select select
select select "null"
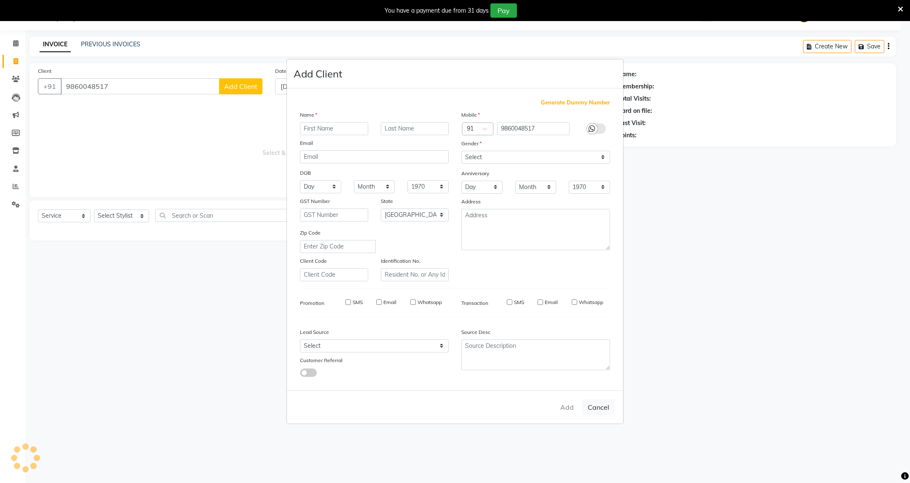
select select
checkbox input "false"
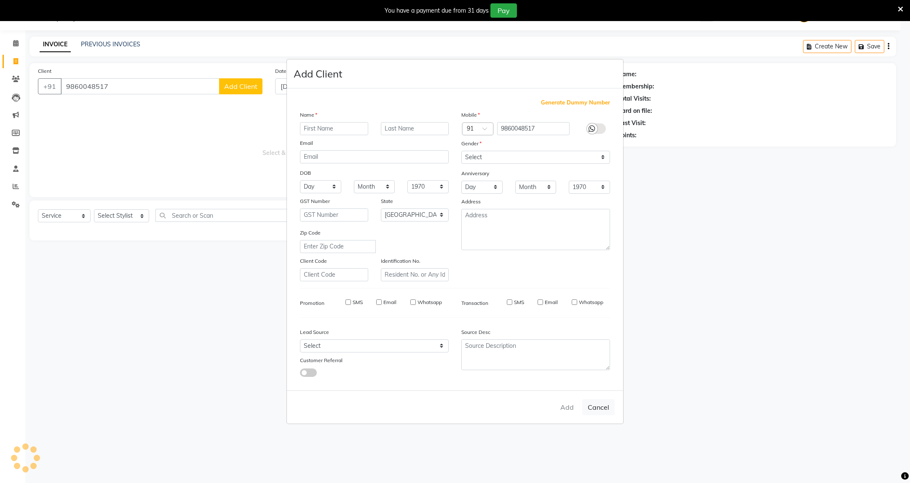
checkbox input "false"
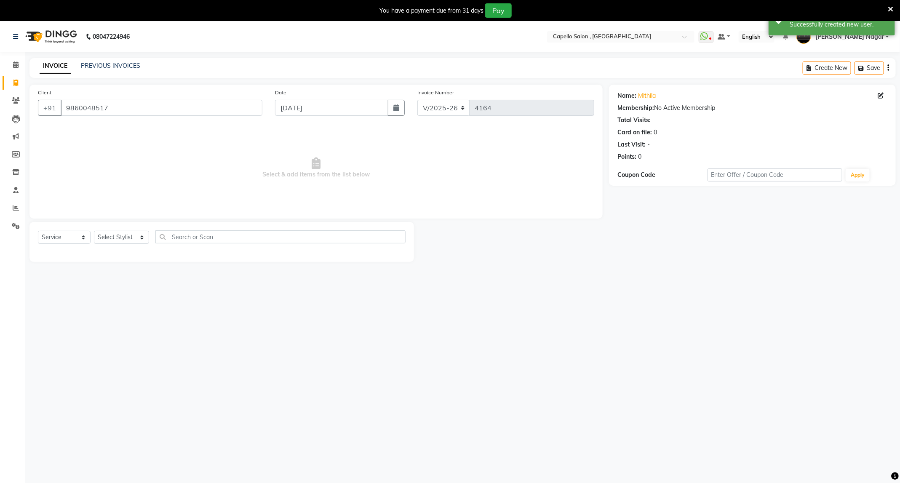
click at [122, 229] on div "Select Service Product Membership Package Voucher Prepaid Gift Card Select Styl…" at bounding box center [221, 242] width 385 height 40
click at [123, 232] on select "Select Stylist ADMIN Admin 2 [PERSON_NAME] [PERSON_NAME] Nagar GAUSHIYA [PERSON…" at bounding box center [121, 237] width 55 height 13
select select "65487"
click at [94, 231] on select "Select Stylist ADMIN Admin 2 [PERSON_NAME] [PERSON_NAME] Nagar GAUSHIYA [PERSON…" at bounding box center [121, 237] width 55 height 13
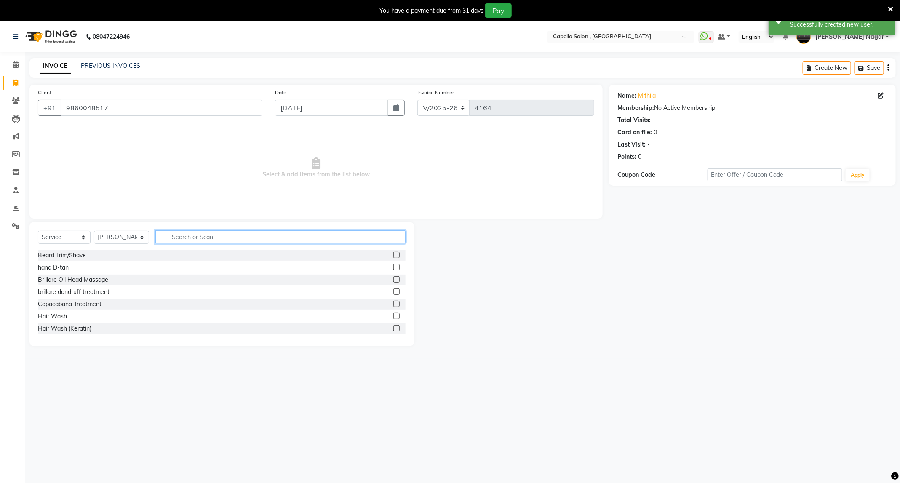
click at [204, 238] on input "text" at bounding box center [280, 236] width 250 height 13
type input "was"
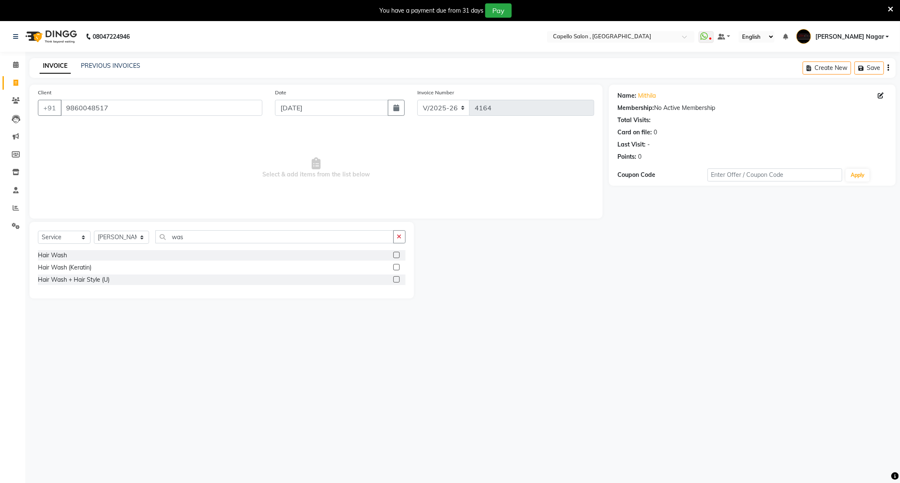
click at [395, 252] on div at bounding box center [400, 255] width 12 height 11
click at [396, 254] on label at bounding box center [397, 255] width 6 height 6
click at [396, 254] on input "checkbox" at bounding box center [396, 255] width 5 height 5
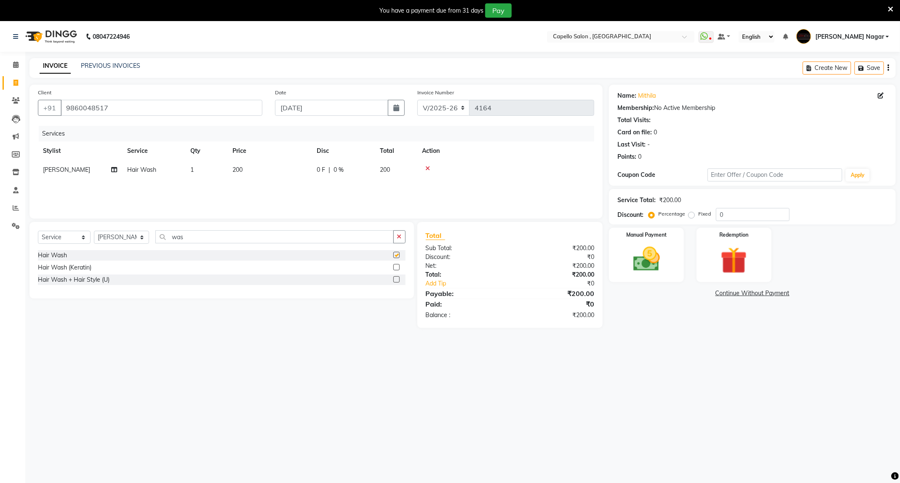
checkbox input "false"
click at [291, 169] on td "200" at bounding box center [270, 170] width 84 height 19
select select "65487"
drag, startPoint x: 320, startPoint y: 171, endPoint x: 149, endPoint y: 148, distance: 172.6
click at [149, 148] on table "Stylist Service Qty Price Disc Total Action ADMIN Admin 2 ANKITA PUND Capello M…" at bounding box center [316, 167] width 557 height 51
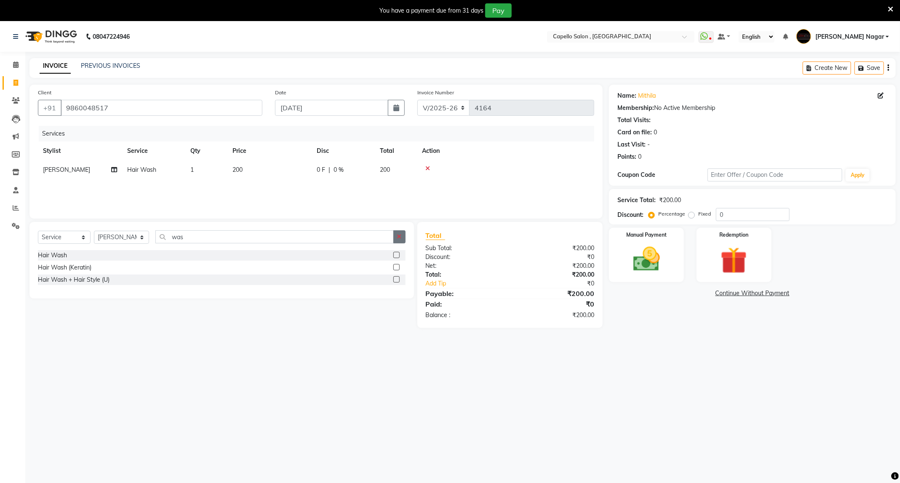
click at [394, 236] on button "button" at bounding box center [400, 236] width 12 height 13
click at [317, 246] on div "Select Service Product Membership Package Voucher Prepaid Gift Card Select Styl…" at bounding box center [222, 240] width 368 height 20
drag, startPoint x: 303, startPoint y: 224, endPoint x: 291, endPoint y: 245, distance: 23.9
click at [298, 231] on div "Select Service Product Membership Package Voucher Prepaid Gift Card Select Styl…" at bounding box center [221, 284] width 385 height 124
click at [291, 246] on div "Select Service Product Membership Package Voucher Prepaid Gift Card Select Styl…" at bounding box center [222, 240] width 368 height 20
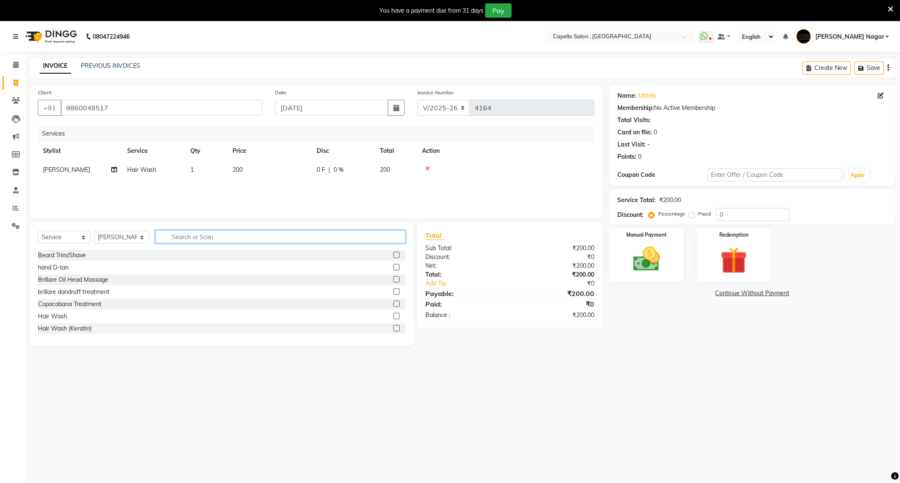
click at [287, 234] on input "text" at bounding box center [280, 236] width 250 height 13
type input "was"
click at [399, 278] on label at bounding box center [397, 279] width 6 height 6
click at [399, 278] on input "checkbox" at bounding box center [396, 279] width 5 height 5
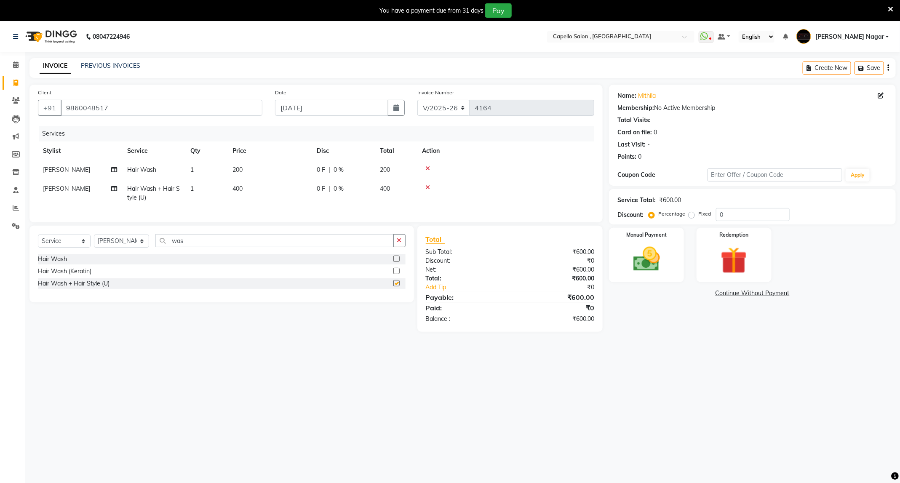
checkbox input "false"
click at [428, 167] on icon at bounding box center [428, 169] width 5 height 6
click at [270, 168] on td "400" at bounding box center [270, 175] width 84 height 28
select select "65487"
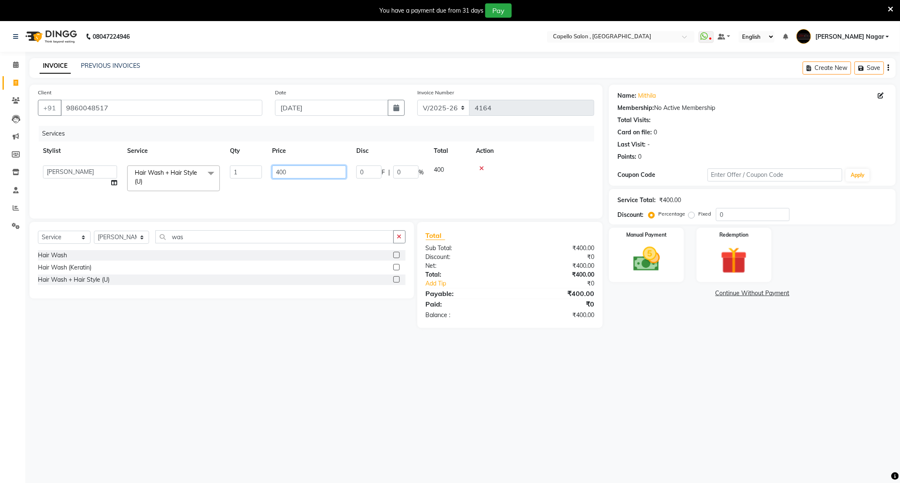
drag, startPoint x: 305, startPoint y: 168, endPoint x: 61, endPoint y: 148, distance: 244.8
click at [61, 148] on table "Stylist Service Qty Price Disc Total Action ADMIN Admin 2 ANKITA PUND Capello M…" at bounding box center [316, 169] width 557 height 55
type input "500"
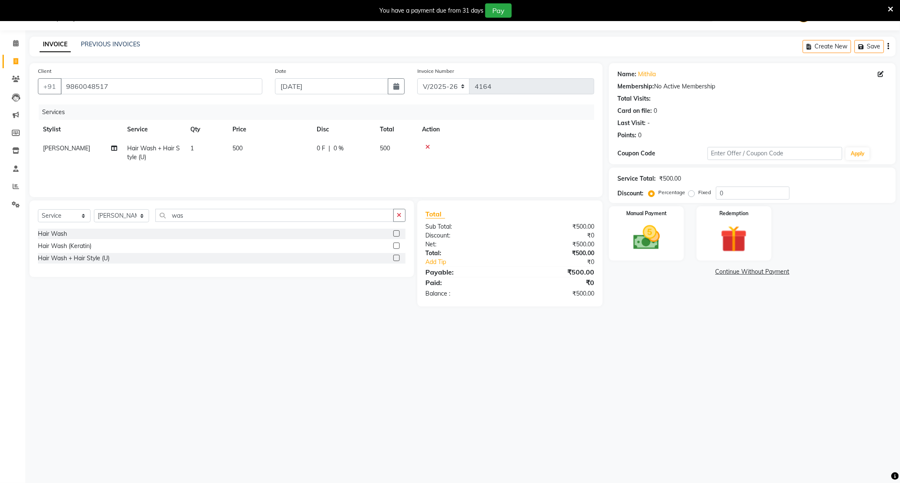
click at [584, 418] on div "08047224946 Select Location × Capello Salon , Manish Nagar WhatsApp Status ✕ St…" at bounding box center [450, 241] width 900 height 483
click at [129, 215] on select "Select Stylist ADMIN Admin 2 [PERSON_NAME] [PERSON_NAME] Nagar GAUSHIYA [PERSON…" at bounding box center [121, 215] width 55 height 13
select select "14415"
click at [94, 210] on select "Select Stylist ADMIN Admin 2 [PERSON_NAME] [PERSON_NAME] Nagar GAUSHIYA [PERSON…" at bounding box center [121, 215] width 55 height 13
click at [396, 211] on button "button" at bounding box center [400, 215] width 12 height 13
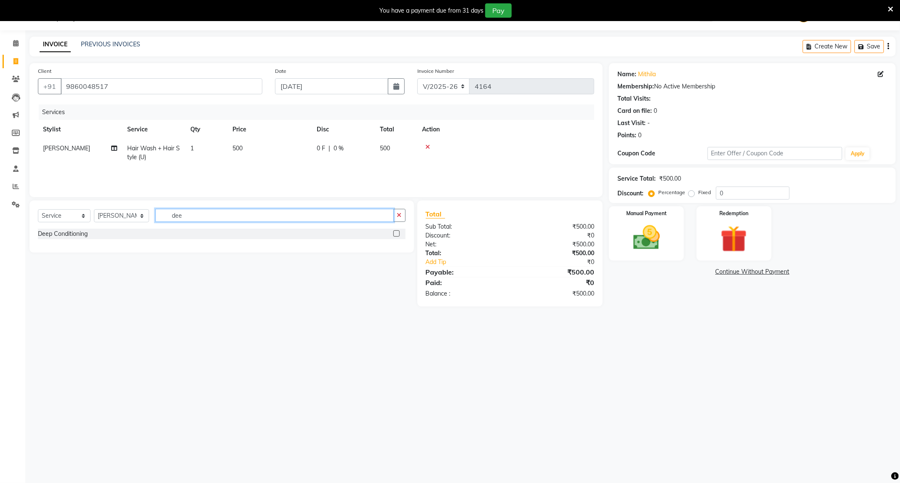
type input "dee"
click at [396, 232] on label at bounding box center [397, 233] width 6 height 6
click at [396, 232] on input "checkbox" at bounding box center [396, 233] width 5 height 5
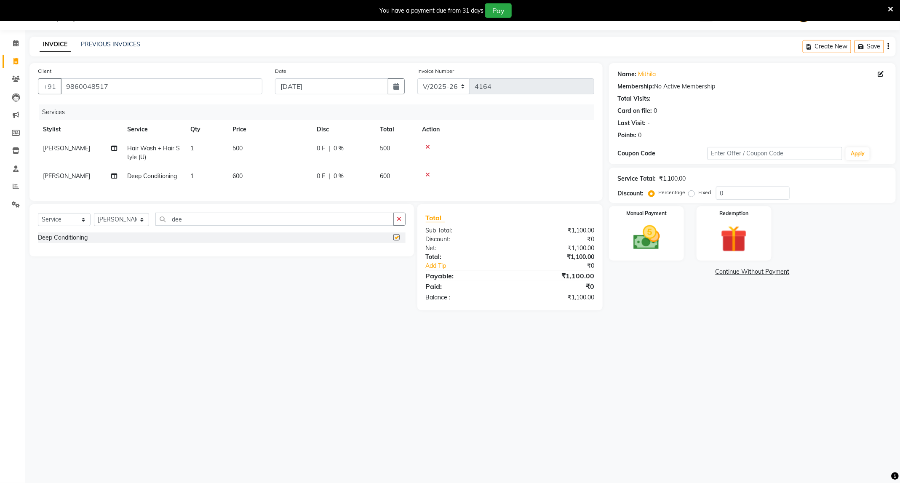
checkbox input "false"
click at [291, 177] on td "600" at bounding box center [270, 176] width 84 height 19
select select "14415"
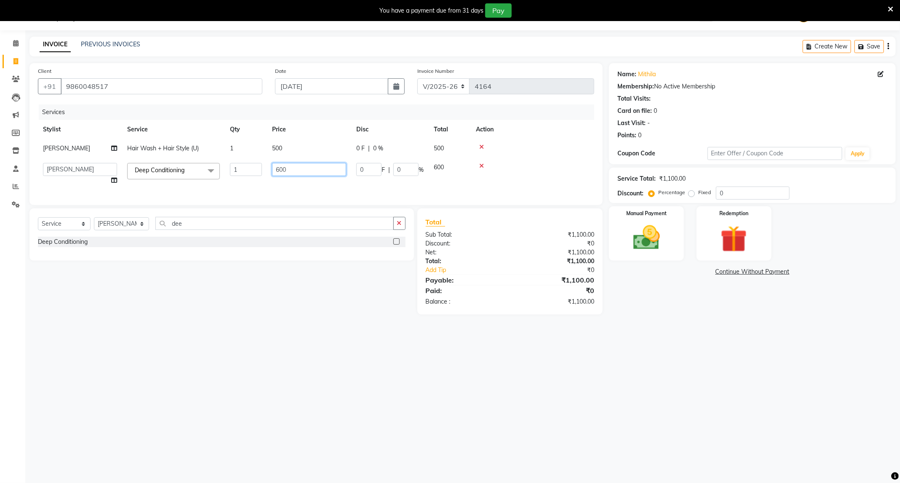
drag, startPoint x: 324, startPoint y: 170, endPoint x: 140, endPoint y: 167, distance: 183.3
click at [140, 167] on tr "ADMIN Admin 2 ANKITA PUND Capello Manish Nagar GAUSHIYA QURESHI Manisha Nimbadk…" at bounding box center [316, 174] width 557 height 32
type input "800"
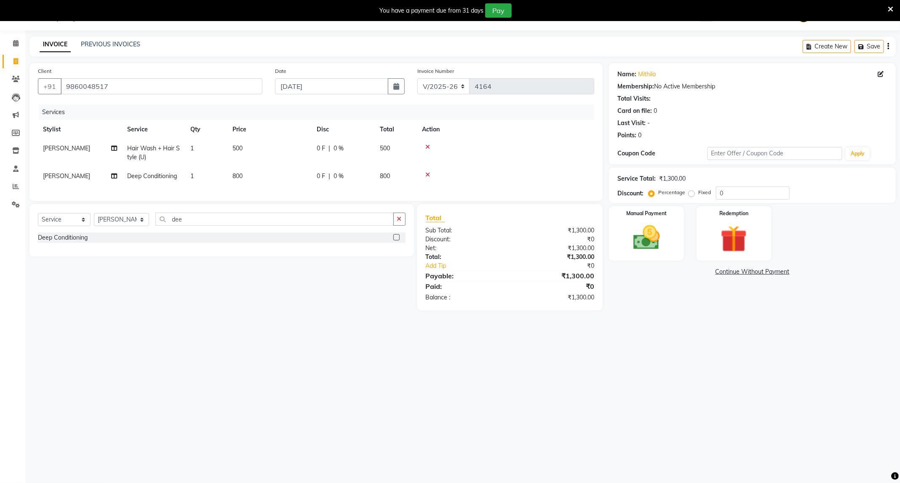
click at [696, 371] on div "08047224946 Select Location × Capello Salon , Manish Nagar WhatsApp Status ✕ St…" at bounding box center [450, 241] width 900 height 483
click at [664, 252] on img at bounding box center [646, 238] width 45 height 32
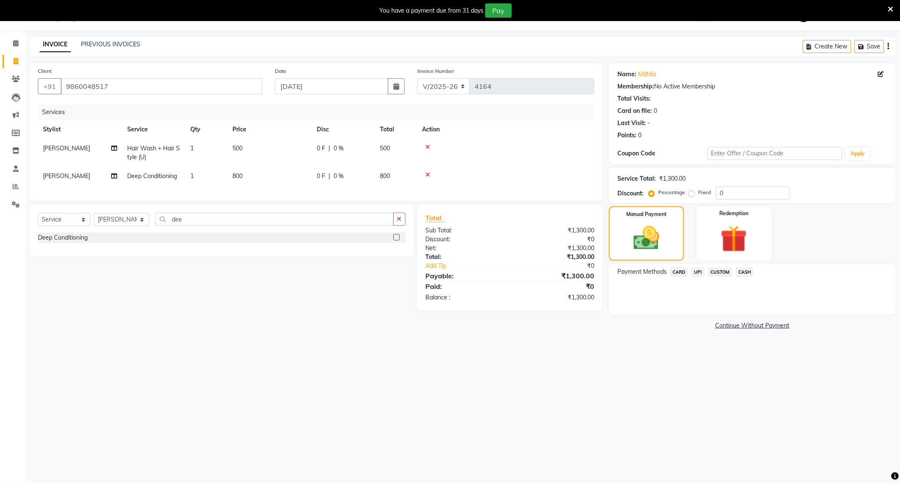
click at [696, 276] on span "UPI" at bounding box center [698, 273] width 13 height 10
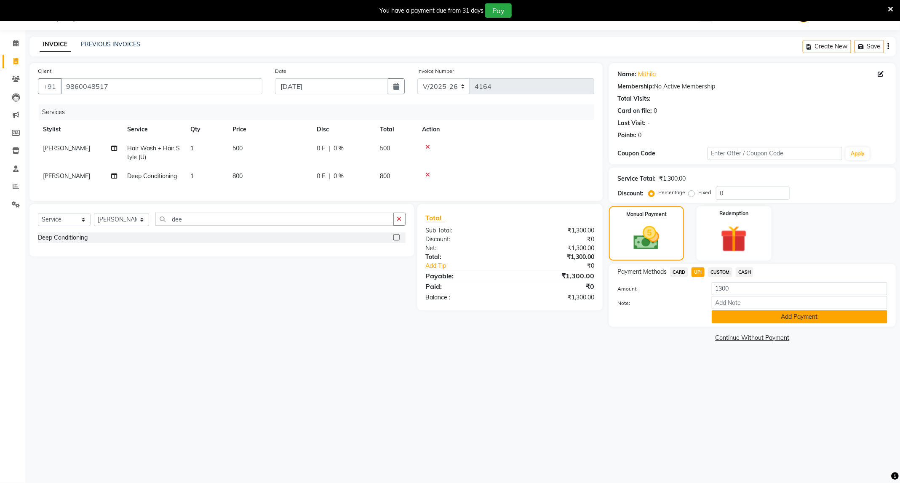
click at [732, 318] on button "Add Payment" at bounding box center [800, 317] width 176 height 13
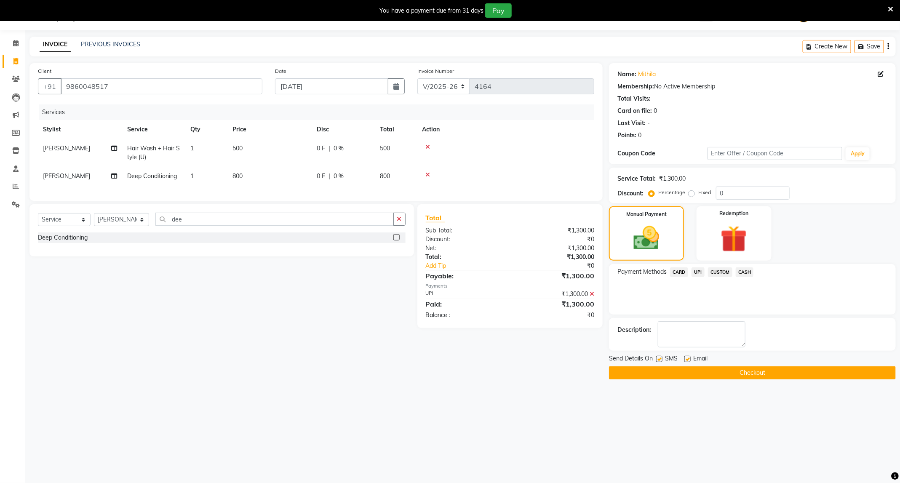
click at [755, 377] on button "Checkout" at bounding box center [752, 373] width 287 height 13
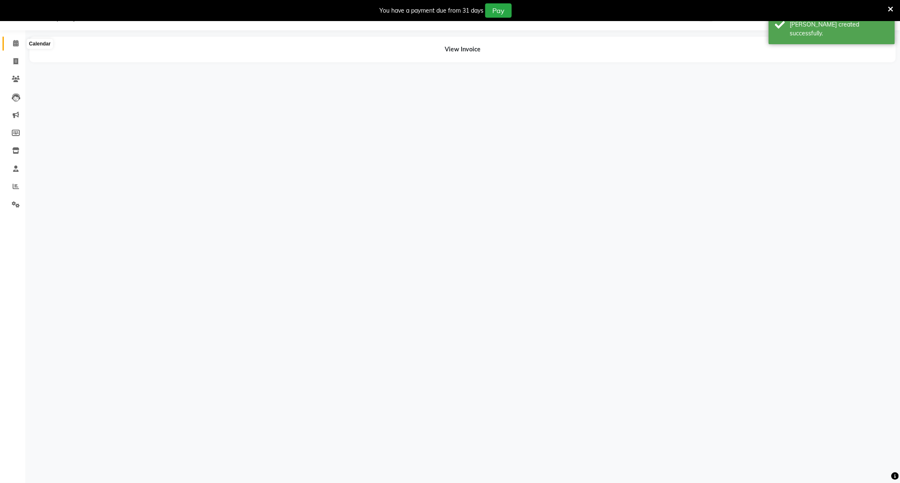
click at [14, 42] on icon at bounding box center [15, 43] width 5 height 6
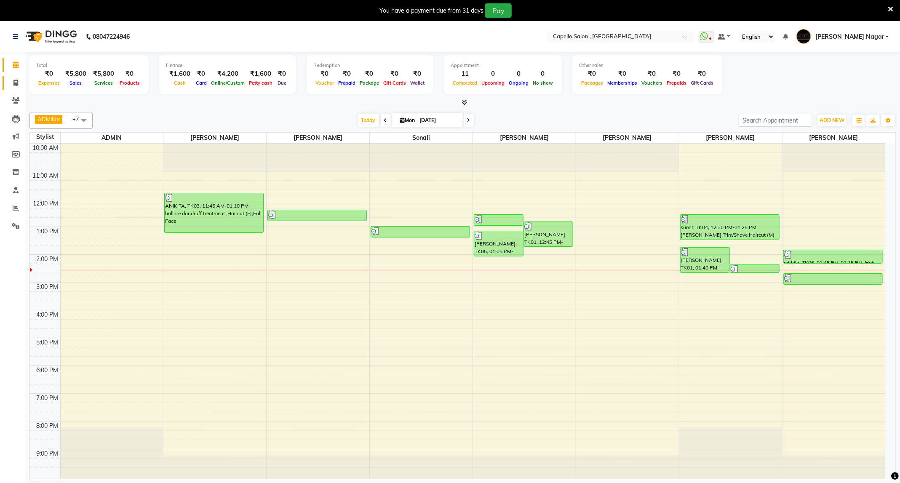
click at [11, 78] on span at bounding box center [15, 83] width 15 height 10
select select "service"
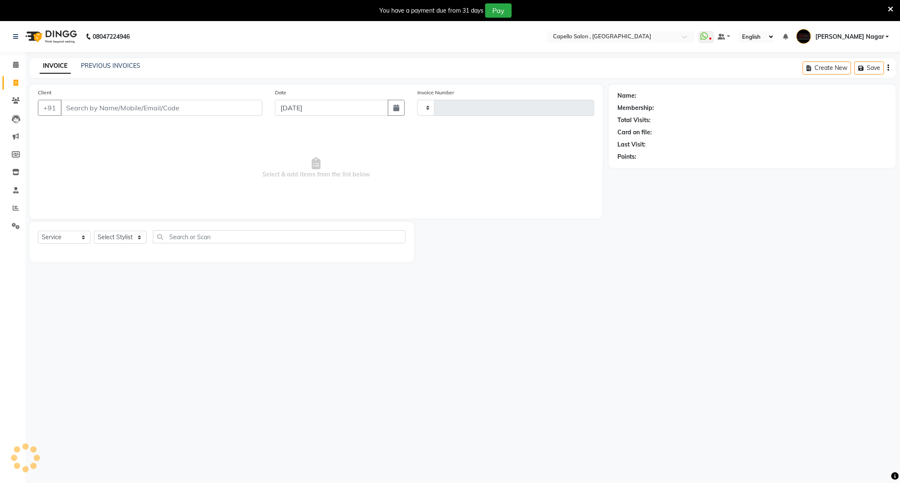
type input "4165"
select select "833"
click at [106, 103] on input "Client" at bounding box center [162, 108] width 202 height 16
type input "9156142988"
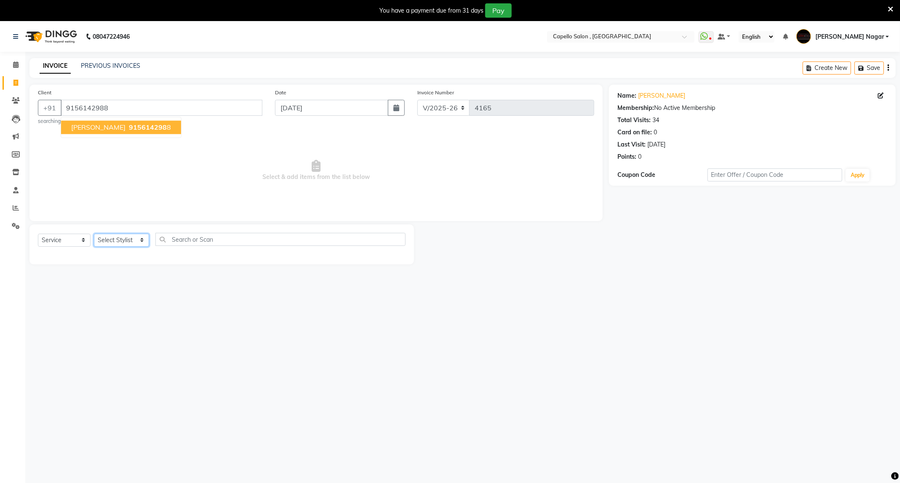
click at [133, 239] on select "Select Stylist ADMIN Admin 2 [PERSON_NAME] [PERSON_NAME] Nagar GAUSHIYA [PERSON…" at bounding box center [121, 240] width 55 height 13
select select "20000"
click at [94, 234] on select "Select Stylist ADMIN Admin 2 [PERSON_NAME] [PERSON_NAME] Nagar GAUSHIYA [PERSON…" at bounding box center [121, 240] width 55 height 13
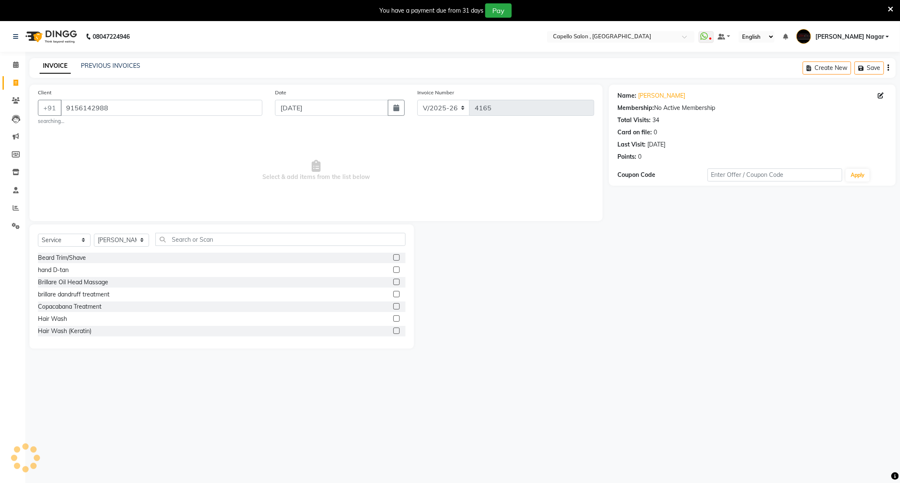
click at [394, 258] on label at bounding box center [397, 257] width 6 height 6
click at [394, 258] on input "checkbox" at bounding box center [396, 257] width 5 height 5
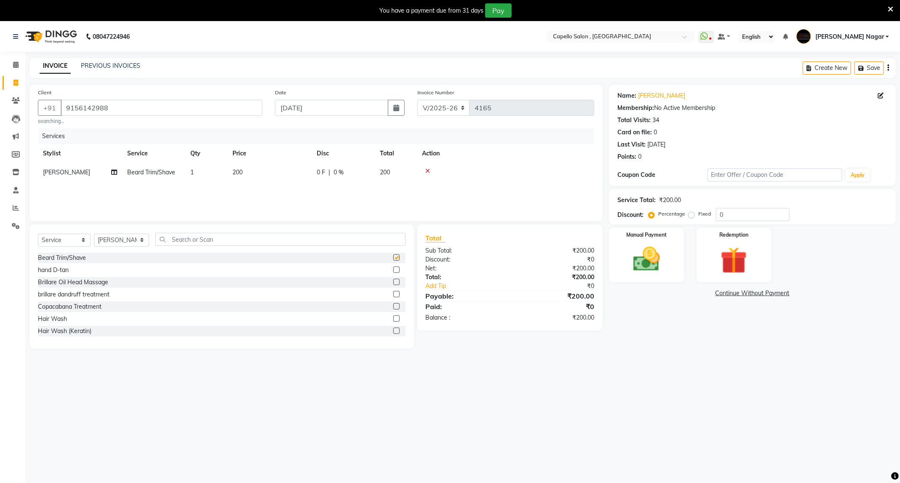
checkbox input "false"
click at [652, 261] on img at bounding box center [646, 260] width 45 height 32
click at [743, 296] on span "CASH" at bounding box center [745, 294] width 18 height 10
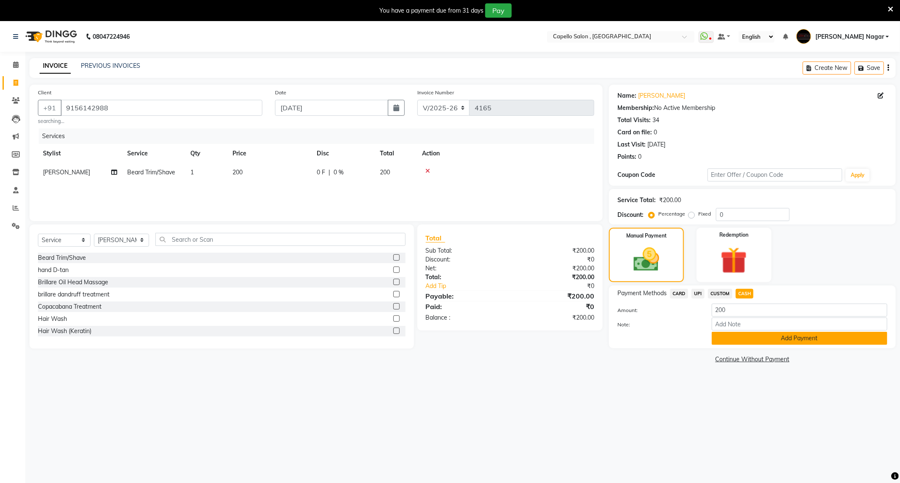
click at [743, 334] on button "Add Payment" at bounding box center [800, 338] width 176 height 13
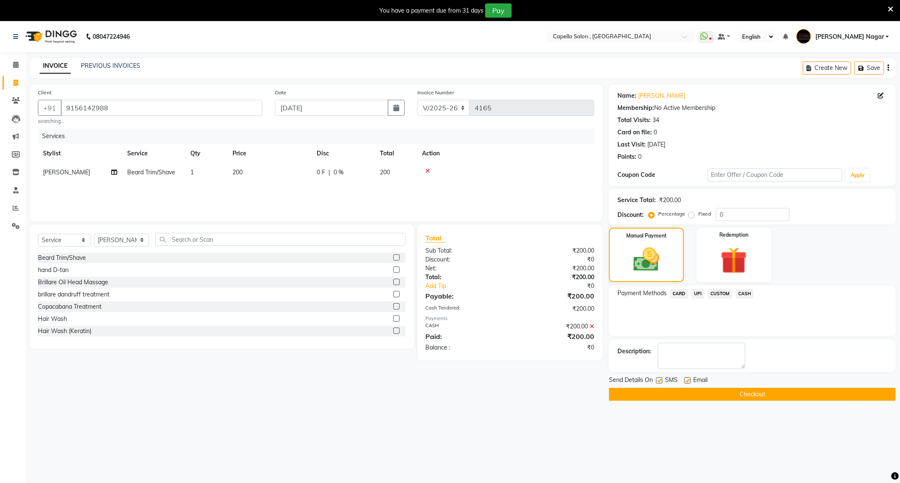
click at [724, 401] on button "Checkout" at bounding box center [752, 394] width 287 height 13
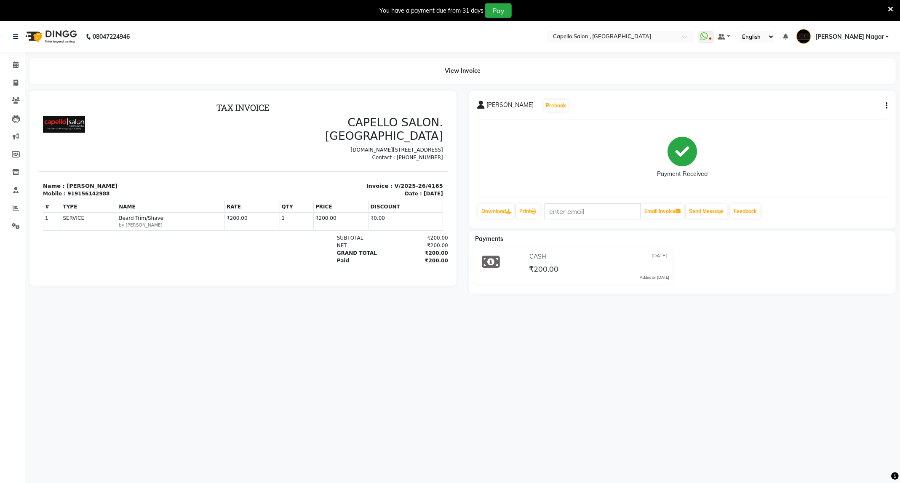
scroll to position [21, 0]
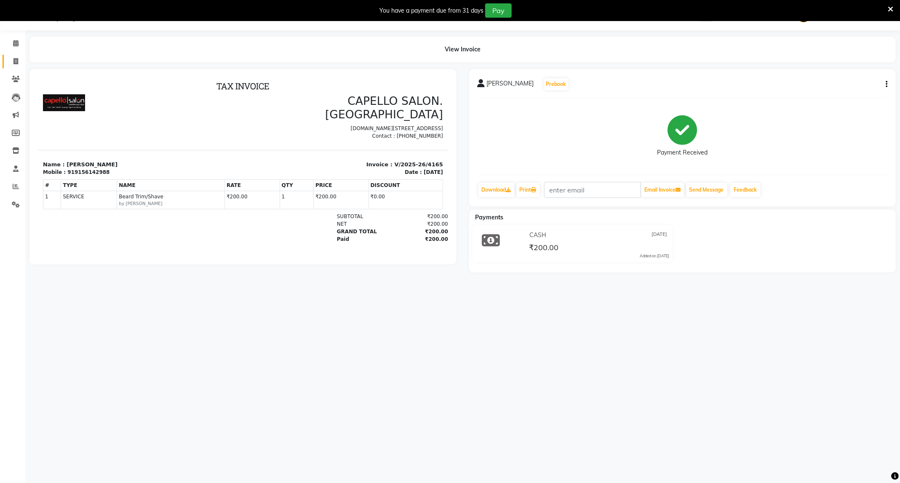
click at [11, 55] on link "Invoice" at bounding box center [13, 62] width 20 height 14
select select "service"
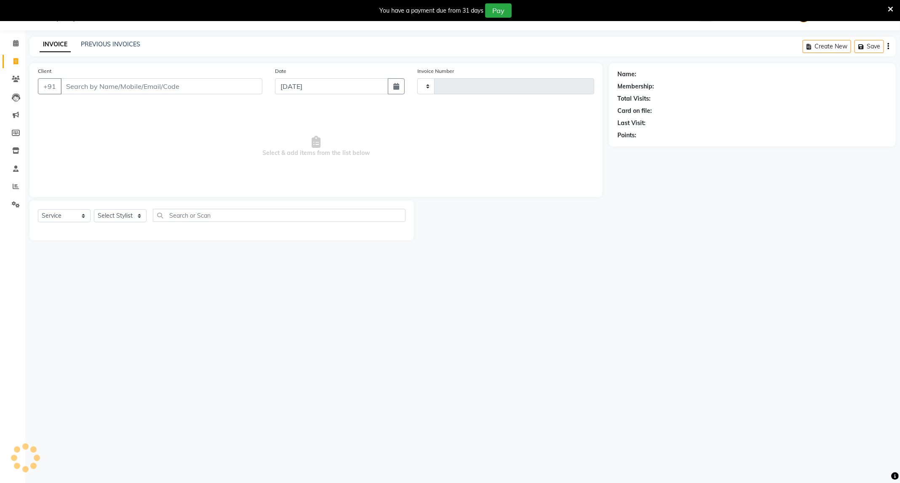
type input "4166"
select select "833"
click at [94, 86] on input "Client" at bounding box center [162, 86] width 202 height 16
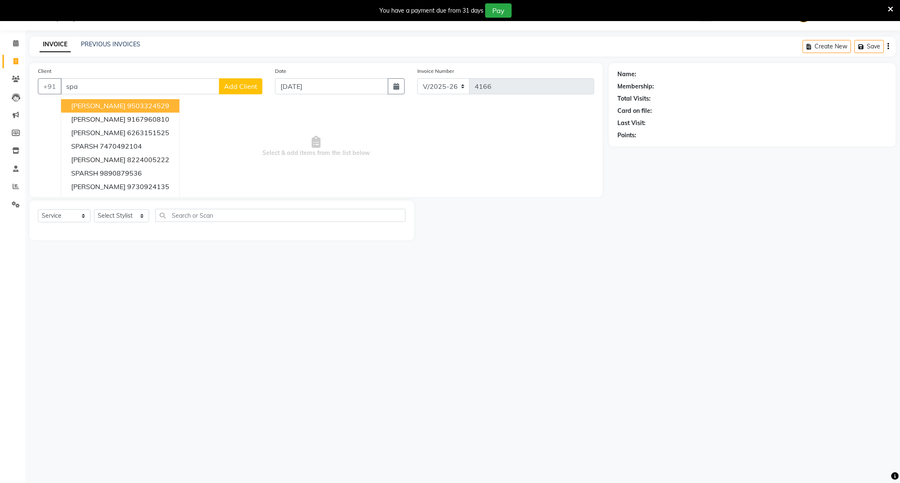
drag, startPoint x: 128, startPoint y: 83, endPoint x: 0, endPoint y: 53, distance: 131.2
click at [0, 53] on app-home "08047224946 Select Location × Capello Salon , Manish Nagar WhatsApp Status ✕ St…" at bounding box center [450, 126] width 900 height 253
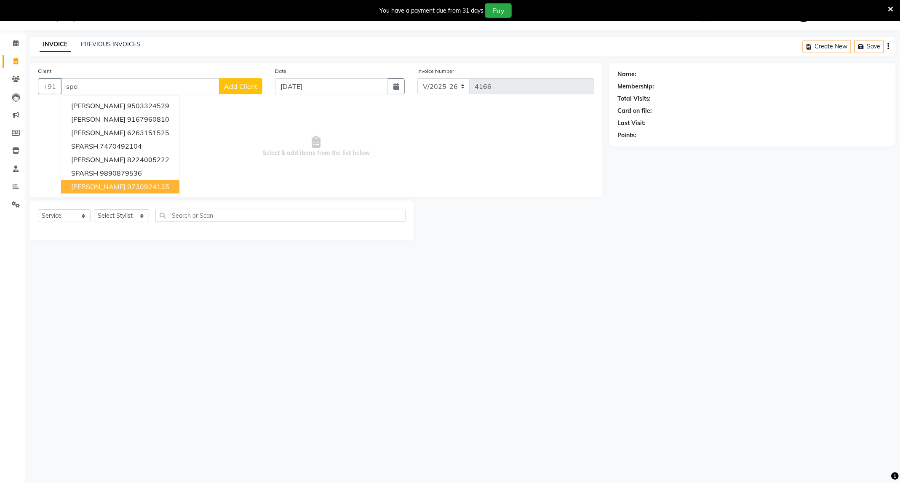
type input "spa"
click at [110, 219] on select "Select Stylist ADMIN Admin 2 [PERSON_NAME] [PERSON_NAME] Nagar GAUSHIYA [PERSON…" at bounding box center [121, 215] width 55 height 13
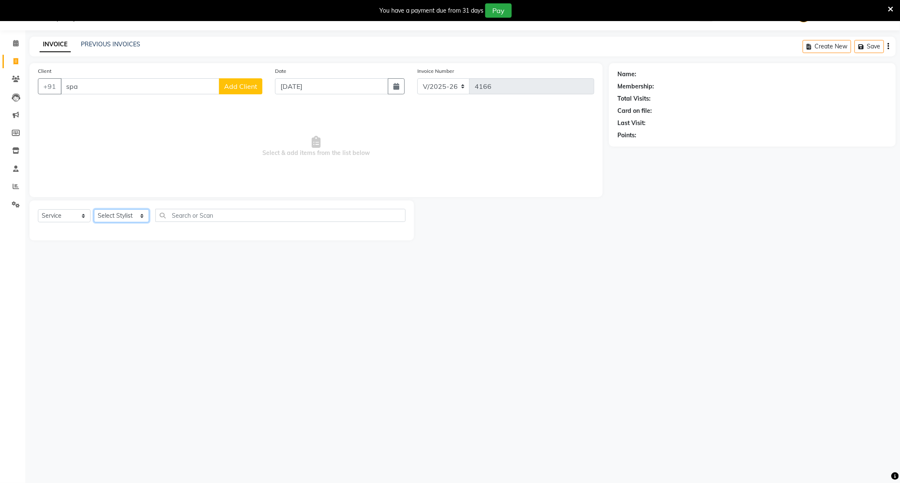
select select "76594"
click at [94, 210] on select "Select Stylist ADMIN Admin 2 [PERSON_NAME] [PERSON_NAME] Nagar GAUSHIYA [PERSON…" at bounding box center [121, 215] width 55 height 13
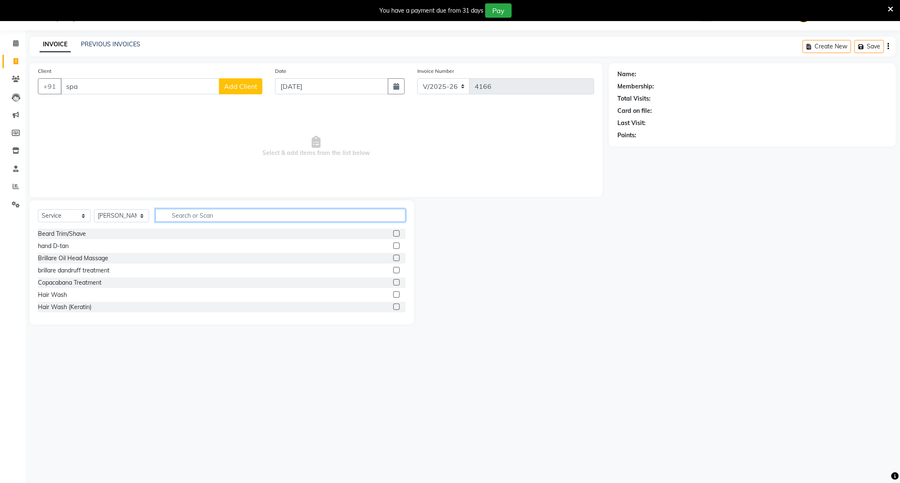
drag, startPoint x: 172, startPoint y: 209, endPoint x: 206, endPoint y: 227, distance: 38.3
click at [182, 217] on input "text" at bounding box center [280, 215] width 250 height 13
type input "spa"
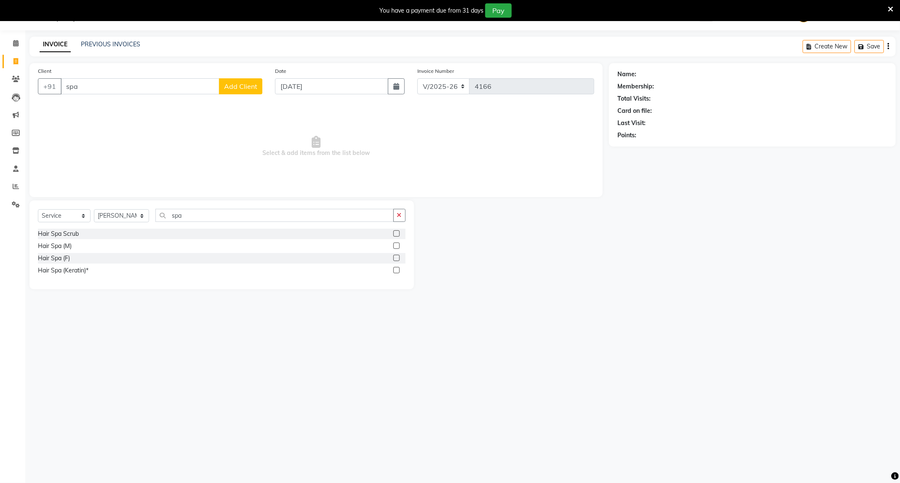
click at [397, 271] on label at bounding box center [397, 270] width 6 height 6
click at [397, 271] on input "checkbox" at bounding box center [396, 270] width 5 height 5
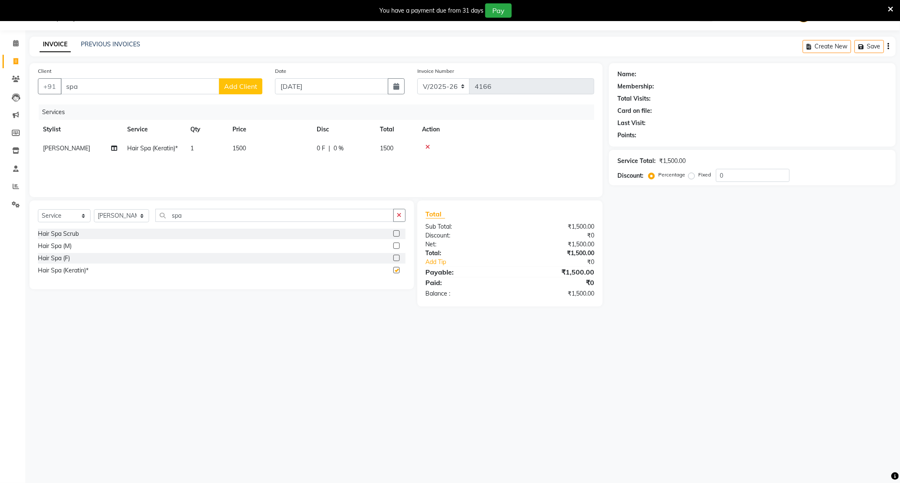
checkbox input "false"
click at [286, 150] on td "1500" at bounding box center [270, 148] width 84 height 19
select select "76594"
drag, startPoint x: 284, startPoint y: 142, endPoint x: 0, endPoint y: 98, distance: 286.9
click at [0, 100] on app-home "08047224946 Select Location × Capello Salon , Manish Nagar WhatsApp Status ✕ St…" at bounding box center [450, 159] width 900 height 319
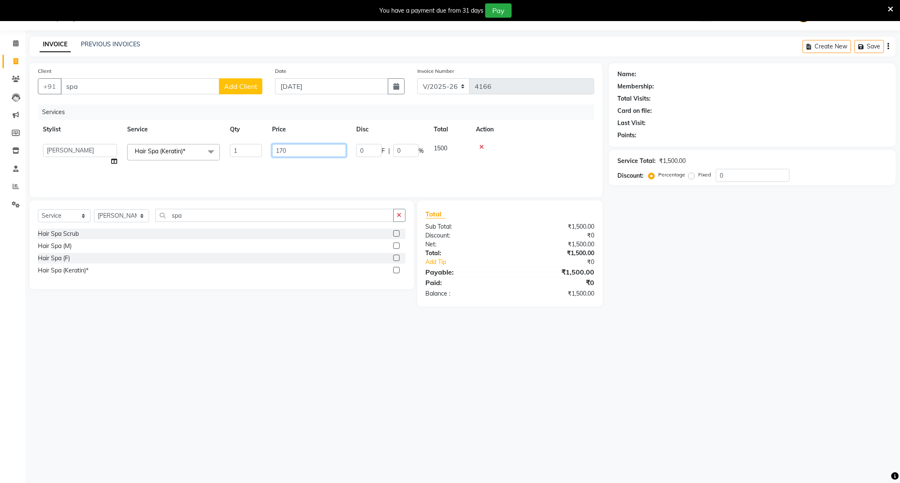
type input "1700"
click at [637, 292] on div "Name: Membership: Total Visits: Card on file: Last Visit: Points: Service Total…" at bounding box center [755, 185] width 293 height 244
click at [398, 214] on icon "button" at bounding box center [399, 215] width 5 height 6
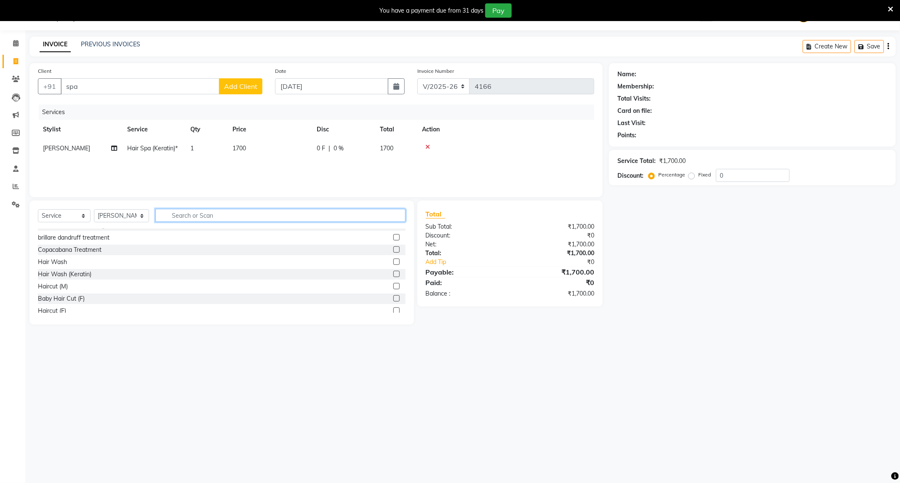
scroll to position [63, 0]
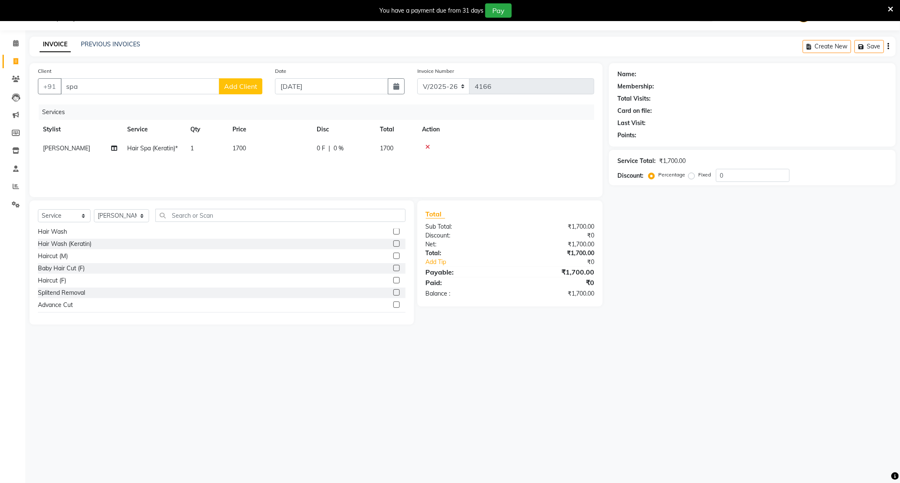
click at [394, 281] on label at bounding box center [397, 280] width 6 height 6
click at [394, 281] on input "checkbox" at bounding box center [396, 280] width 5 height 5
checkbox input "false"
click at [292, 172] on td "400" at bounding box center [270, 167] width 84 height 19
select select "76594"
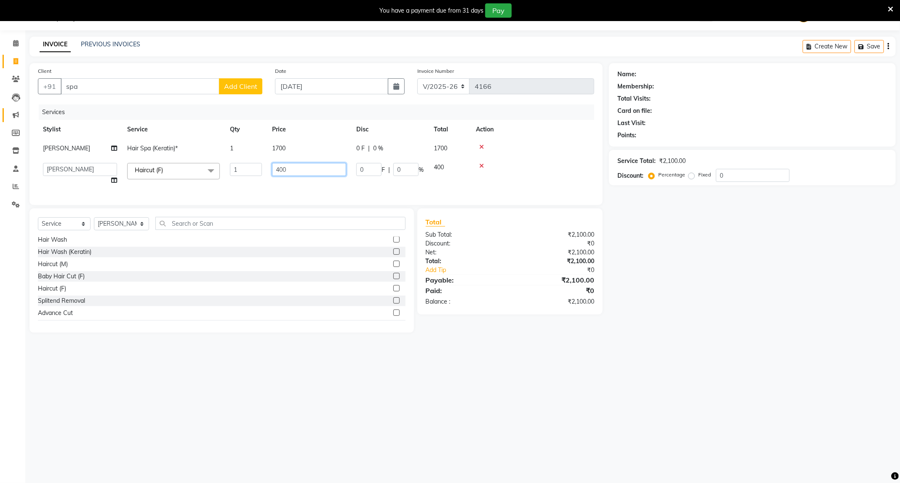
drag, startPoint x: 303, startPoint y: 167, endPoint x: 18, endPoint y: 114, distance: 289.4
click at [19, 114] on app-home "08047224946 Select Location × Capello Salon , Manish Nagar WhatsApp Status ✕ St…" at bounding box center [450, 172] width 900 height 345
type input "200"
click at [790, 317] on div "Name: Membership: Total Visits: Card on file: Last Visit: Points: Service Total…" at bounding box center [755, 198] width 293 height 270
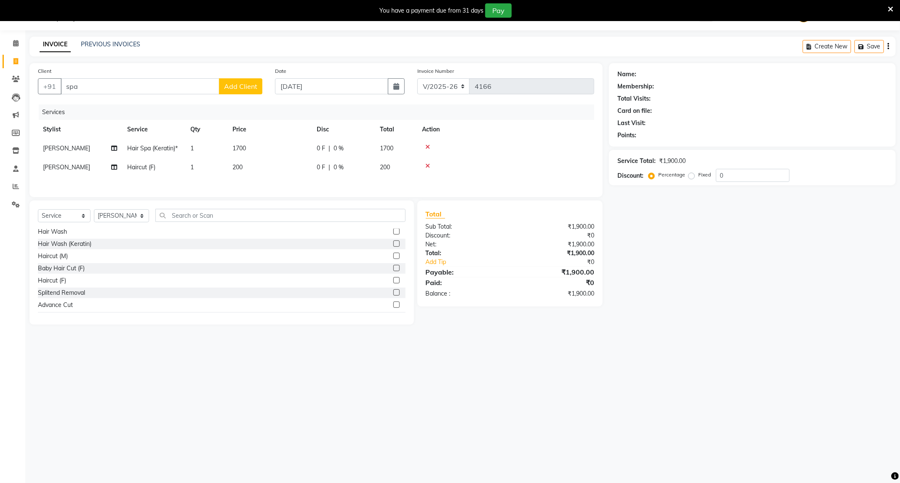
click at [347, 229] on div "Select Service Product Membership Package Voucher Prepaid Gift Card Select Styl…" at bounding box center [222, 219] width 368 height 20
click at [349, 214] on input "text" at bounding box center [280, 215] width 250 height 13
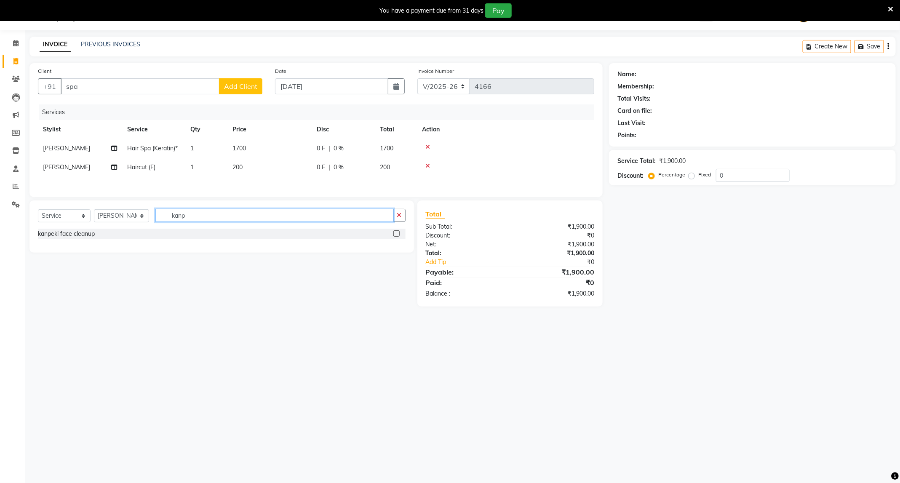
type input "kanp"
click at [397, 237] on label at bounding box center [397, 233] width 6 height 6
click at [397, 237] on input "checkbox" at bounding box center [396, 233] width 5 height 5
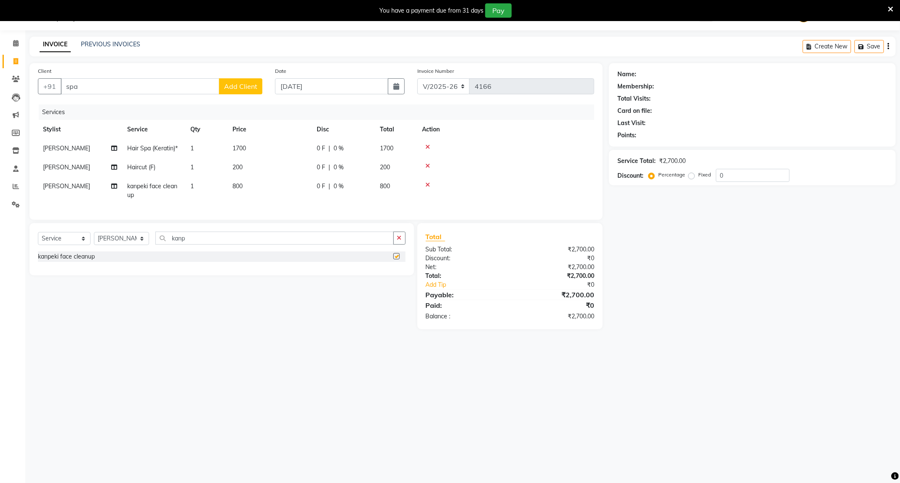
checkbox input "false"
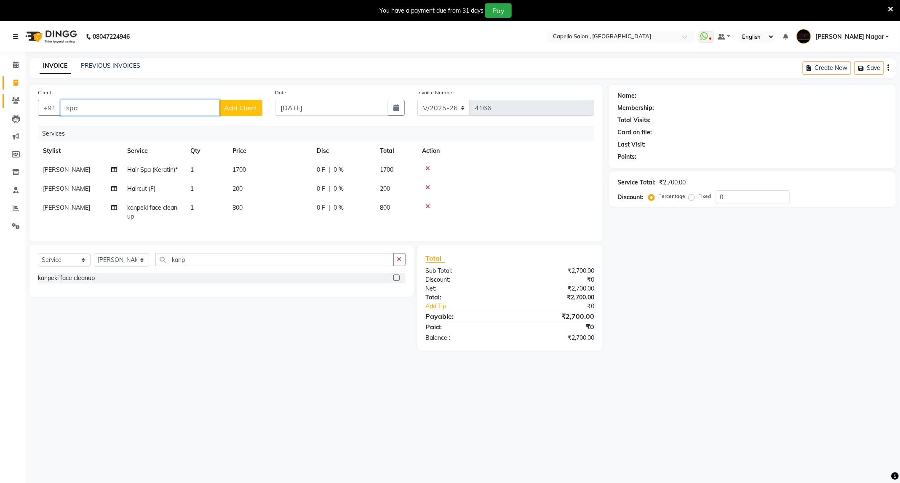
drag, startPoint x: 95, startPoint y: 105, endPoint x: 15, endPoint y: 98, distance: 80.0
click at [15, 98] on app-home "08047224946 Select Location × Capello Salon , Manish Nagar WhatsApp Status ✕ St…" at bounding box center [450, 192] width 900 height 342
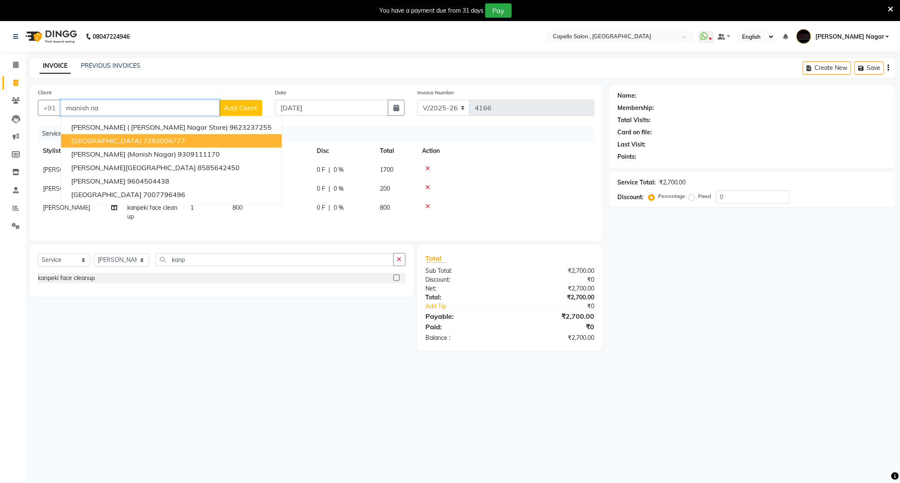
click at [119, 145] on span "MANISH NAGAR" at bounding box center [106, 141] width 70 height 8
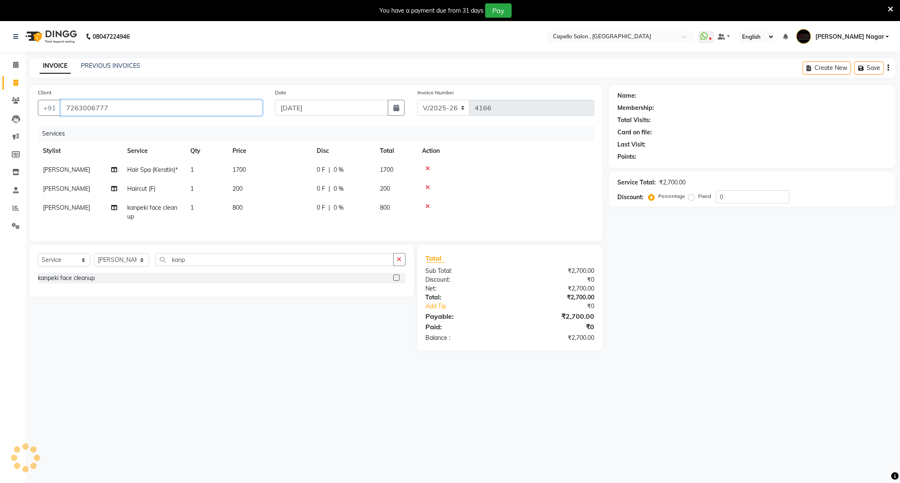
type input "7263006777"
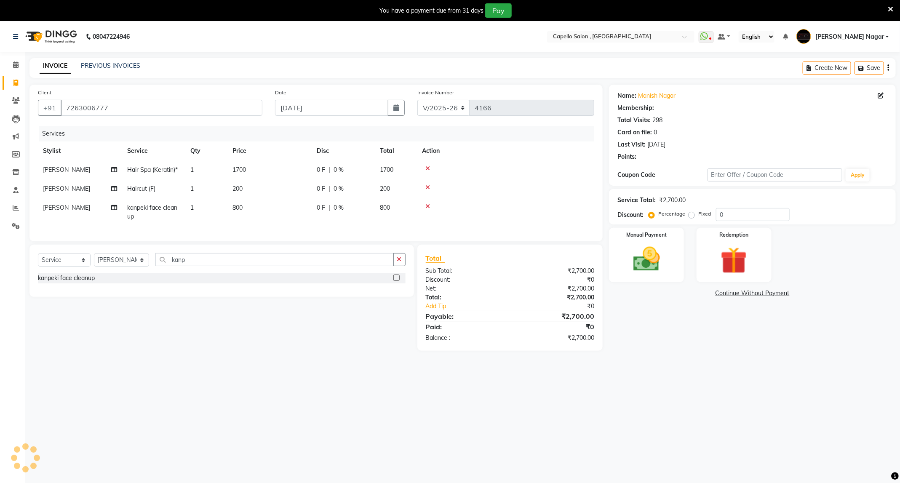
click at [264, 157] on th "Price" at bounding box center [270, 151] width 84 height 19
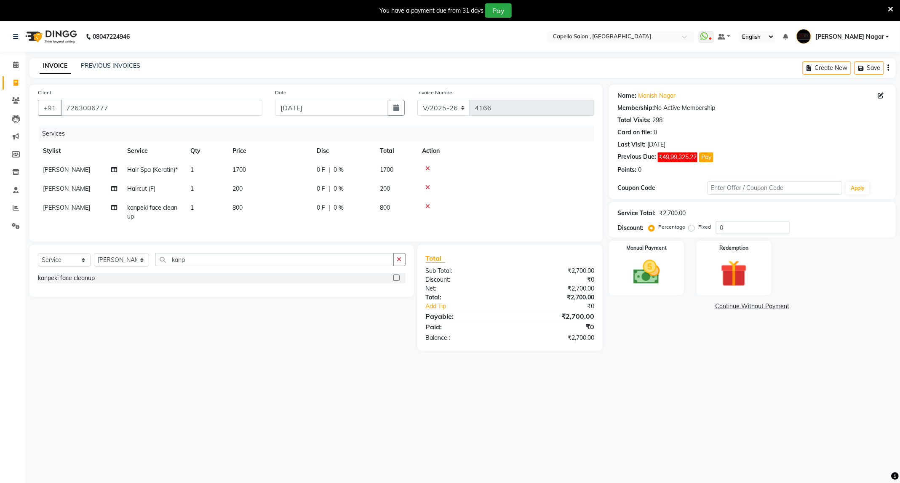
click at [268, 172] on td "1700" at bounding box center [270, 170] width 84 height 19
select select "76594"
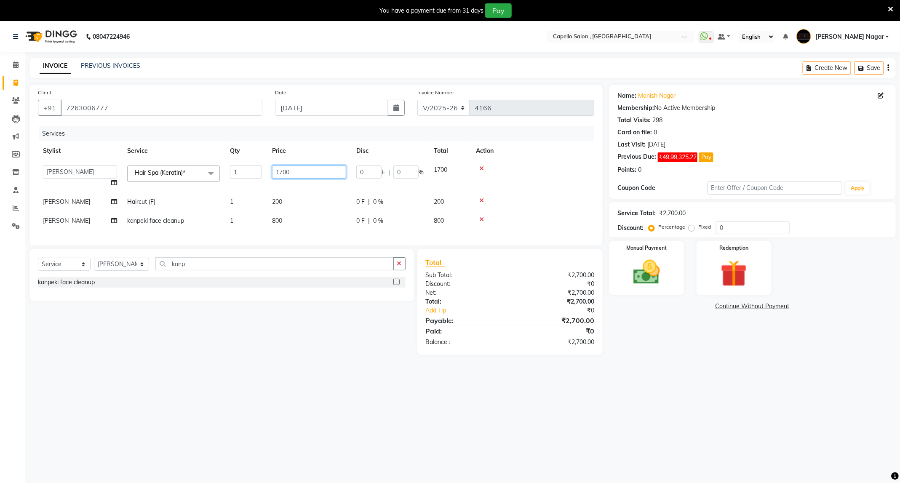
drag, startPoint x: 295, startPoint y: 171, endPoint x: 119, endPoint y: 152, distance: 176.7
click at [141, 152] on table "Stylist Service Qty Price Disc Total Action ADMIN Admin 2 ANKITA PUND Capello M…" at bounding box center [316, 186] width 557 height 89
type input "2000"
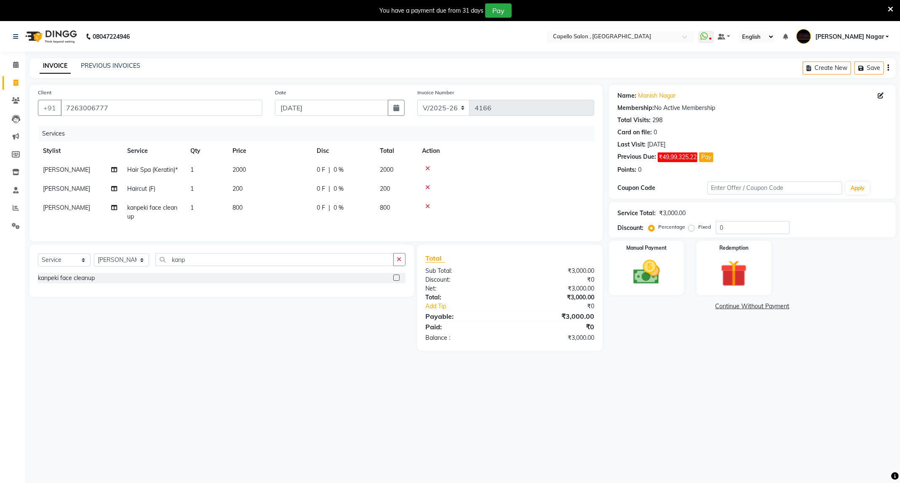
click at [484, 201] on tbody "Rumana Sheikh Hair Spa (Keratin)* 1 2000 0 F | 0 % 2000 Rumana Sheikh Haircut (…" at bounding box center [316, 194] width 557 height 66
click at [427, 187] on icon at bounding box center [428, 188] width 5 height 6
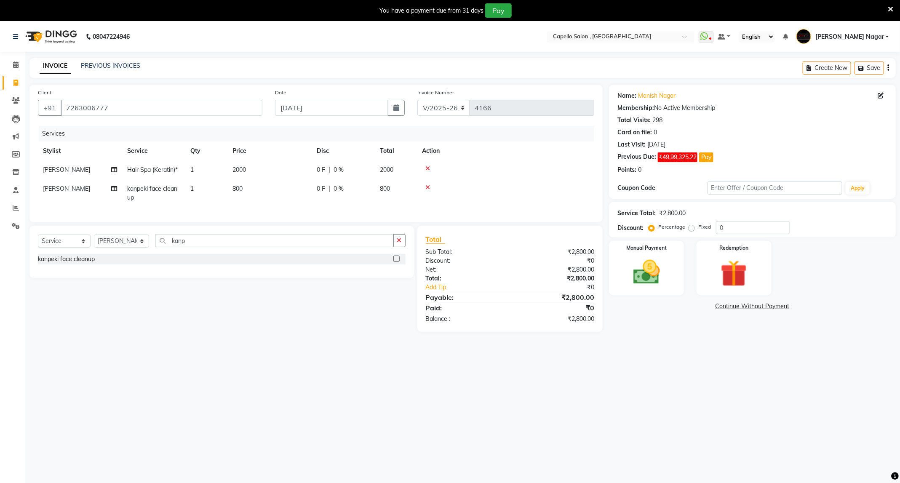
click at [284, 193] on td "800" at bounding box center [270, 193] width 84 height 28
select select "76594"
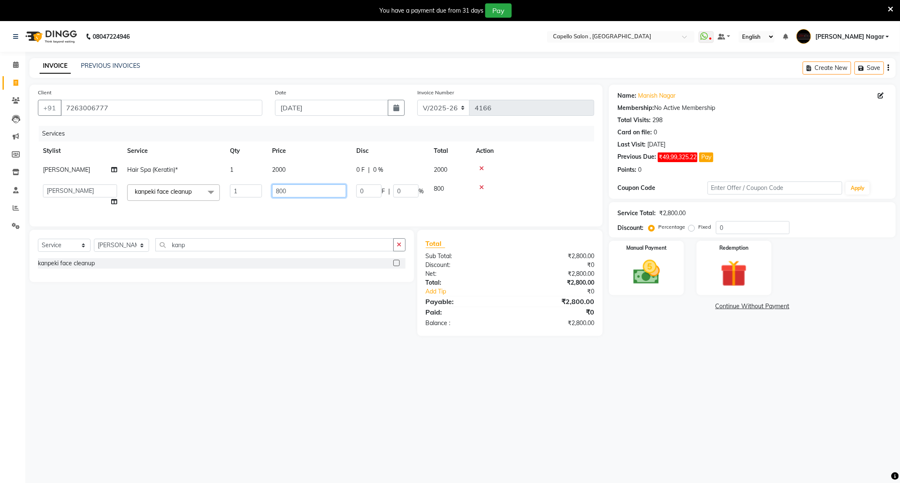
drag, startPoint x: 335, startPoint y: 187, endPoint x: 0, endPoint y: 187, distance: 335.0
click at [0, 187] on app-home "08047224946 Select Location × Capello Salon , Manish Nagar WhatsApp Status ✕ St…" at bounding box center [450, 184] width 900 height 327
type input "700"
click at [243, 458] on div "08047224946 Select Location × Capello Salon , Manish Nagar WhatsApp Status ✕ St…" at bounding box center [450, 262] width 900 height 483
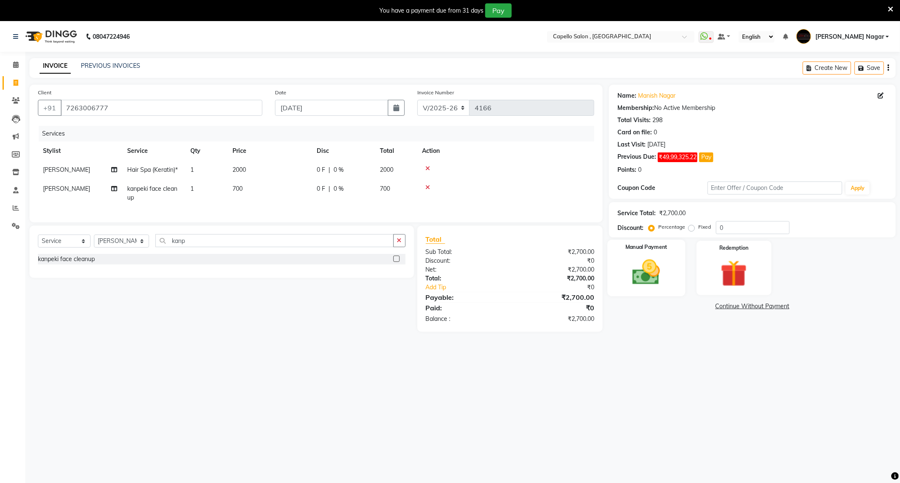
click at [641, 295] on div "Manual Payment" at bounding box center [647, 268] width 78 height 56
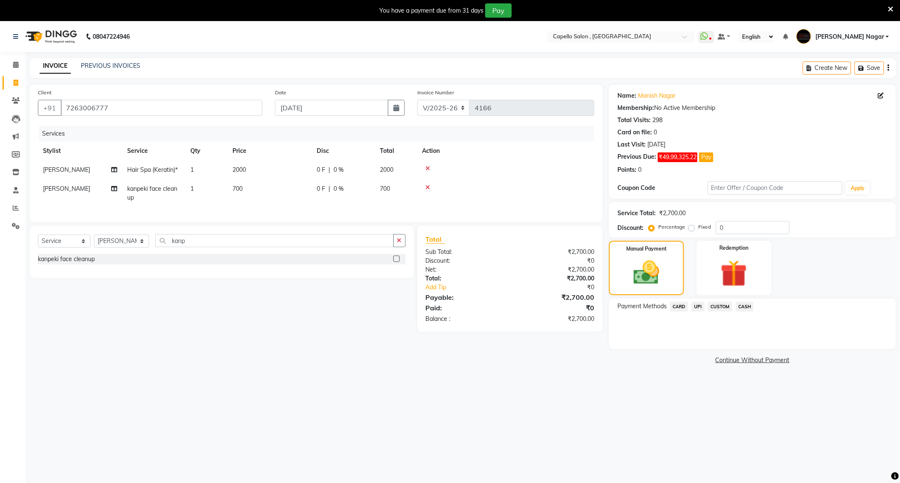
click at [700, 308] on span "UPI" at bounding box center [698, 307] width 13 height 10
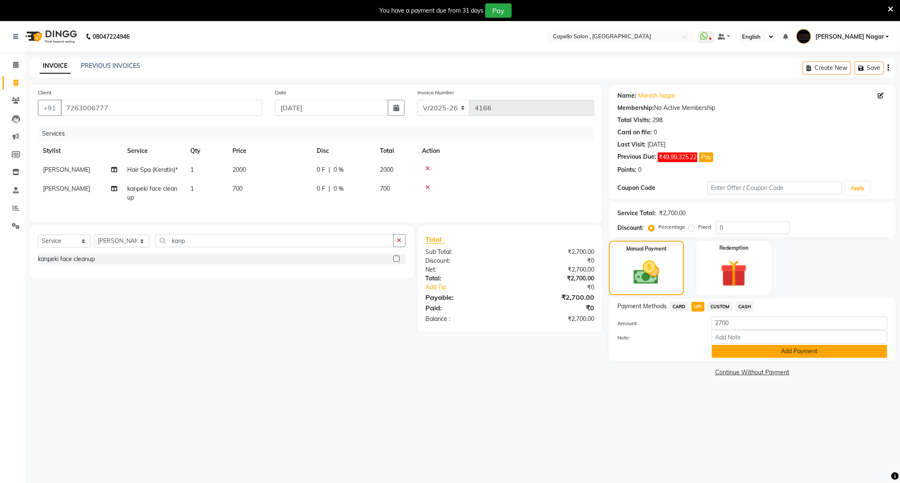
click at [738, 350] on button "Add Payment" at bounding box center [800, 351] width 176 height 13
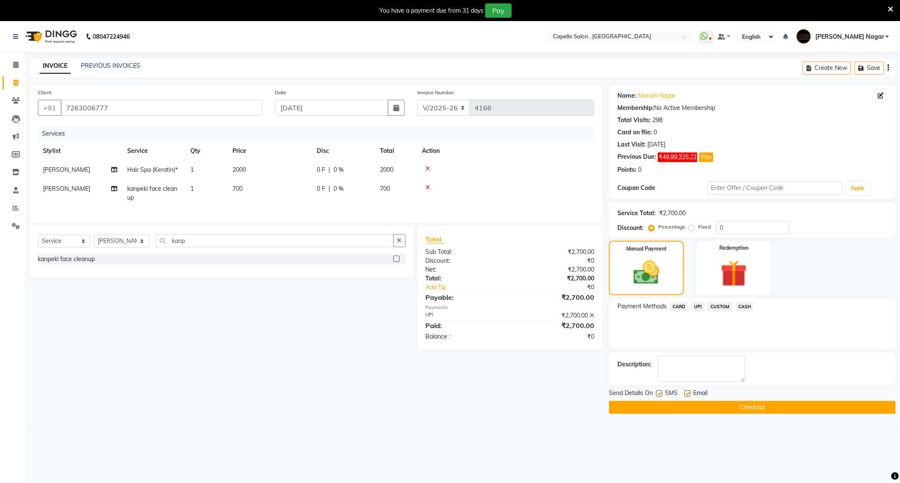
click at [727, 407] on button "Checkout" at bounding box center [752, 407] width 287 height 13
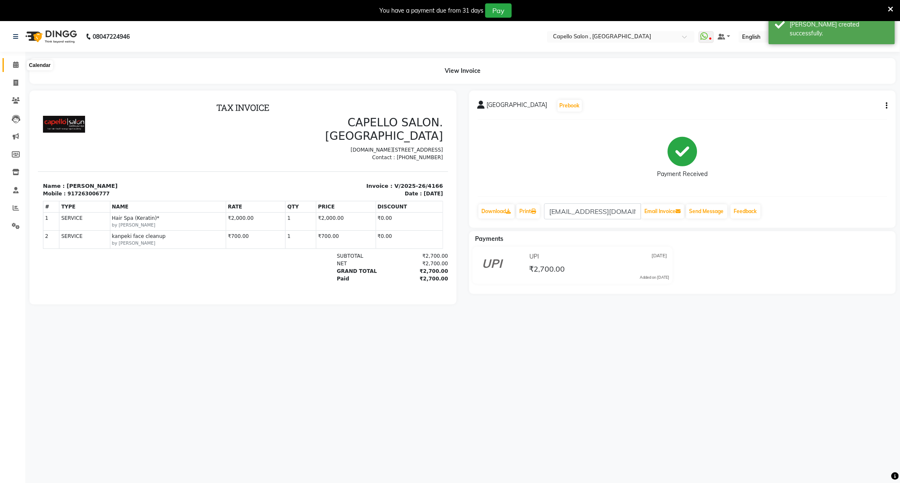
click at [13, 62] on icon at bounding box center [15, 65] width 5 height 6
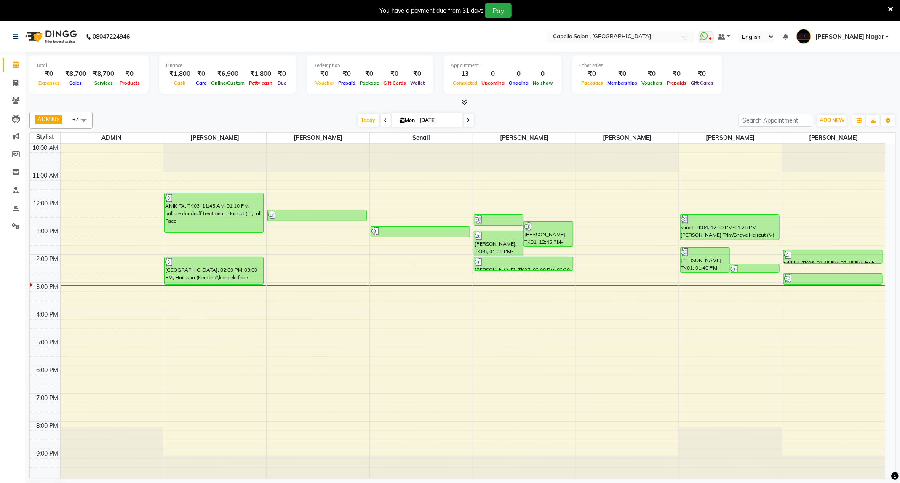
click at [464, 104] on icon at bounding box center [464, 102] width 5 height 6
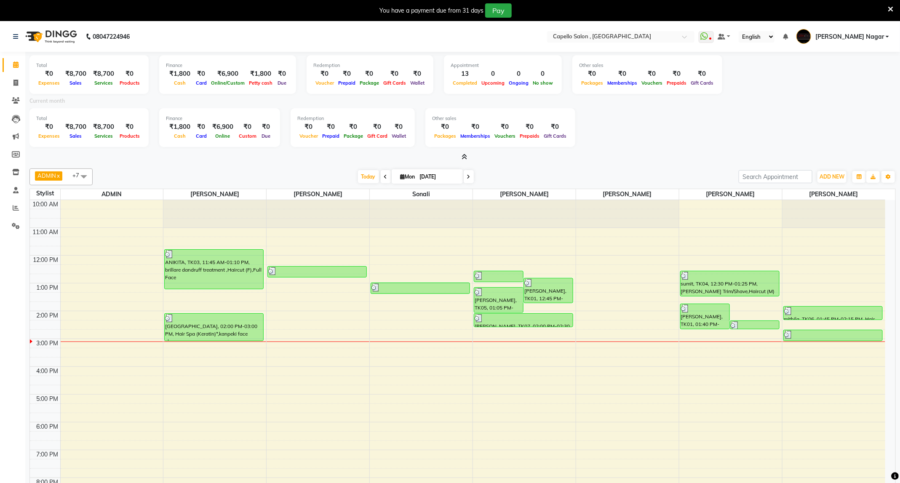
click at [465, 158] on icon at bounding box center [464, 157] width 5 height 6
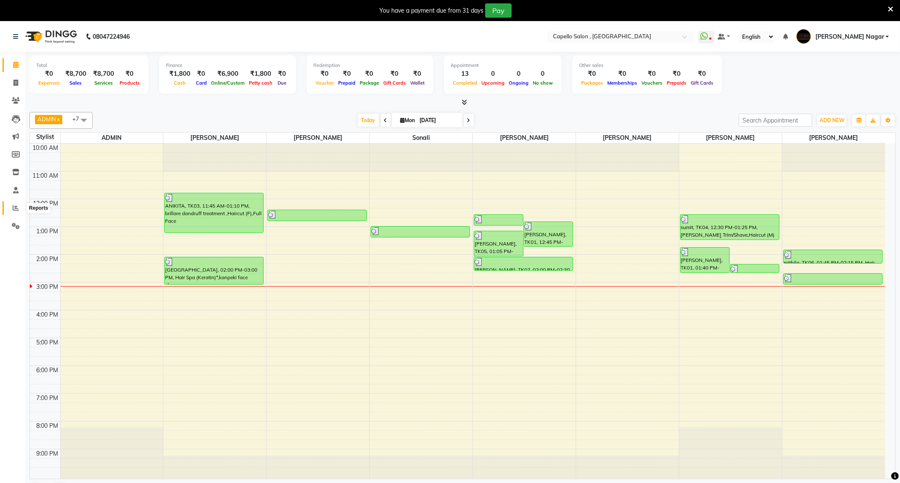
click at [9, 209] on span at bounding box center [15, 209] width 15 height 10
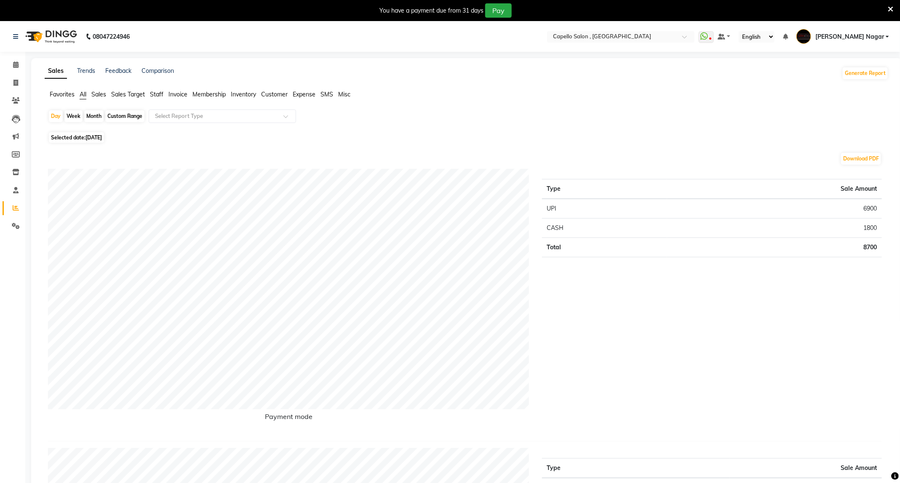
click at [94, 119] on div "Month" at bounding box center [93, 116] width 19 height 12
select select "9"
select select "2025"
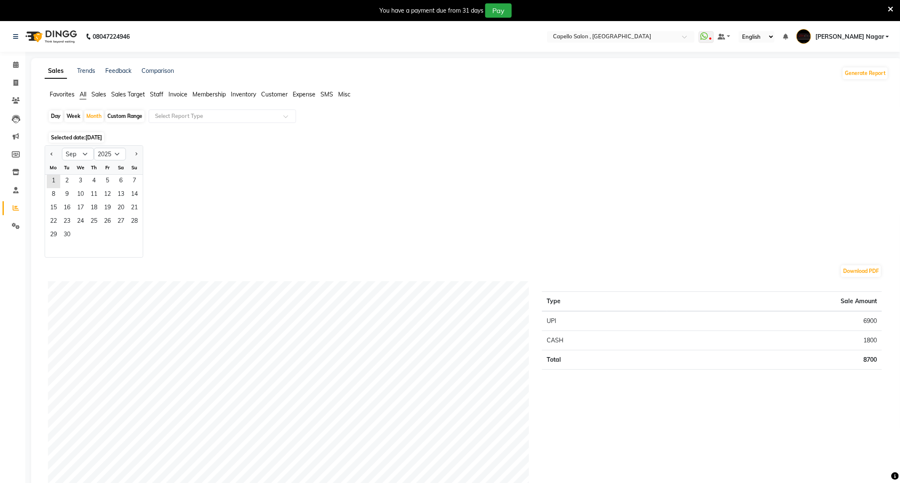
click at [102, 241] on div "29 30" at bounding box center [94, 235] width 98 height 13
click at [96, 198] on span "11" at bounding box center [93, 194] width 13 height 13
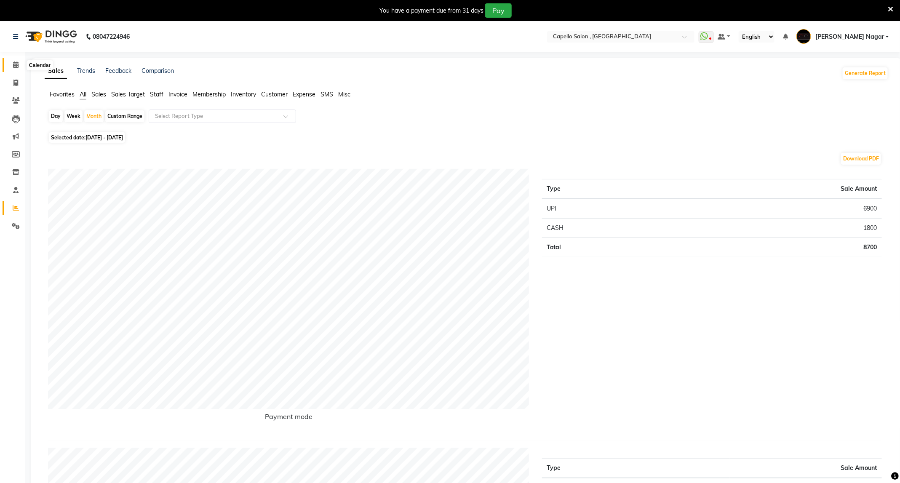
click at [16, 66] on icon at bounding box center [15, 65] width 5 height 6
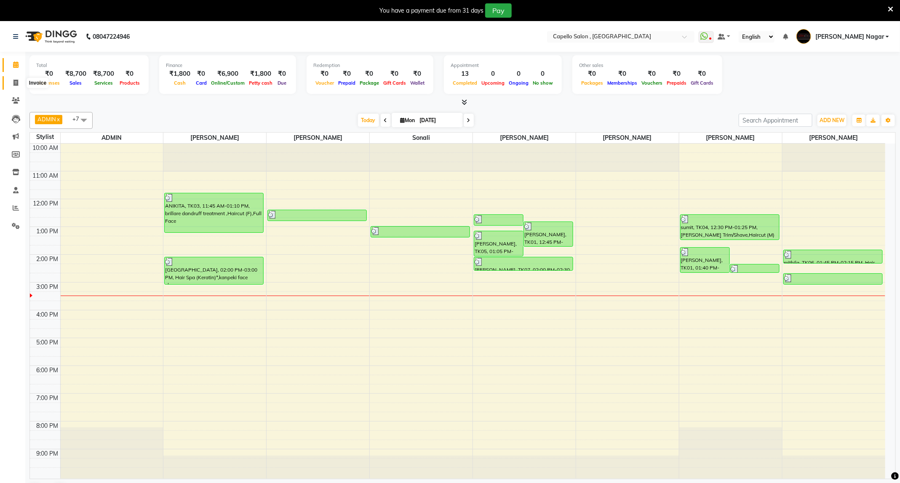
click at [17, 85] on icon at bounding box center [15, 83] width 5 height 6
select select "service"
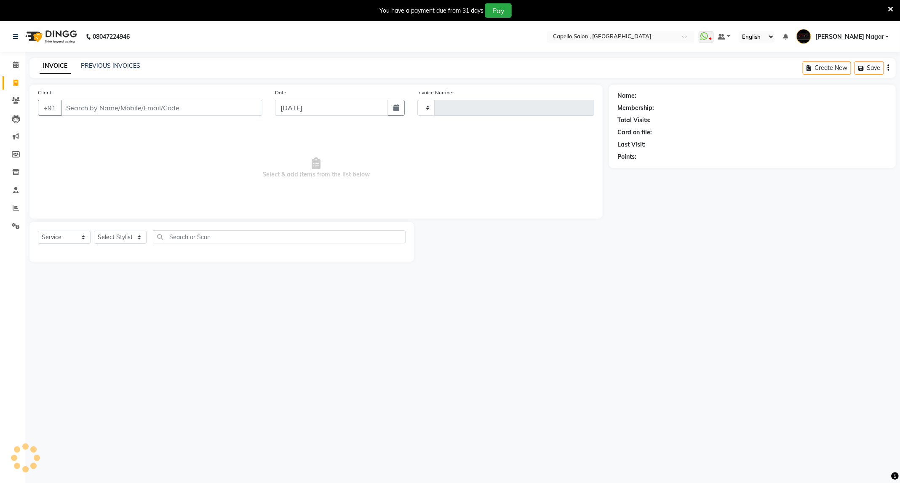
click at [82, 108] on input "Client" at bounding box center [162, 108] width 202 height 16
type input "4167"
select select "833"
type input "72639258666"
click at [123, 242] on select "Select Stylist ADMIN Admin 2 [PERSON_NAME] [PERSON_NAME] Nagar GAUSHIYA [PERSON…" at bounding box center [121, 237] width 55 height 13
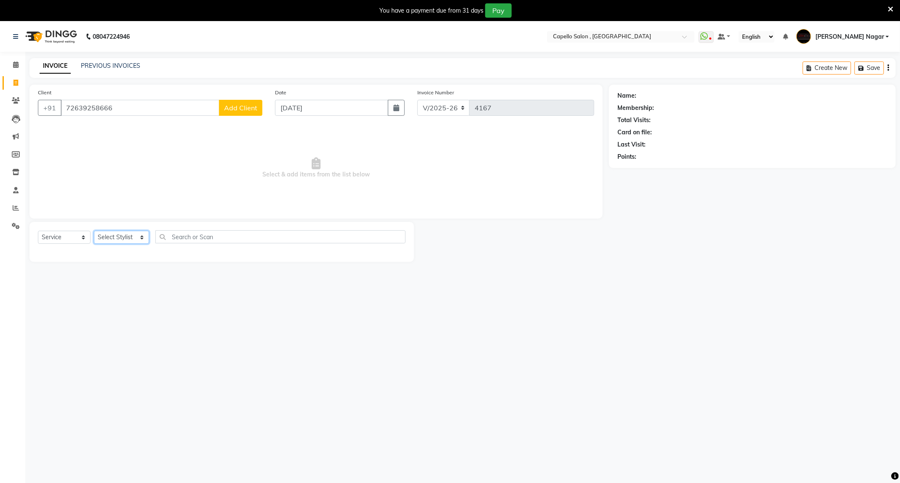
select select "79472"
click at [94, 231] on select "Select Stylist ADMIN Admin 2 [PERSON_NAME] [PERSON_NAME] Nagar GAUSHIYA [PERSON…" at bounding box center [121, 237] width 55 height 13
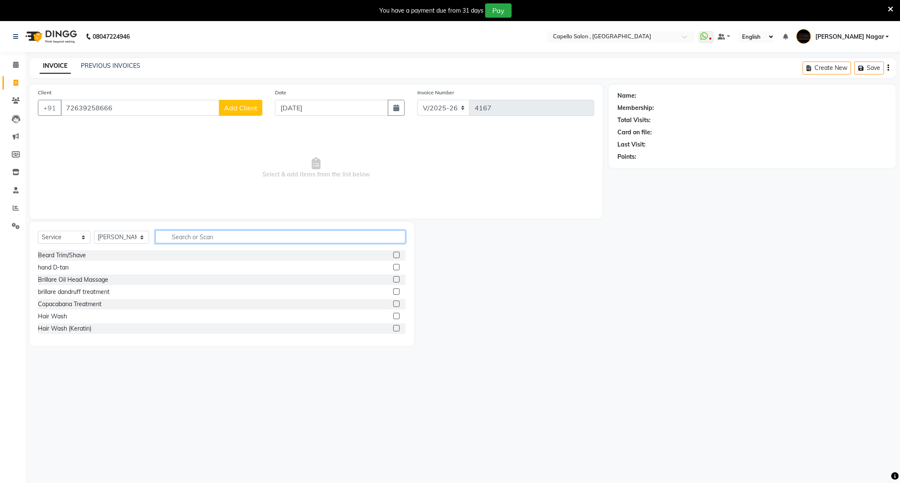
click at [216, 232] on input "text" at bounding box center [280, 236] width 250 height 13
type input "blow"
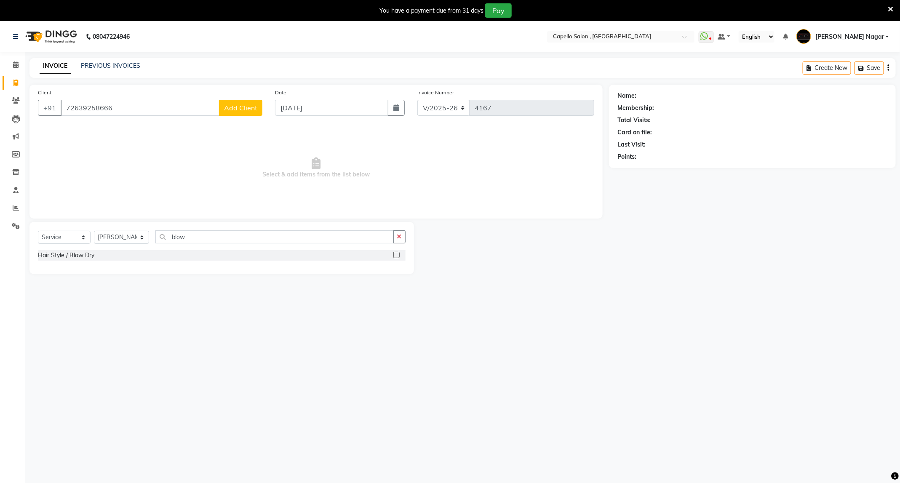
click at [76, 251] on div "Hair Style / Blow Dry" at bounding box center [222, 255] width 368 height 11
click at [77, 256] on div "Hair Style / Blow Dry" at bounding box center [66, 255] width 56 height 9
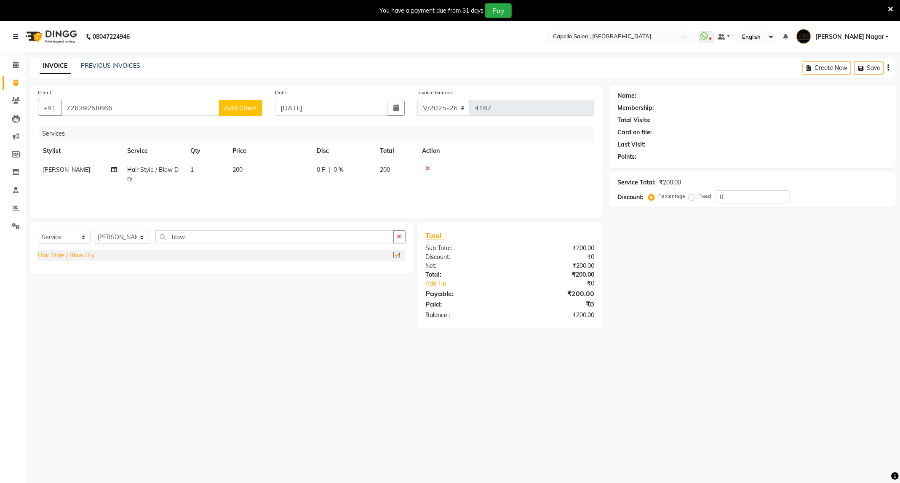
checkbox input "false"
click at [254, 110] on span "Add Client" at bounding box center [240, 108] width 33 height 8
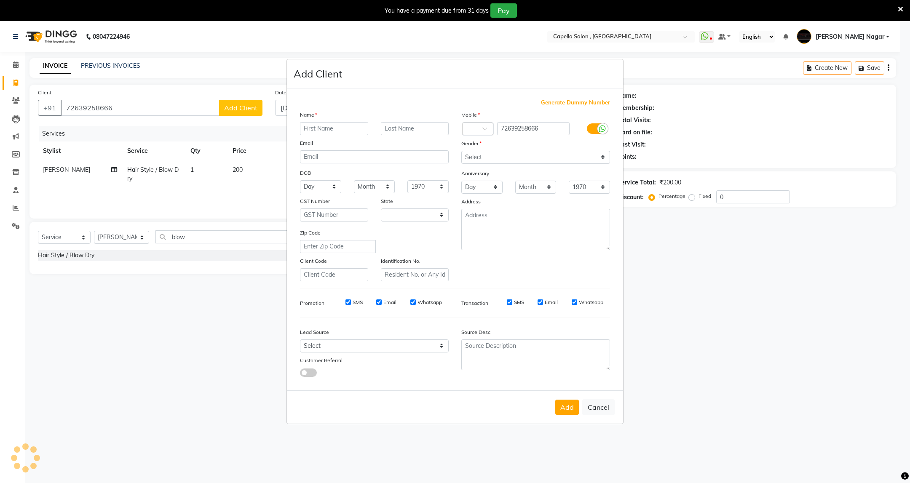
select select "22"
type input "mr"
click at [339, 152] on input "s" at bounding box center [374, 156] width 149 height 13
type input "s"
click at [334, 120] on div "Name" at bounding box center [374, 116] width 161 height 12
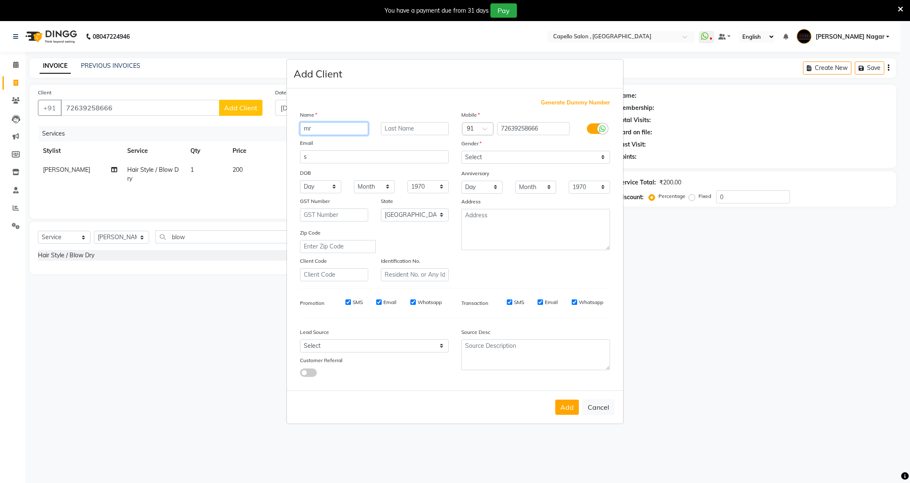
click at [339, 128] on input "mr" at bounding box center [334, 128] width 68 height 13
type input "mrs"
click at [332, 157] on input "s" at bounding box center [374, 156] width 149 height 13
click at [570, 412] on button "Add" at bounding box center [567, 407] width 24 height 15
click at [565, 411] on button "Add" at bounding box center [567, 407] width 24 height 15
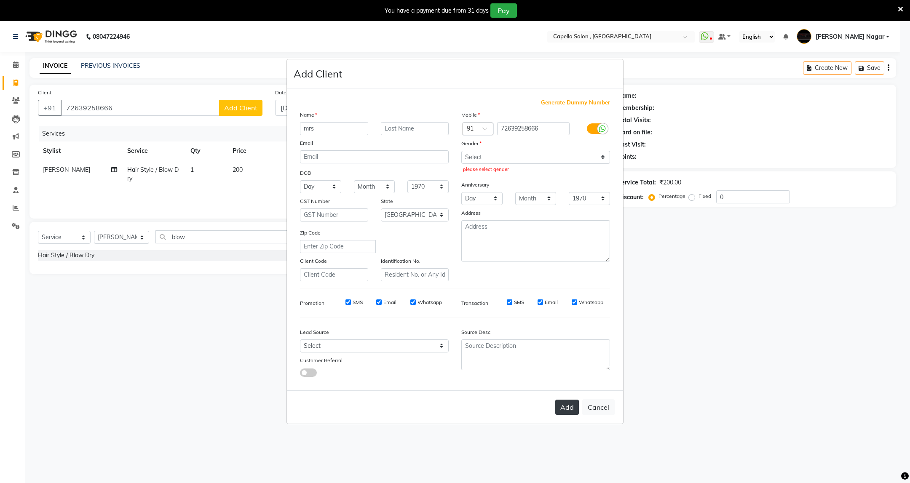
click at [576, 405] on button "Add" at bounding box center [567, 407] width 24 height 15
click at [510, 162] on select "Select Male Female Other Prefer Not To Say" at bounding box center [535, 157] width 149 height 13
select select "female"
click at [461, 151] on select "Select Male Female Other Prefer Not To Say" at bounding box center [535, 157] width 149 height 13
click at [569, 406] on button "Add" at bounding box center [567, 407] width 24 height 15
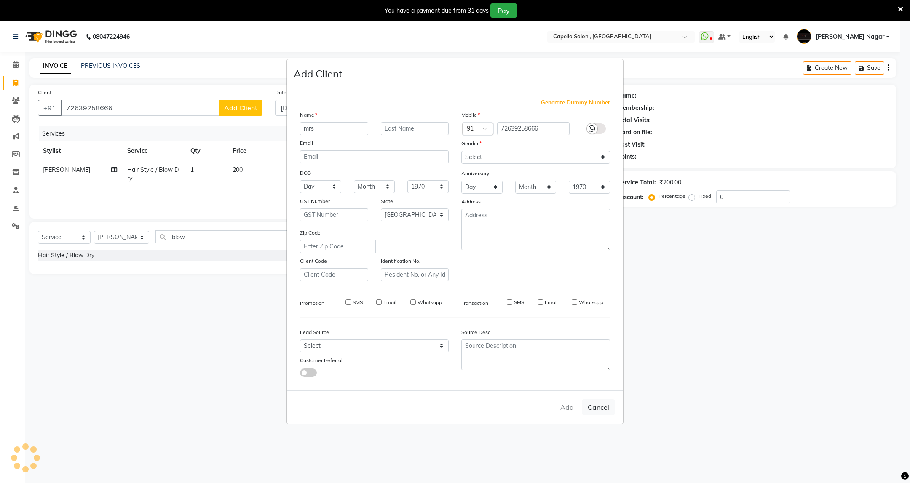
select select
select select "null"
select select
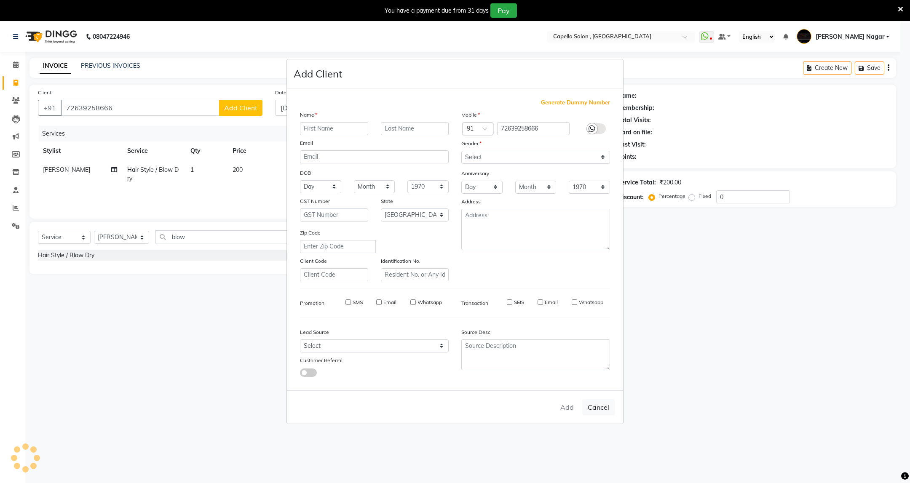
select select
checkbox input "false"
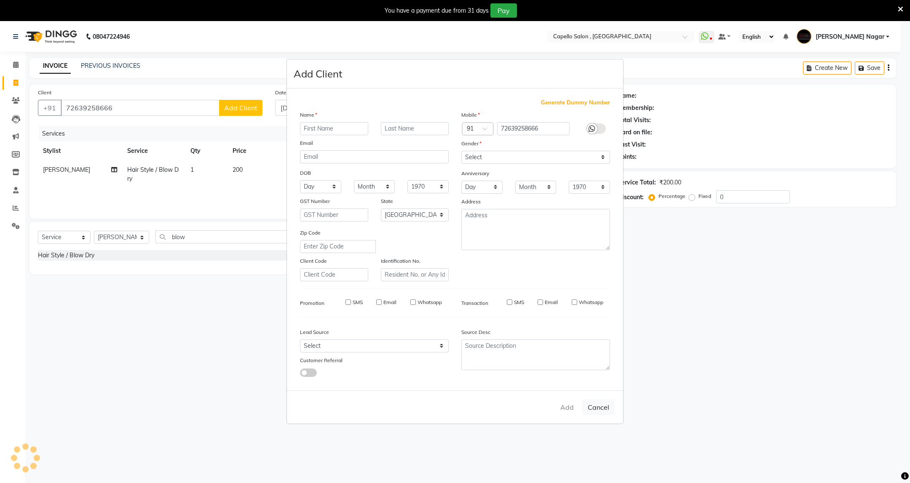
checkbox input "false"
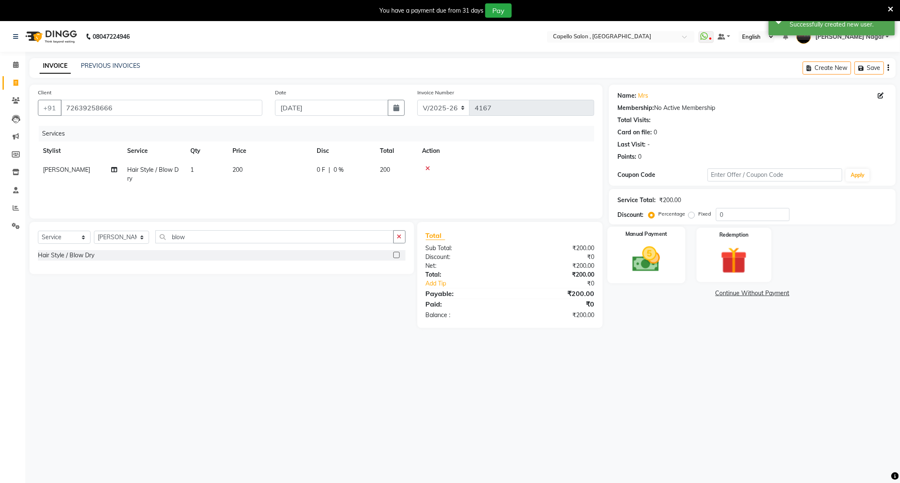
click at [646, 265] on img at bounding box center [646, 260] width 45 height 32
click at [747, 292] on span "CASH" at bounding box center [745, 294] width 18 height 10
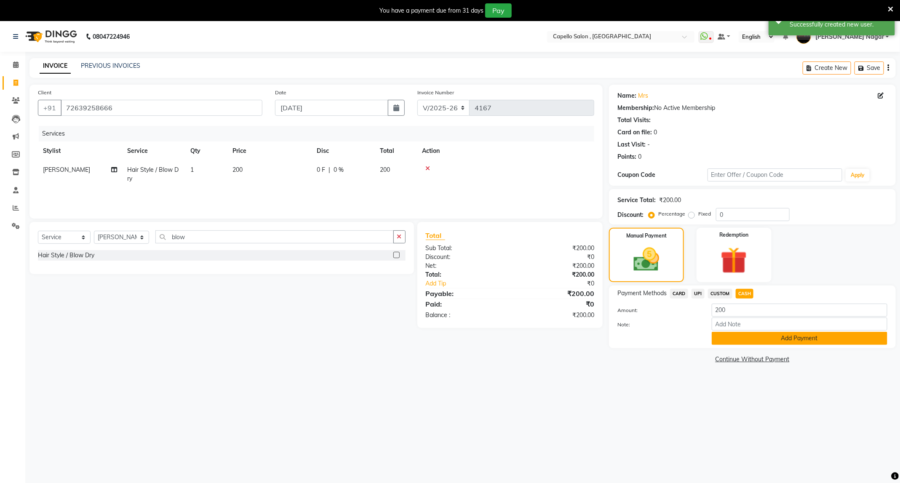
click at [756, 340] on button "Add Payment" at bounding box center [800, 338] width 176 height 13
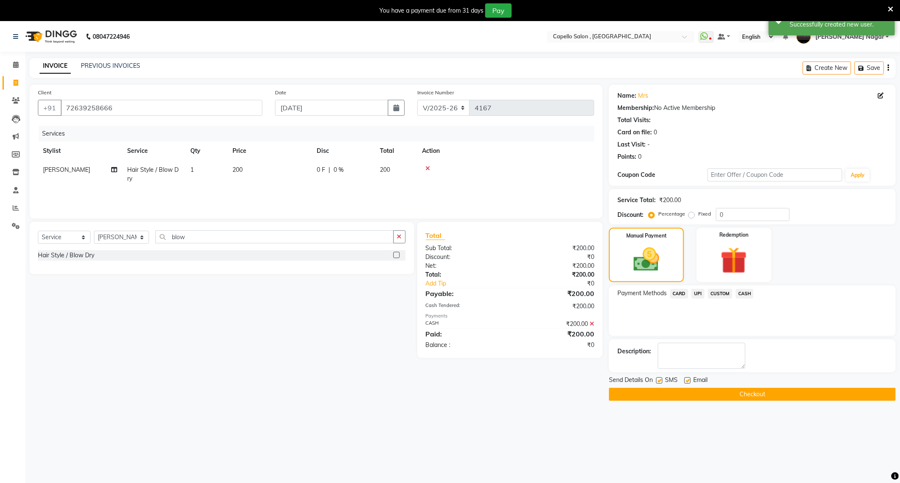
click at [728, 391] on button "Checkout" at bounding box center [752, 394] width 287 height 13
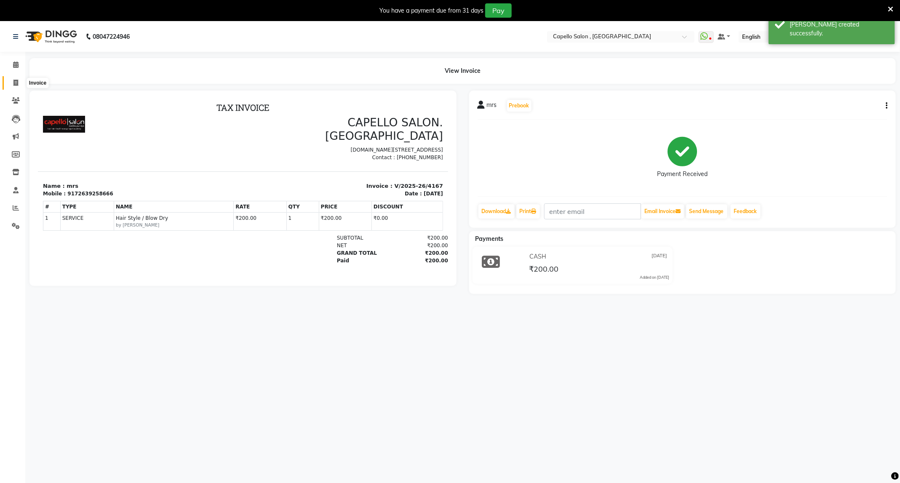
click at [14, 83] on icon at bounding box center [15, 83] width 5 height 6
select select "service"
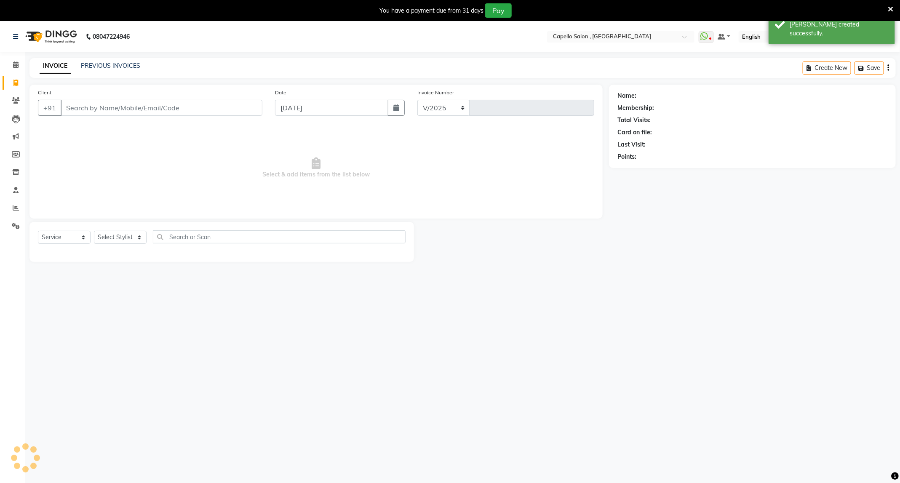
select select "833"
type input "4168"
click at [80, 103] on input "Client" at bounding box center [162, 108] width 202 height 16
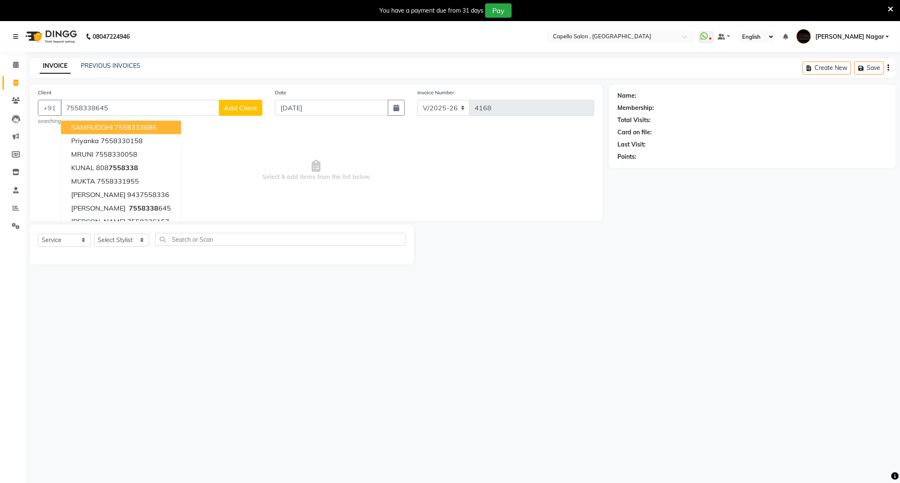
type input "7558338645"
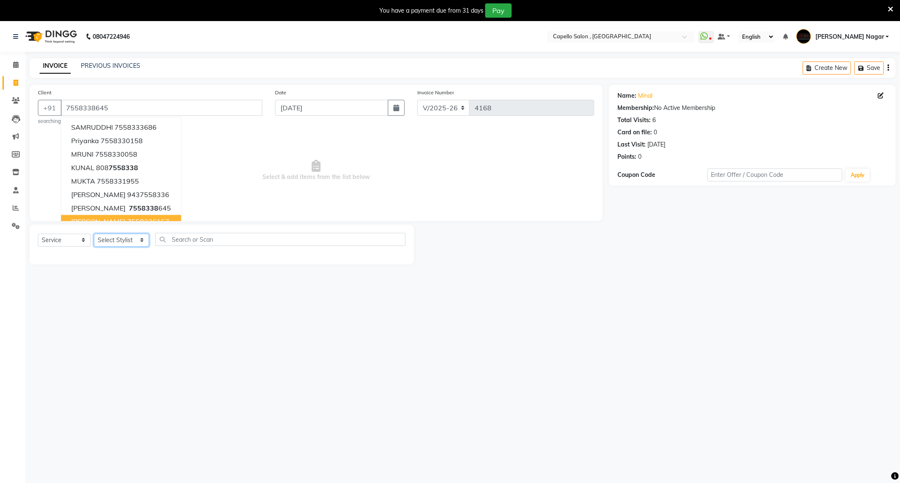
click at [126, 236] on select "Select Stylist ADMIN Admin 2 [PERSON_NAME] [PERSON_NAME] Nagar GAUSHIYA [PERSON…" at bounding box center [121, 240] width 55 height 13
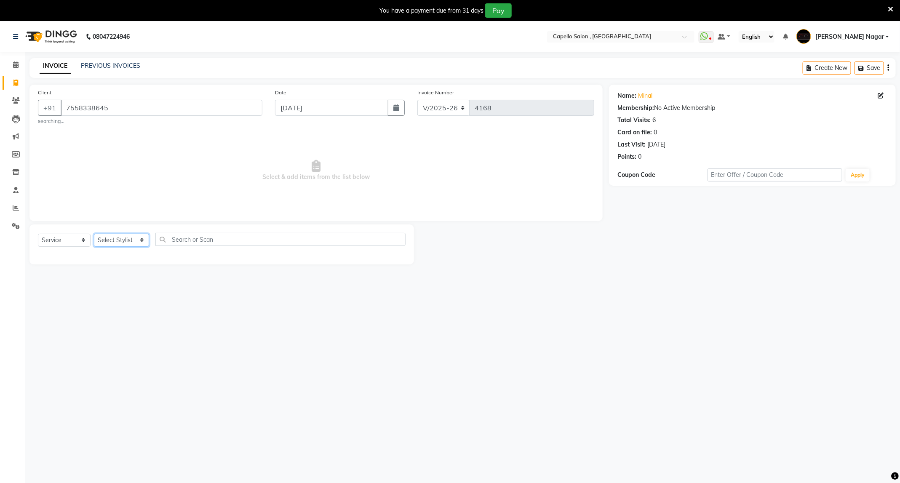
select select "68046"
click at [94, 234] on select "Select Stylist ADMIN Admin 2 [PERSON_NAME] [PERSON_NAME] Nagar GAUSHIYA [PERSON…" at bounding box center [121, 240] width 55 height 13
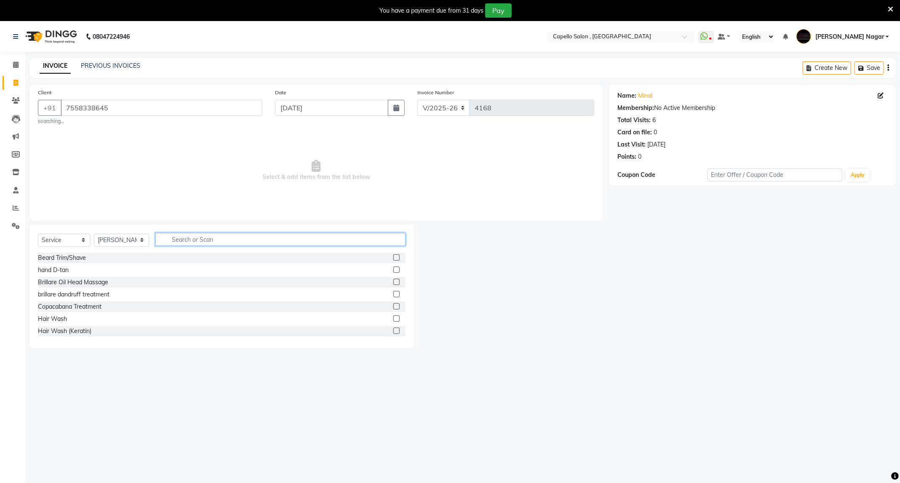
click at [229, 235] on input "text" at bounding box center [280, 239] width 250 height 13
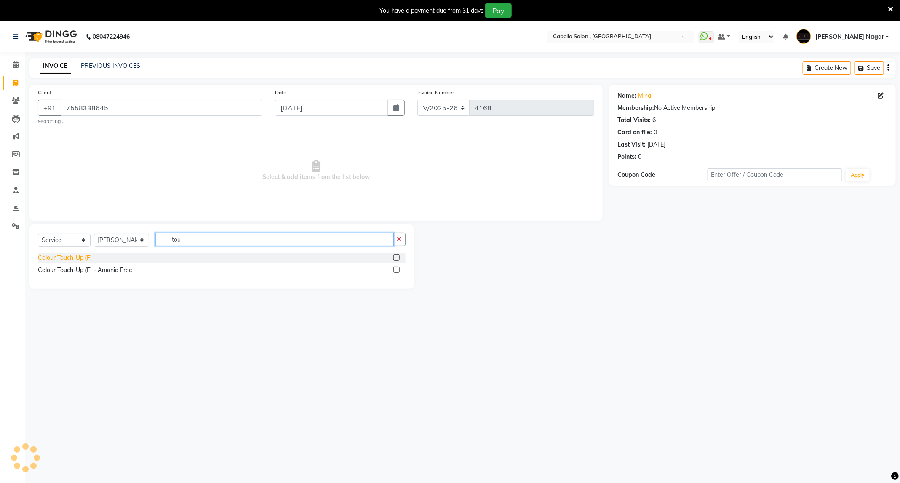
type input "tou"
click at [78, 256] on div "Colour Touch-Up (F)" at bounding box center [65, 258] width 54 height 9
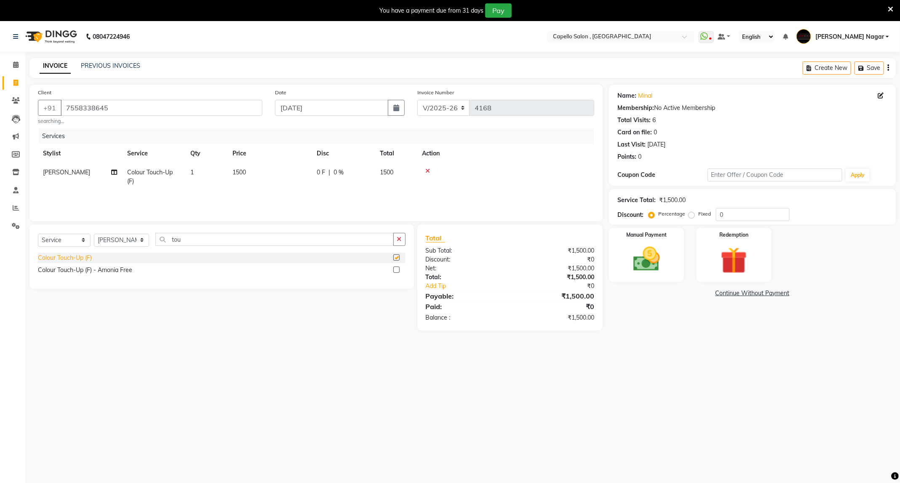
checkbox input "false"
click at [253, 172] on td "1500" at bounding box center [270, 177] width 84 height 28
select select "68046"
click at [289, 172] on input "1500" at bounding box center [309, 174] width 74 height 13
type input "150"
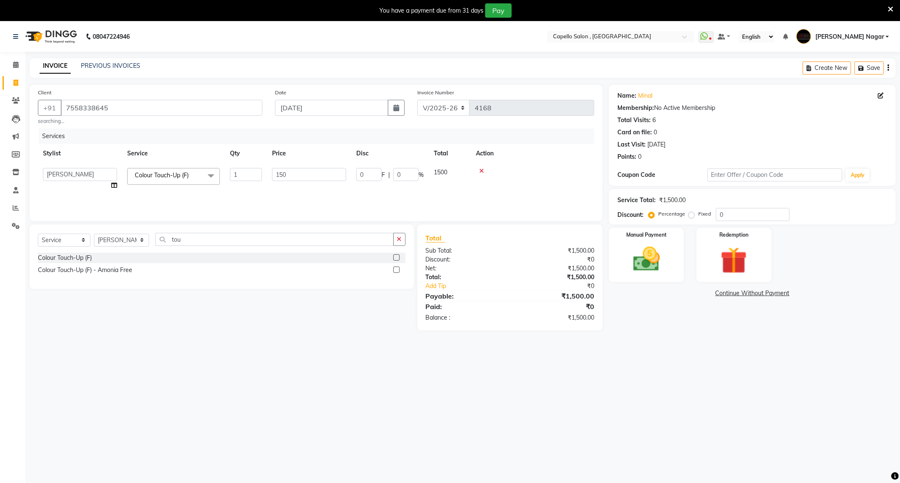
drag, startPoint x: 289, startPoint y: 172, endPoint x: 563, endPoint y: 430, distance: 375.6
click at [578, 430] on div "08047224946 Select Location × Capello Salon , Manish Nagar WhatsApp Status ✕ St…" at bounding box center [450, 262] width 900 height 483
click at [260, 174] on td "150" at bounding box center [270, 177] width 84 height 28
select select "68046"
click at [310, 172] on input "150" at bounding box center [309, 174] width 74 height 13
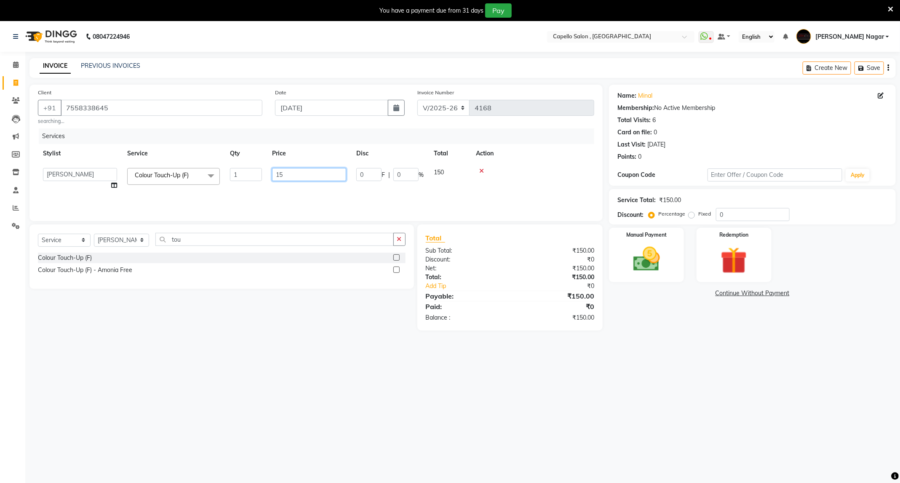
type input "1"
type input "1800"
click at [641, 382] on div "08047224946 Select Location × Capello Salon , Manish Nagar WhatsApp Status ✕ St…" at bounding box center [450, 262] width 900 height 483
click at [653, 259] on img at bounding box center [646, 260] width 45 height 32
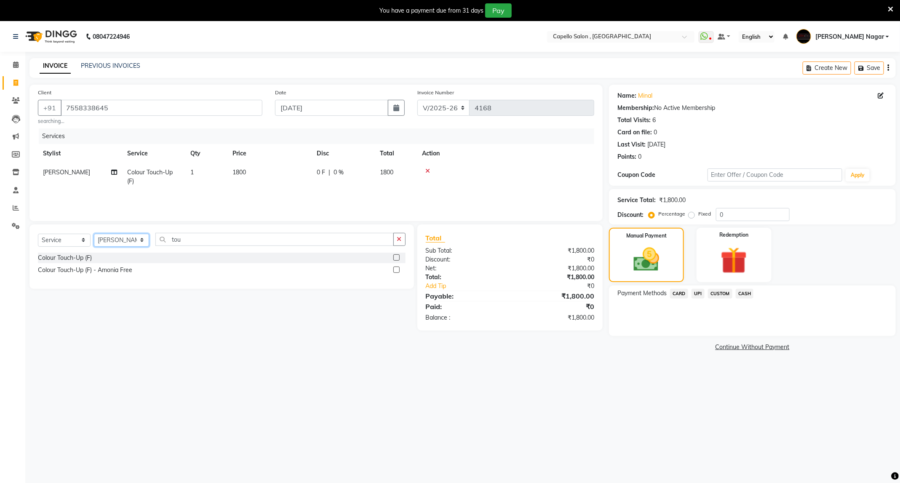
click at [123, 237] on select "Select Stylist ADMIN Admin 2 [PERSON_NAME] [PERSON_NAME] Nagar GAUSHIYA [PERSON…" at bounding box center [121, 240] width 55 height 13
select select "65487"
click at [94, 234] on select "Select Stylist ADMIN Admin 2 [PERSON_NAME] [PERSON_NAME] Nagar GAUSHIYA [PERSON…" at bounding box center [121, 240] width 55 height 13
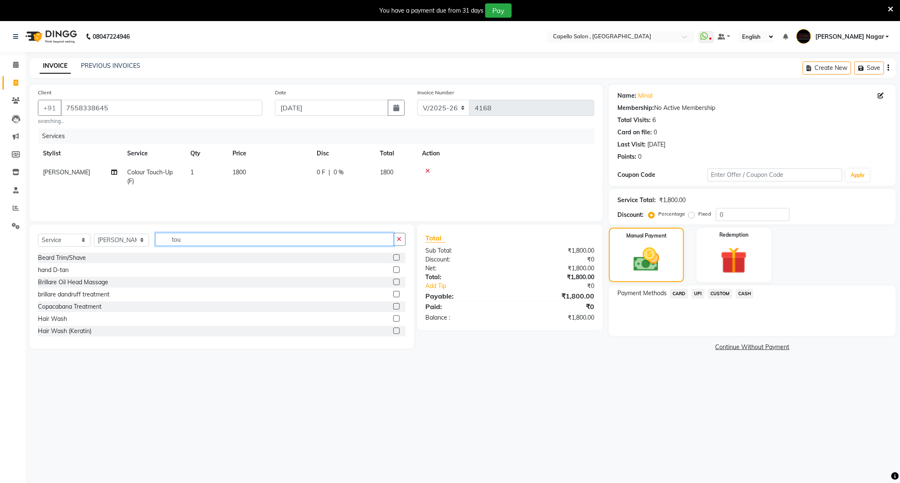
click at [200, 244] on input "tou" at bounding box center [274, 239] width 238 height 13
type input "t"
type input "wash"
click at [59, 260] on div "Hair Wash" at bounding box center [52, 258] width 29 height 9
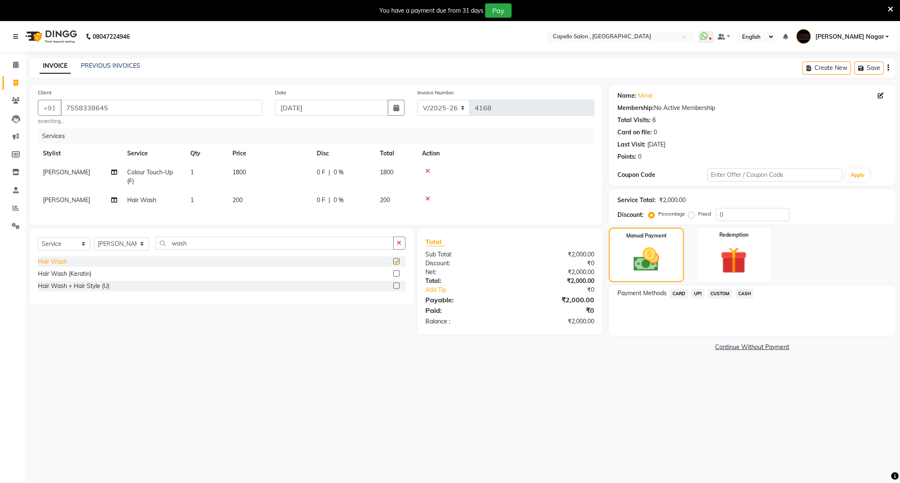
checkbox input "false"
click at [263, 196] on td "200" at bounding box center [270, 200] width 84 height 19
select select "65487"
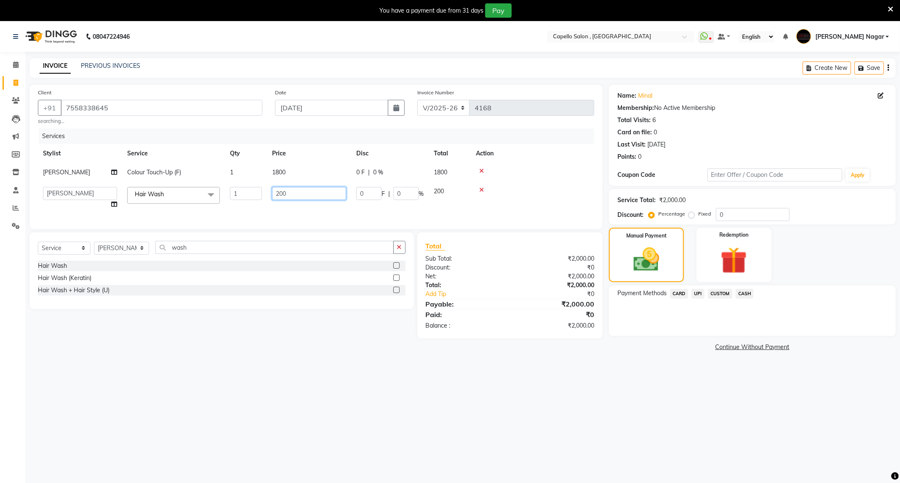
click at [309, 191] on input "200" at bounding box center [309, 193] width 74 height 13
type input "2"
type input "400"
click at [631, 378] on div "08047224946 Select Location × Capello Salon , Manish Nagar WhatsApp Status ✕ St…" at bounding box center [450, 262] width 900 height 483
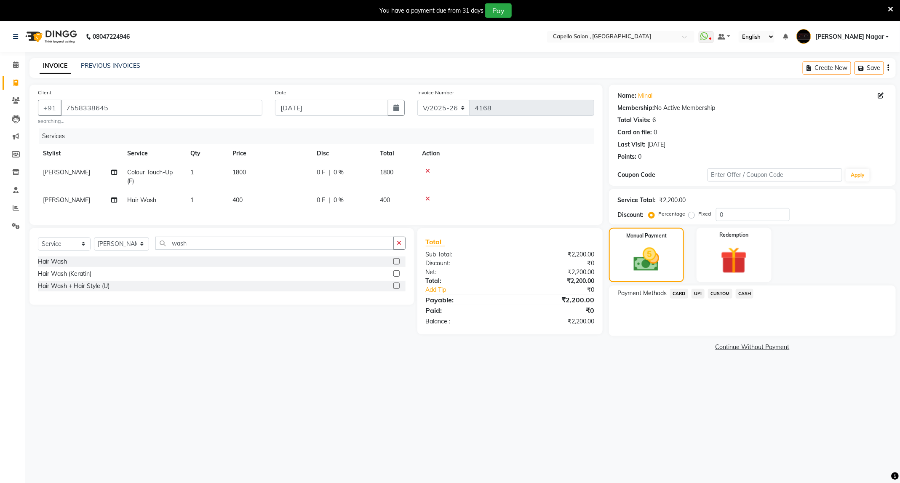
click at [702, 295] on span "UPI" at bounding box center [698, 294] width 13 height 10
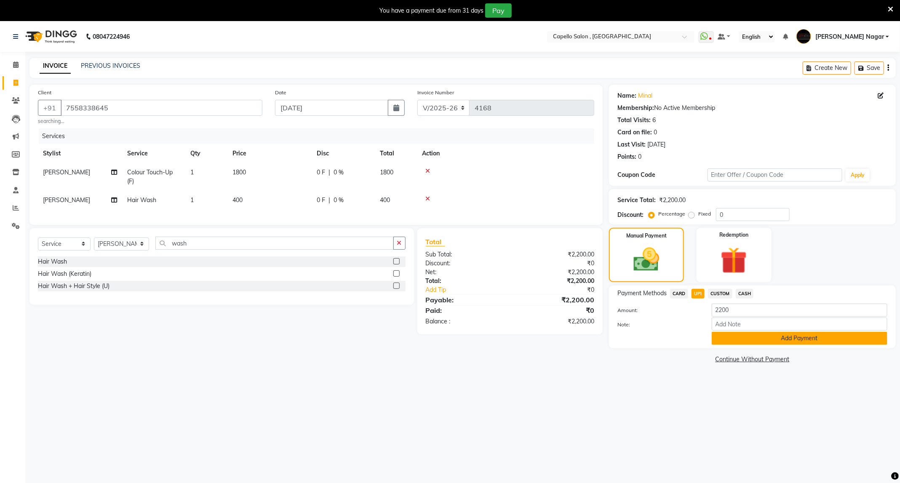
click at [737, 339] on button "Add Payment" at bounding box center [800, 338] width 176 height 13
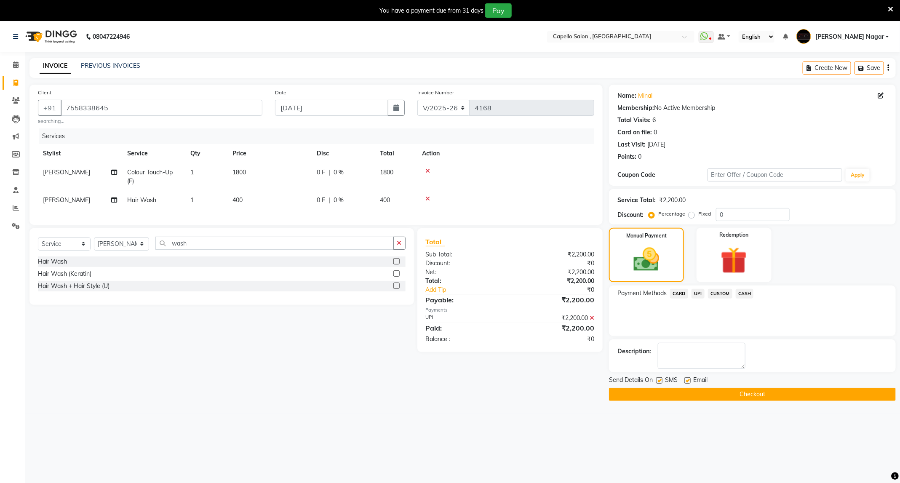
click at [756, 395] on button "Checkout" at bounding box center [752, 394] width 287 height 13
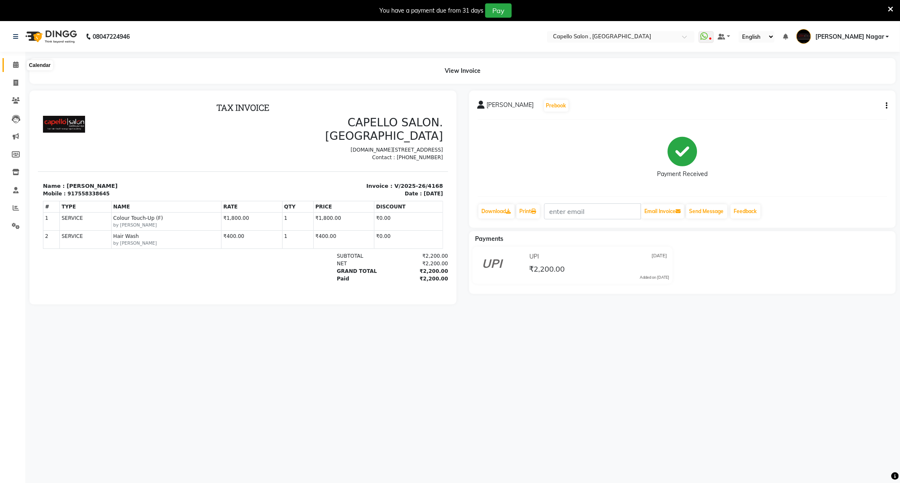
click at [18, 62] on icon at bounding box center [15, 65] width 5 height 6
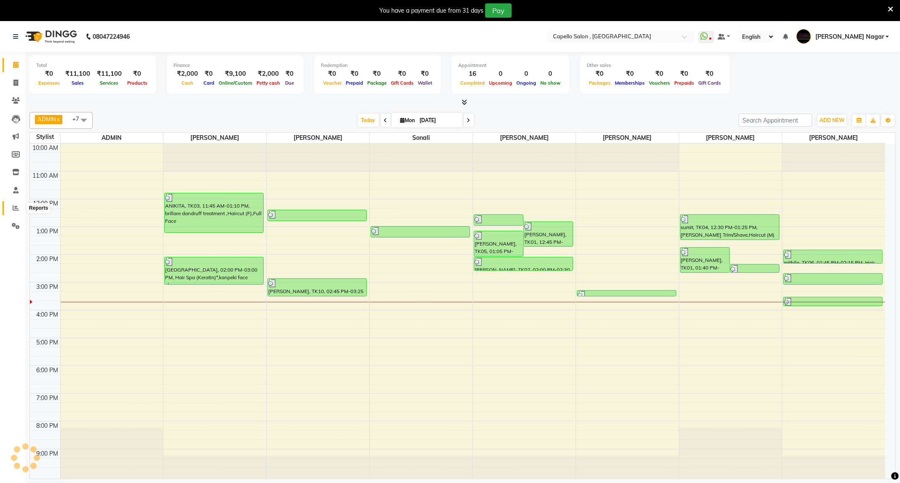
click at [13, 207] on icon at bounding box center [16, 208] width 6 height 6
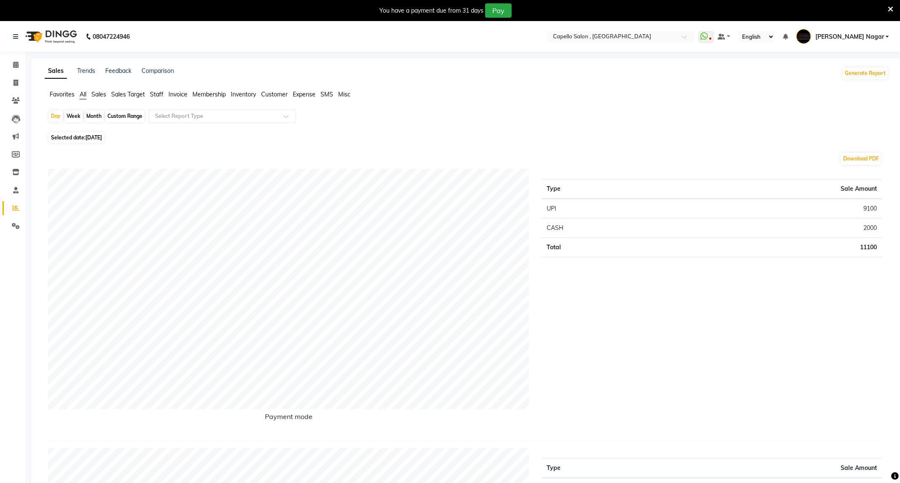
click at [99, 119] on div "Month" at bounding box center [93, 116] width 19 height 12
select select "9"
select select "2025"
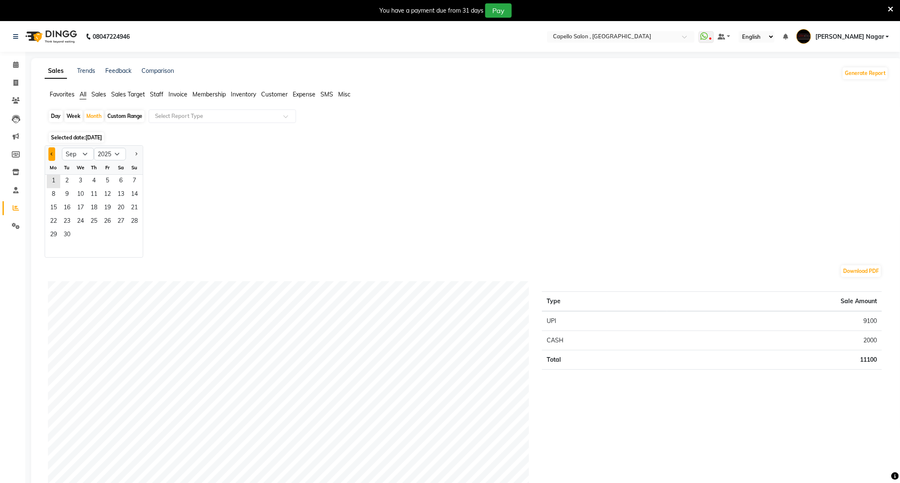
click at [48, 157] on button "Previous month" at bounding box center [51, 153] width 7 height 13
select select "8"
click at [128, 208] on span "17" at bounding box center [134, 208] width 13 height 13
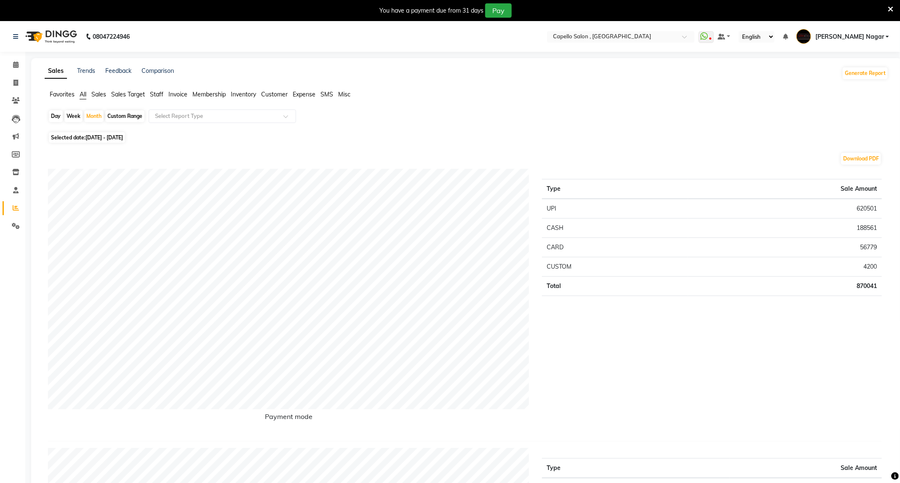
scroll to position [316, 0]
